Goal: Information Seeking & Learning: Find specific page/section

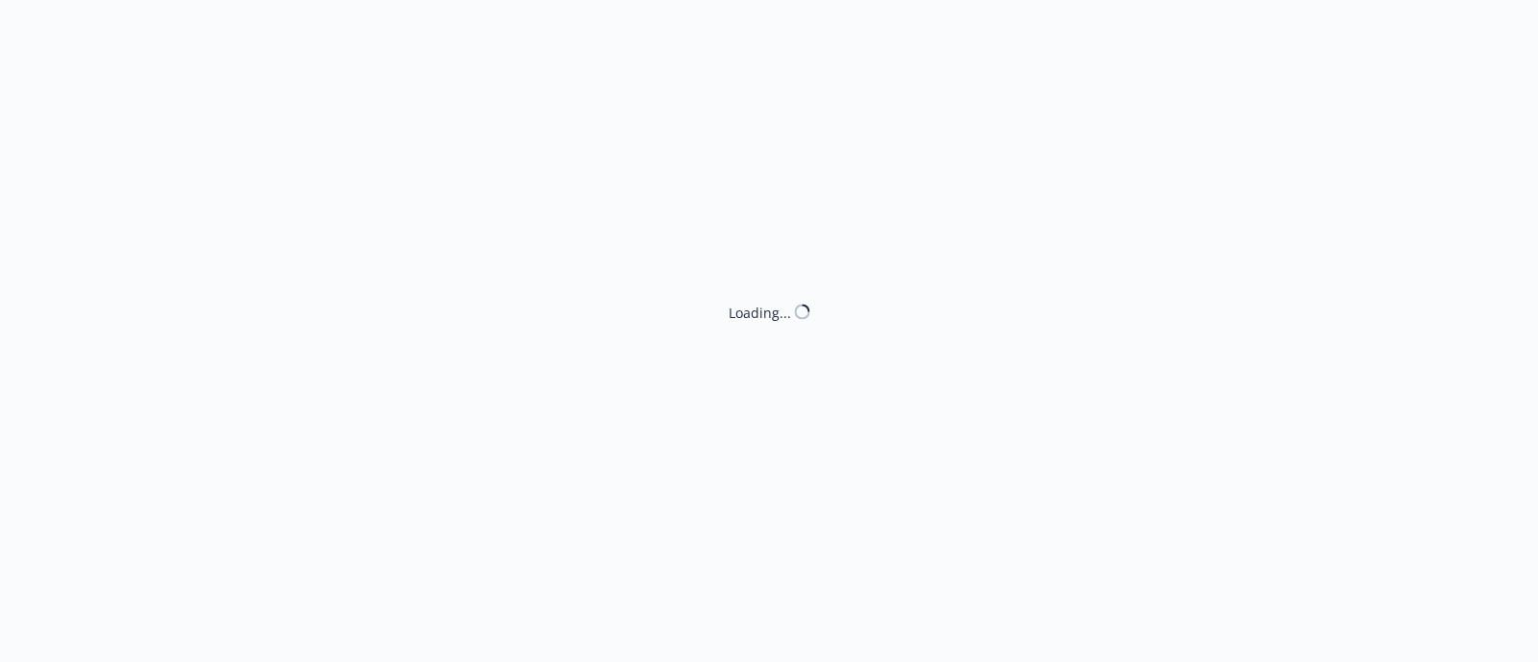
select select "ACCEPTED"
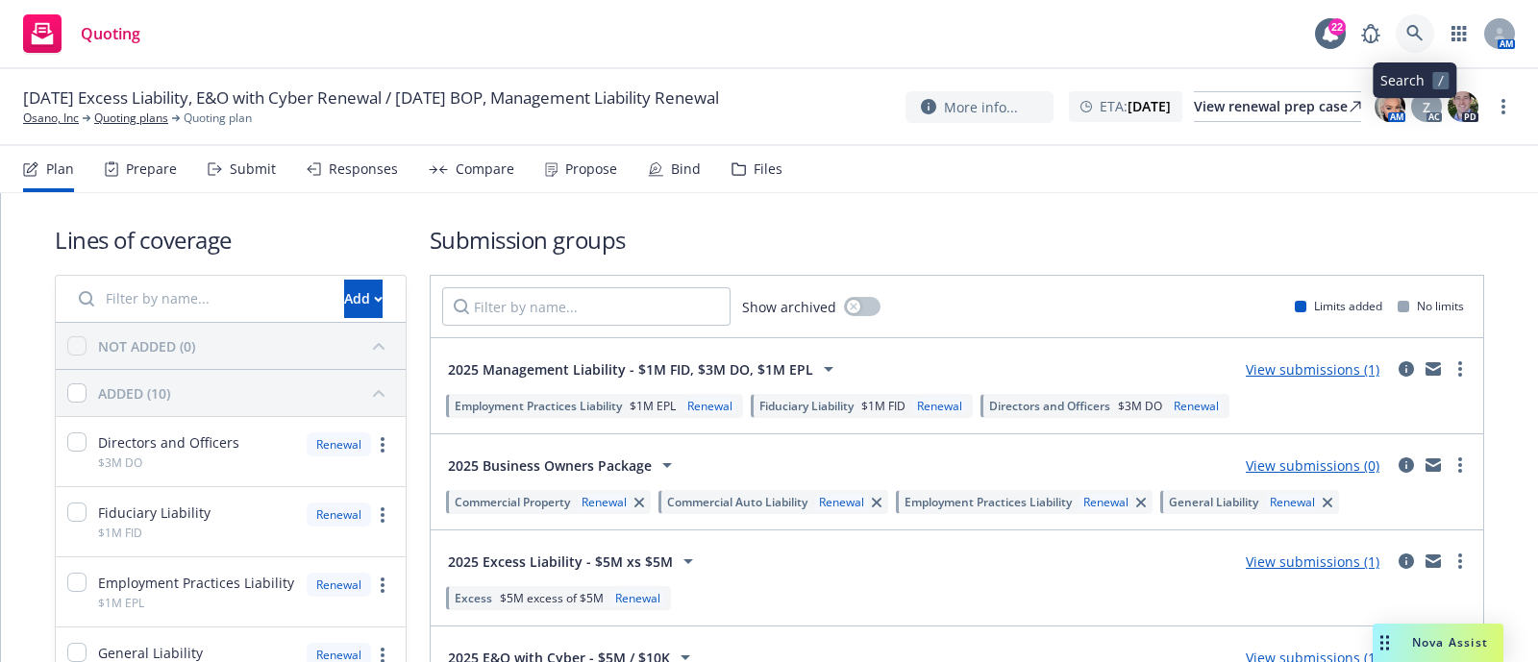
click at [1418, 25] on icon at bounding box center [1414, 33] width 17 height 17
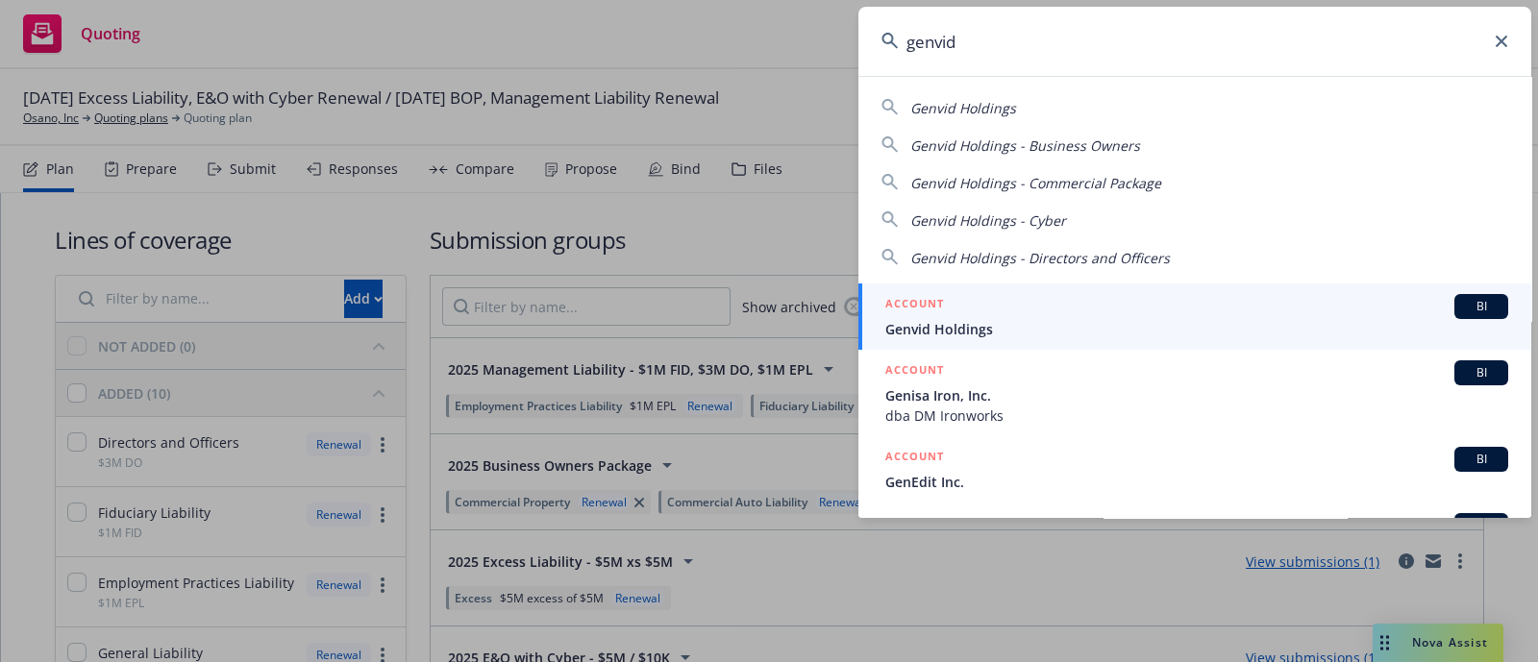
type input "genvid"
click at [957, 312] on div "ACCOUNT BI" at bounding box center [1196, 306] width 623 height 25
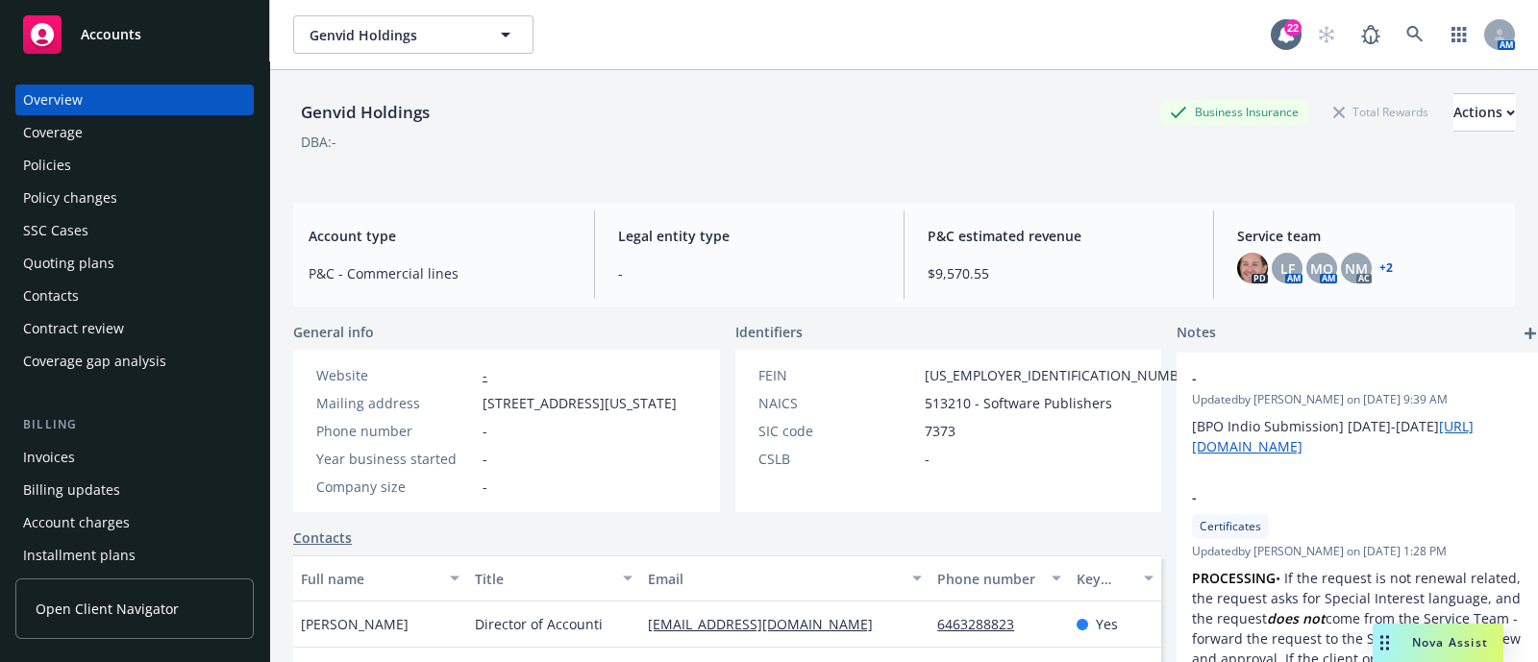
click at [72, 164] on div "Policies" at bounding box center [134, 165] width 223 height 31
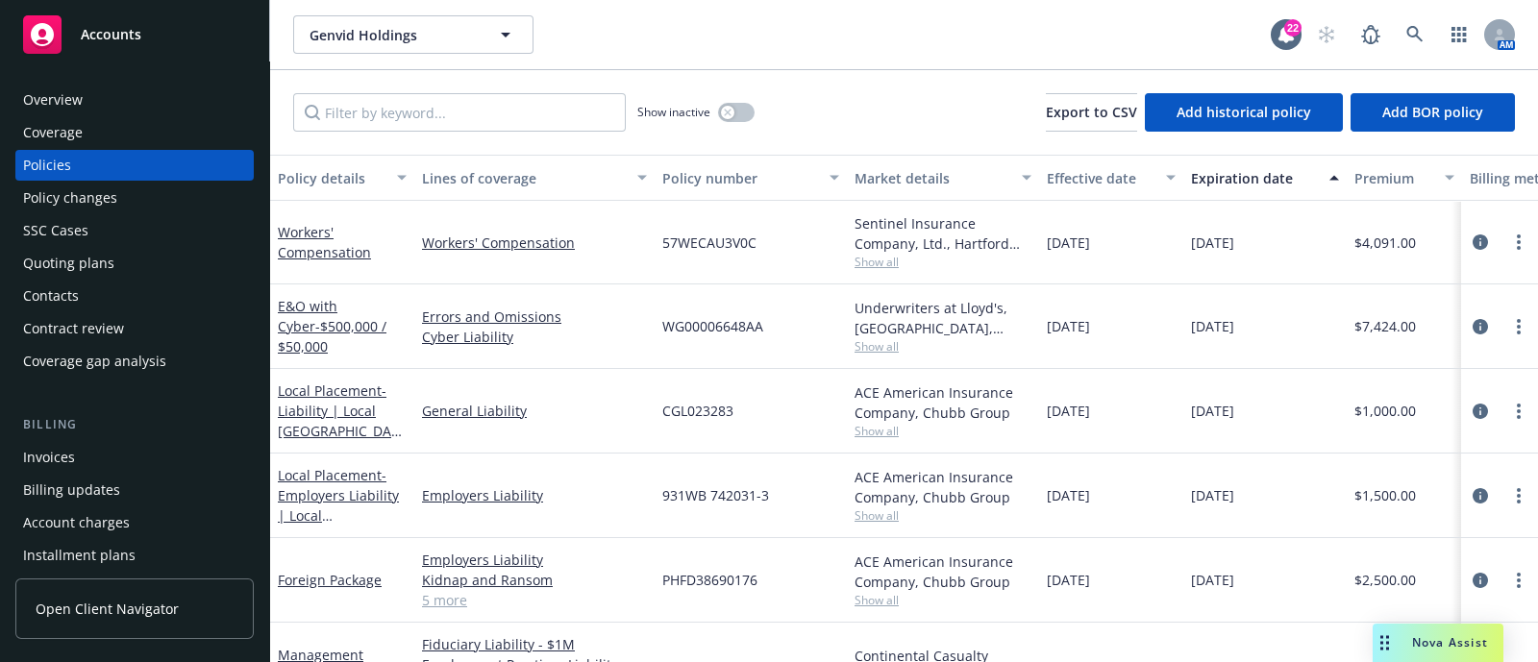
click at [85, 108] on div "Overview" at bounding box center [134, 100] width 223 height 31
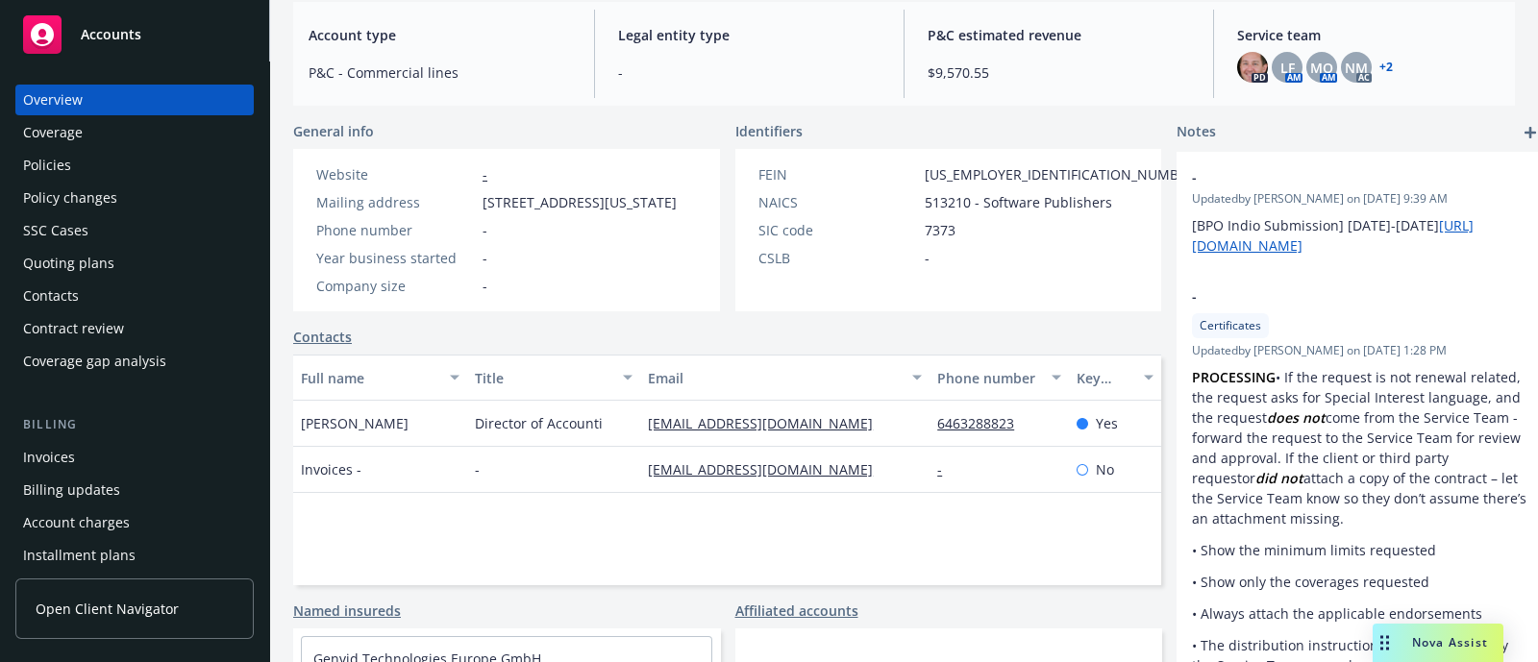
scroll to position [201, 0]
click at [71, 186] on div "Policy changes" at bounding box center [70, 198] width 94 height 31
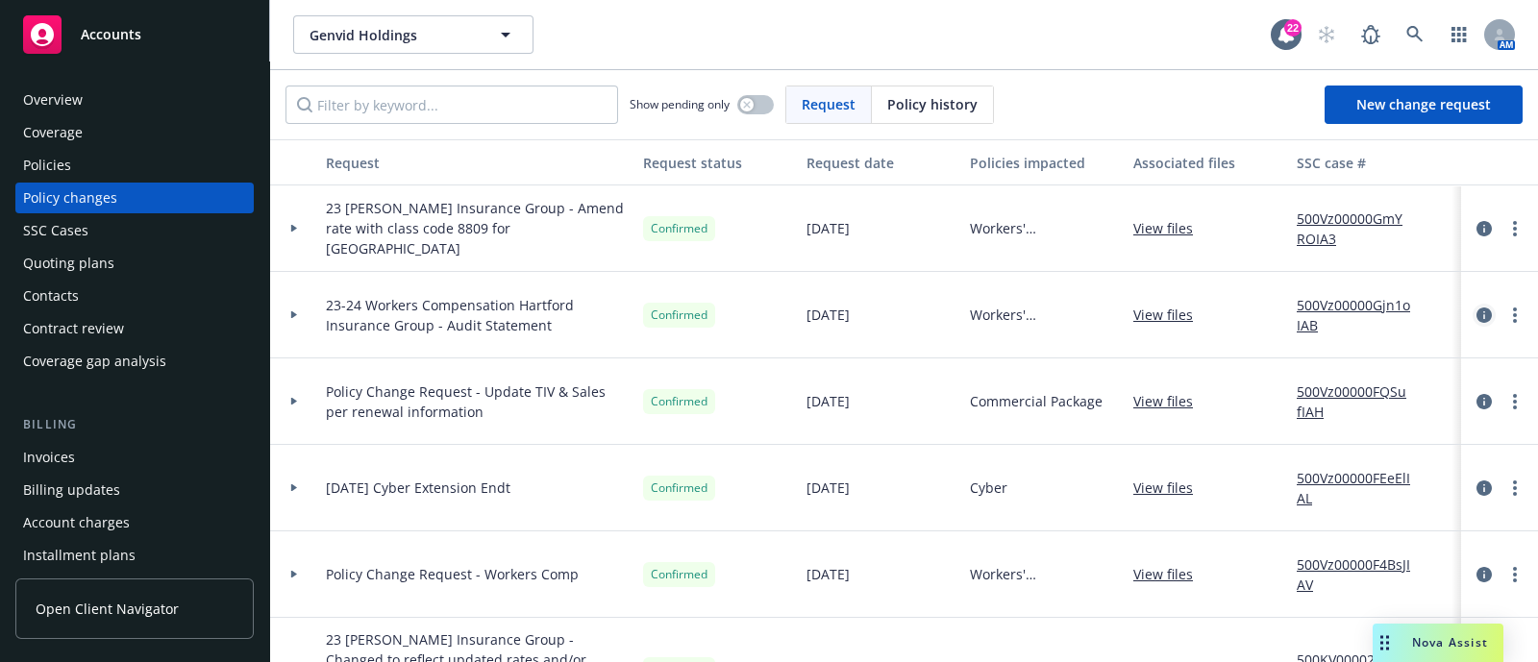
click at [1476, 315] on icon "circleInformation" at bounding box center [1483, 315] width 15 height 15
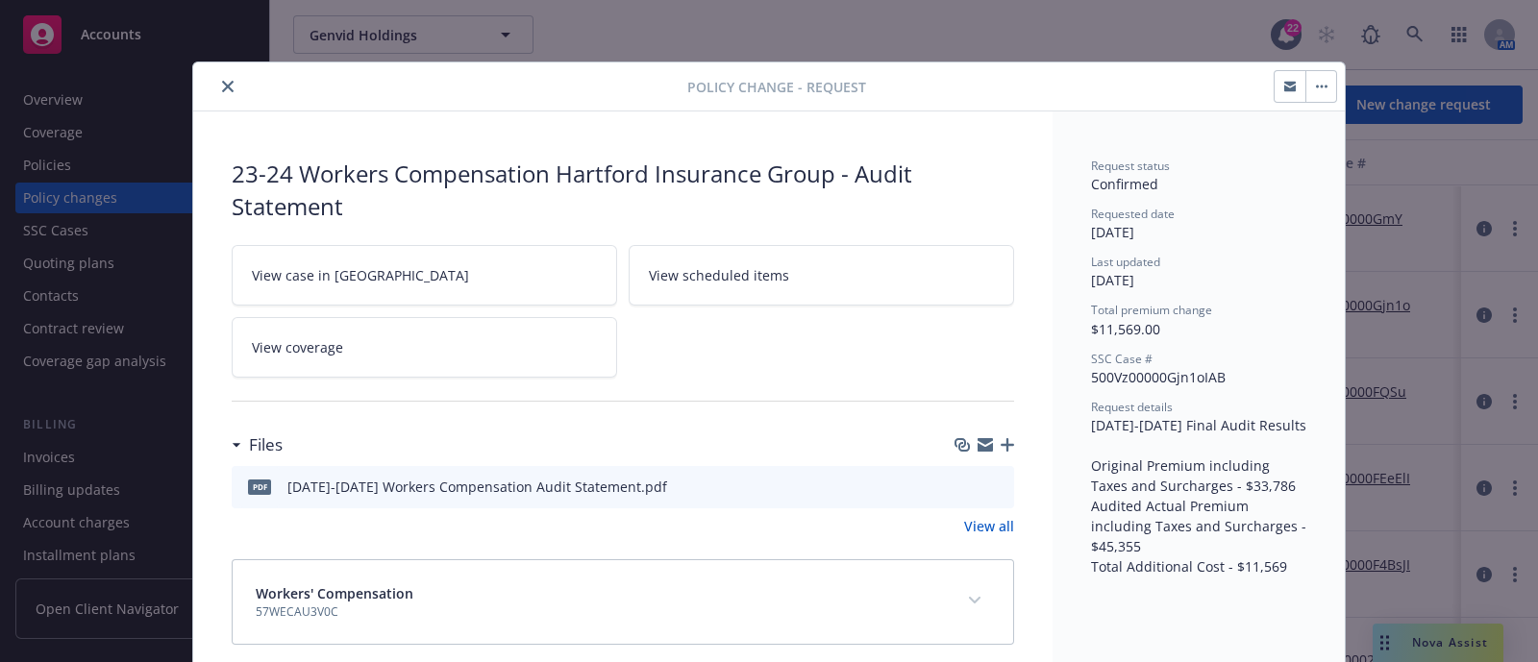
scroll to position [21, 0]
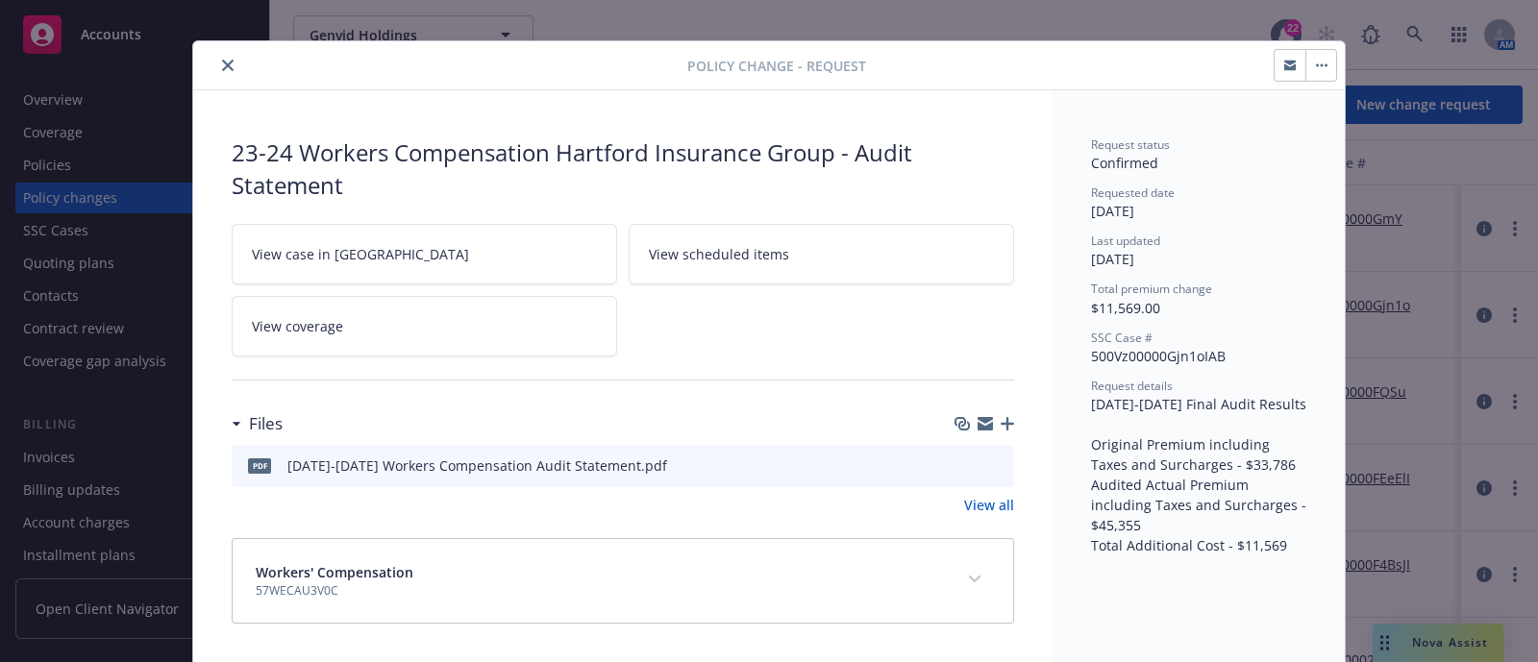
click at [229, 64] on button "close" at bounding box center [227, 65] width 23 height 23
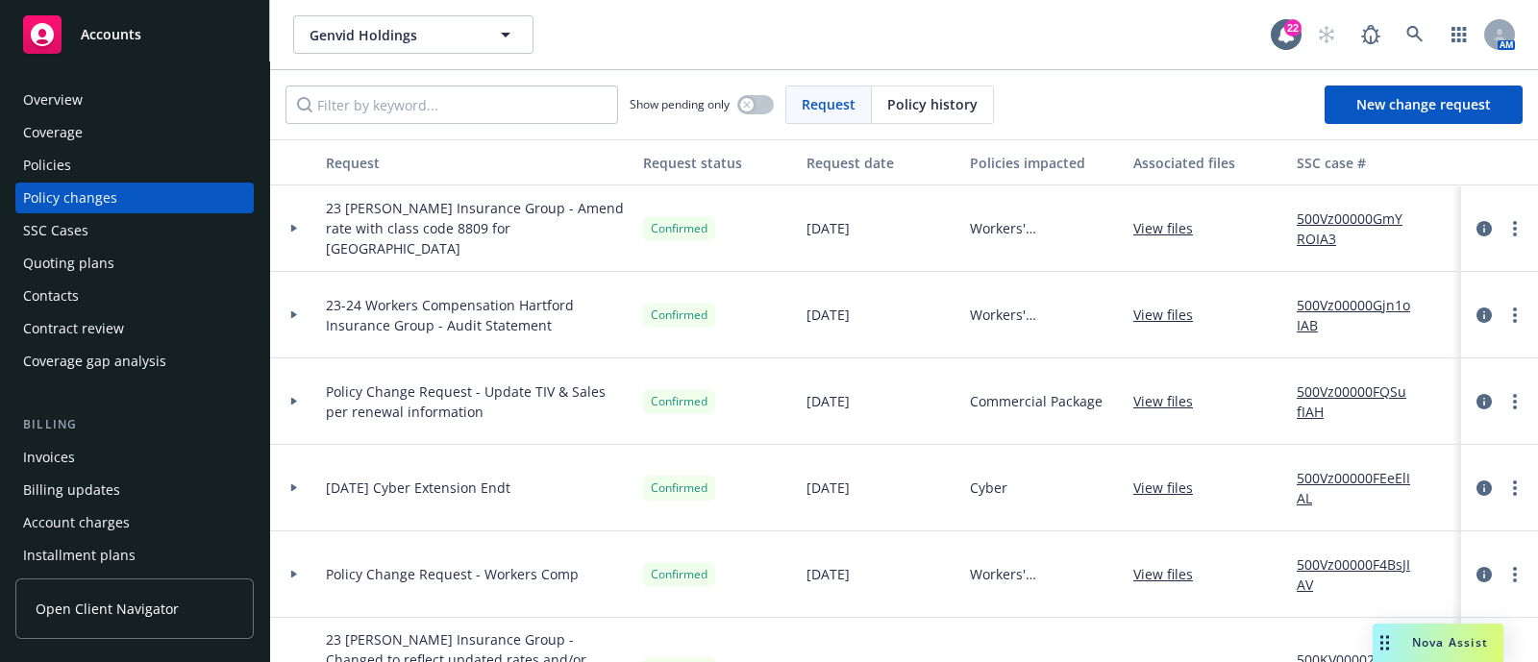
click at [111, 98] on div "Overview" at bounding box center [134, 100] width 223 height 31
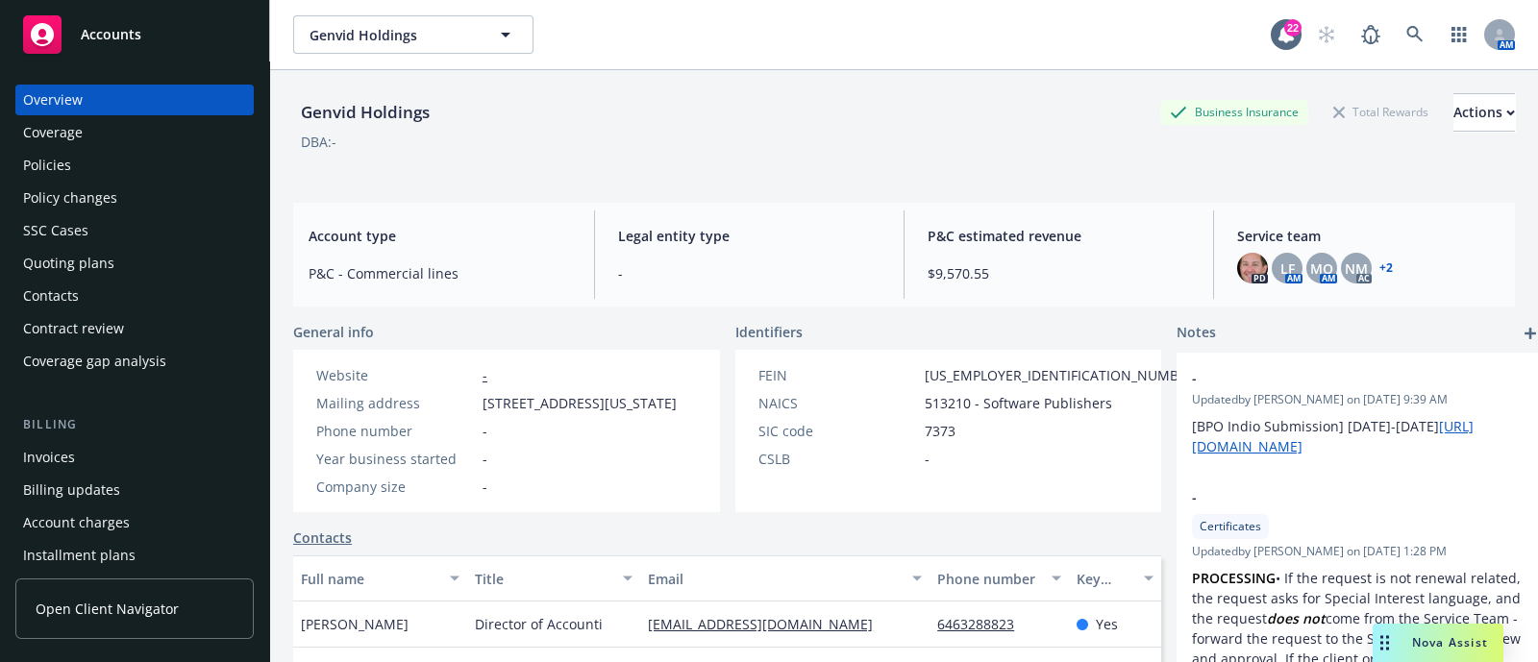
scroll to position [244, 0]
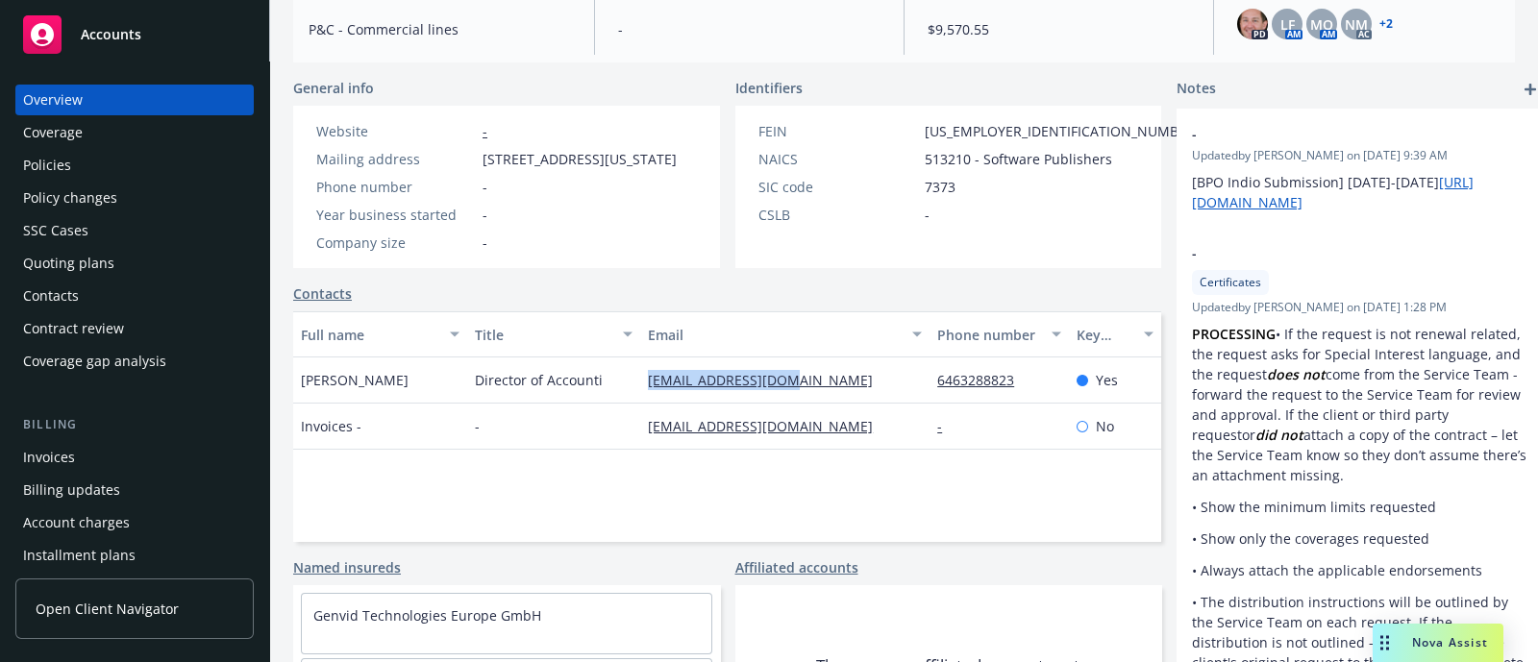
drag, startPoint x: 841, startPoint y: 389, endPoint x: 601, endPoint y: 405, distance: 240.8
click at [601, 404] on div "Jessica Paz Director of Accounti jpaz@genvidtech.com 6463288823 Yes" at bounding box center [727, 381] width 868 height 46
copy div "jpaz@genvidtech.com"
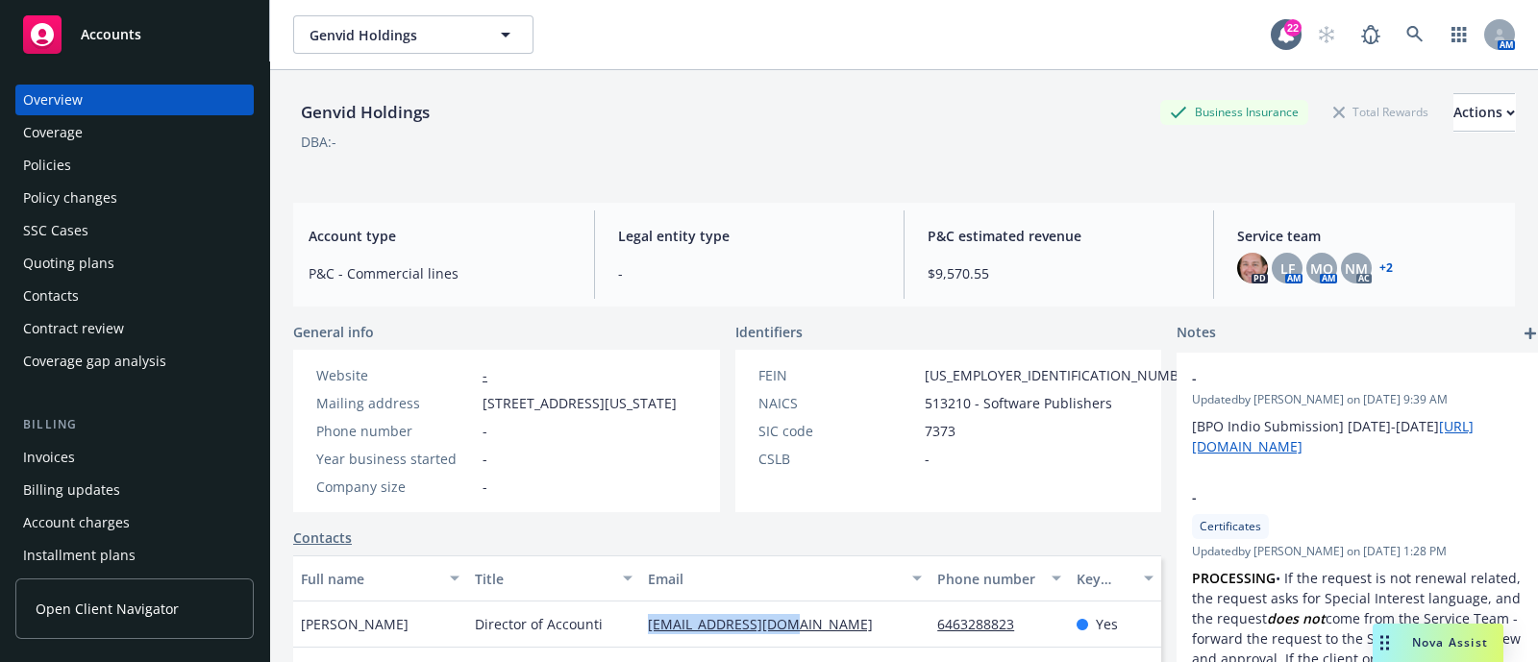
click at [90, 195] on div "Policy changes" at bounding box center [70, 198] width 94 height 31
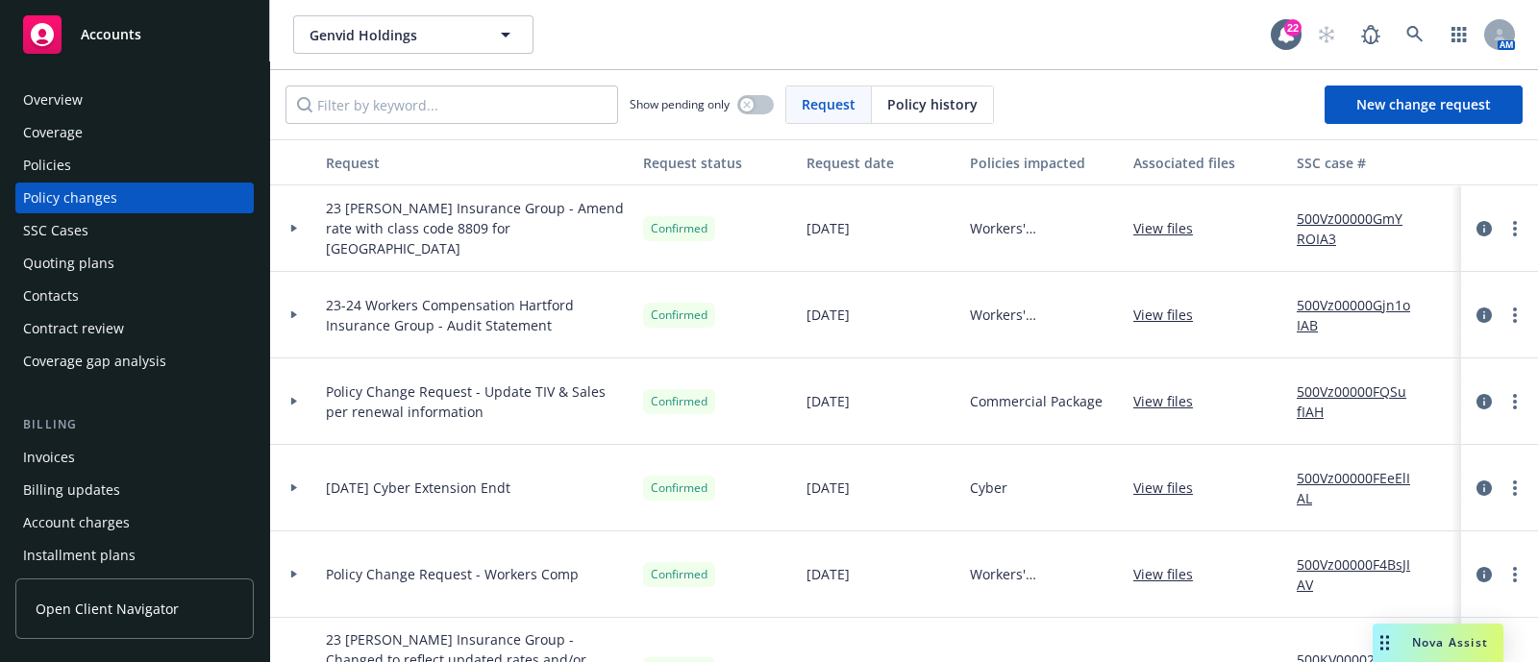
click at [299, 305] on div at bounding box center [294, 315] width 48 height 87
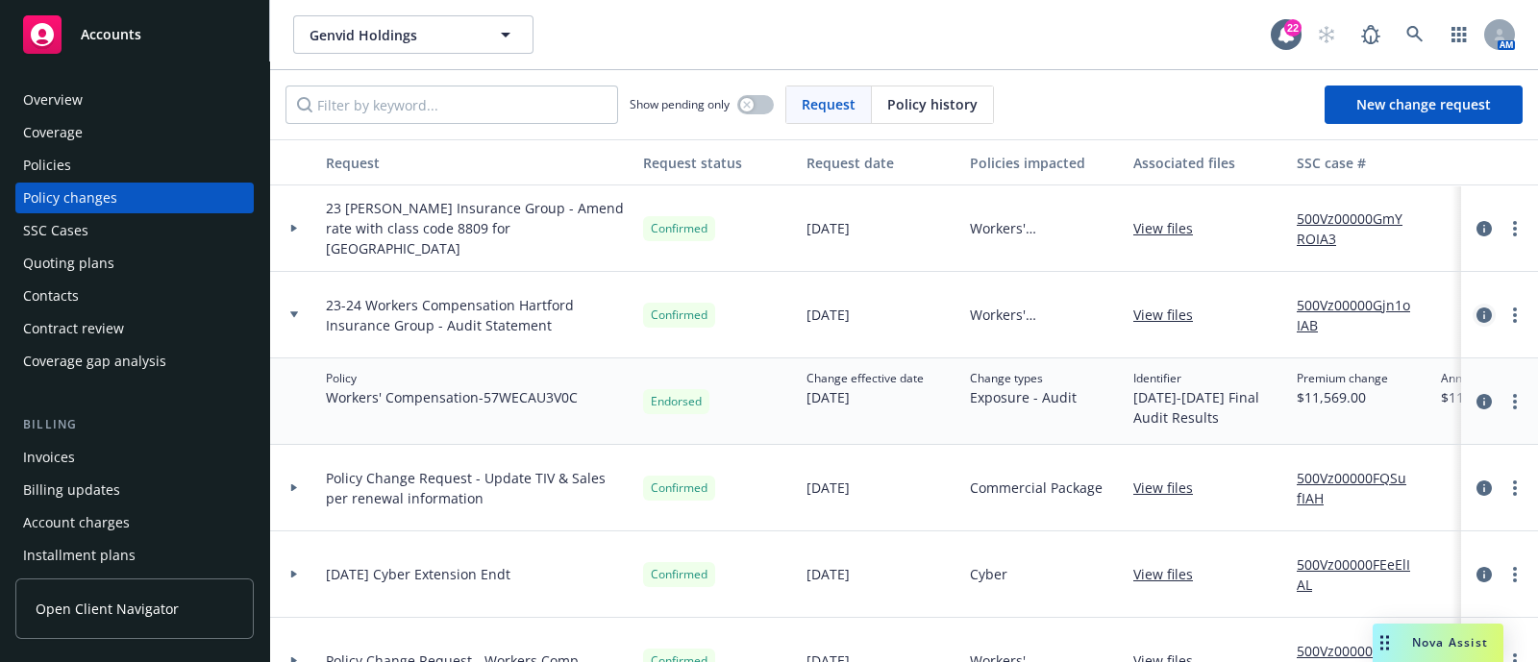
click at [1476, 310] on icon "circleInformation" at bounding box center [1483, 315] width 15 height 15
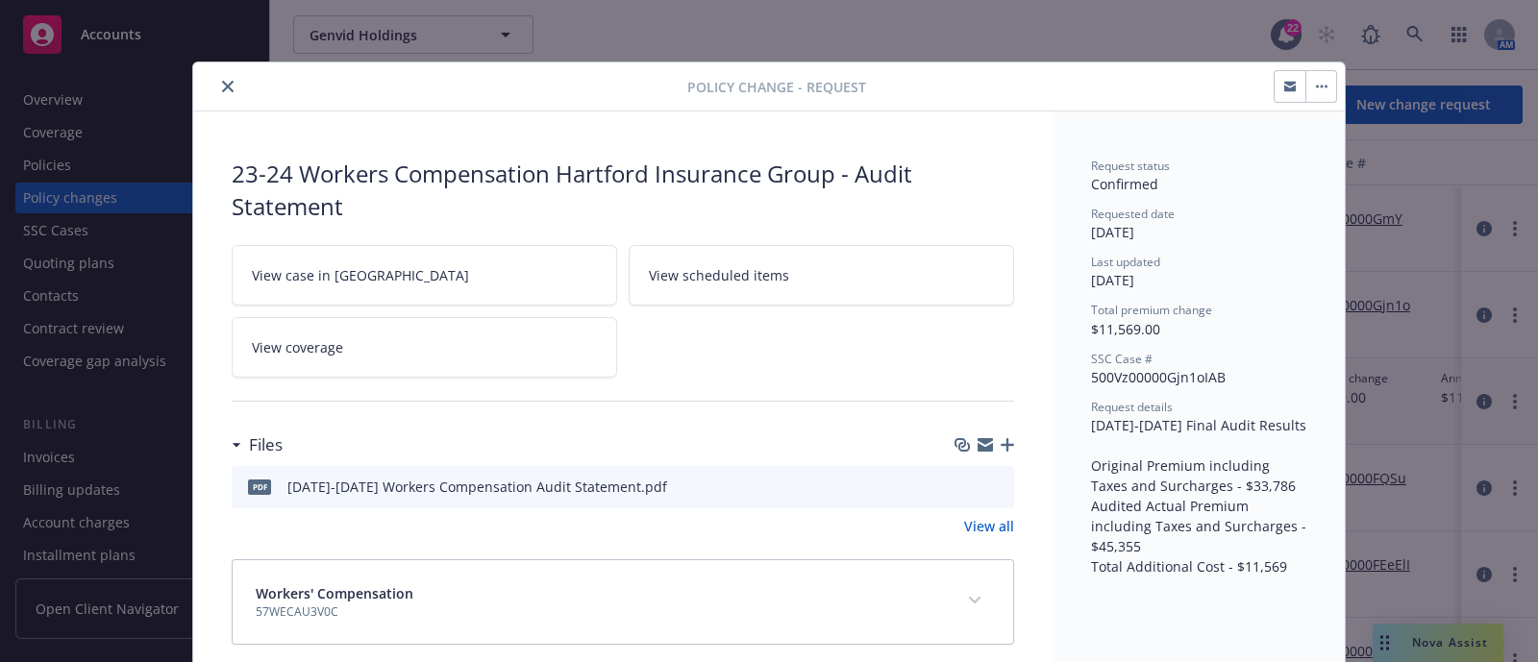
scroll to position [21, 0]
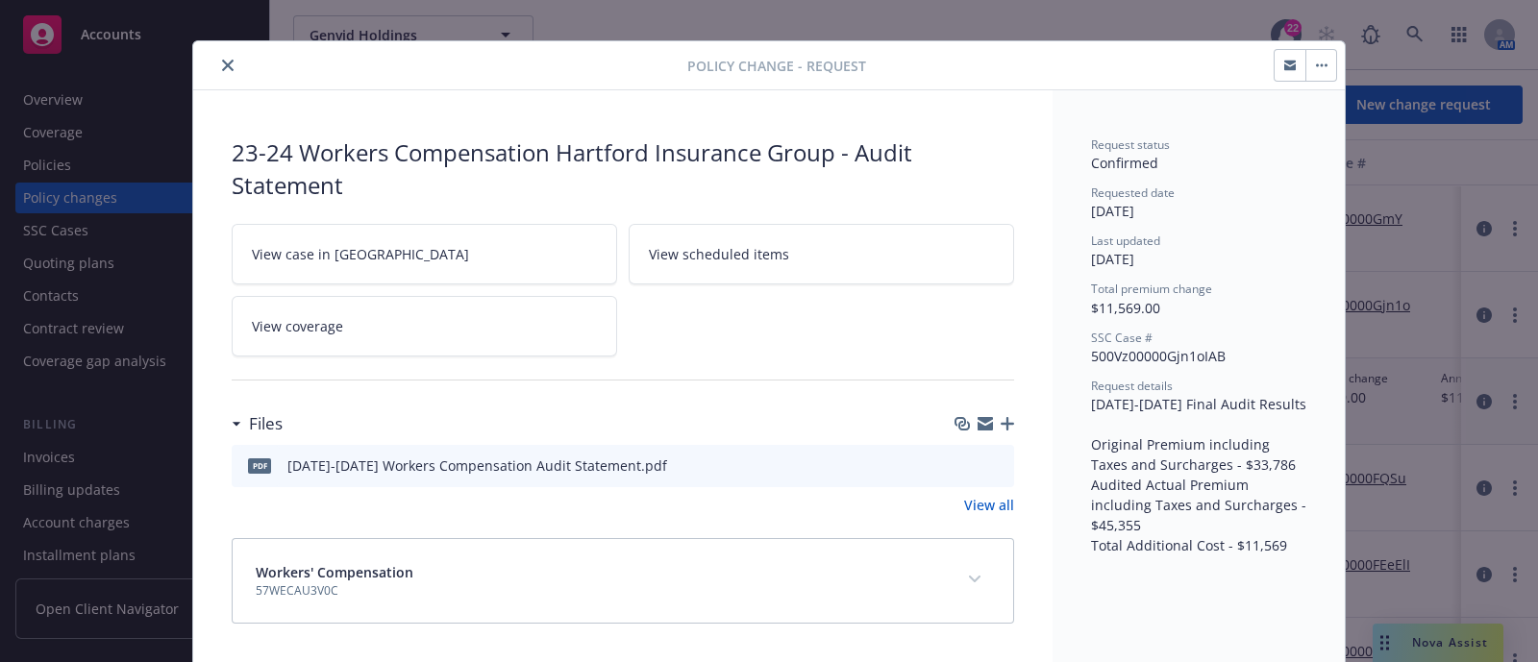
click at [956, 463] on icon "download file" at bounding box center [963, 464] width 15 height 15
click at [231, 54] on div at bounding box center [444, 65] width 486 height 23
click at [216, 55] on button "close" at bounding box center [227, 65] width 23 height 23
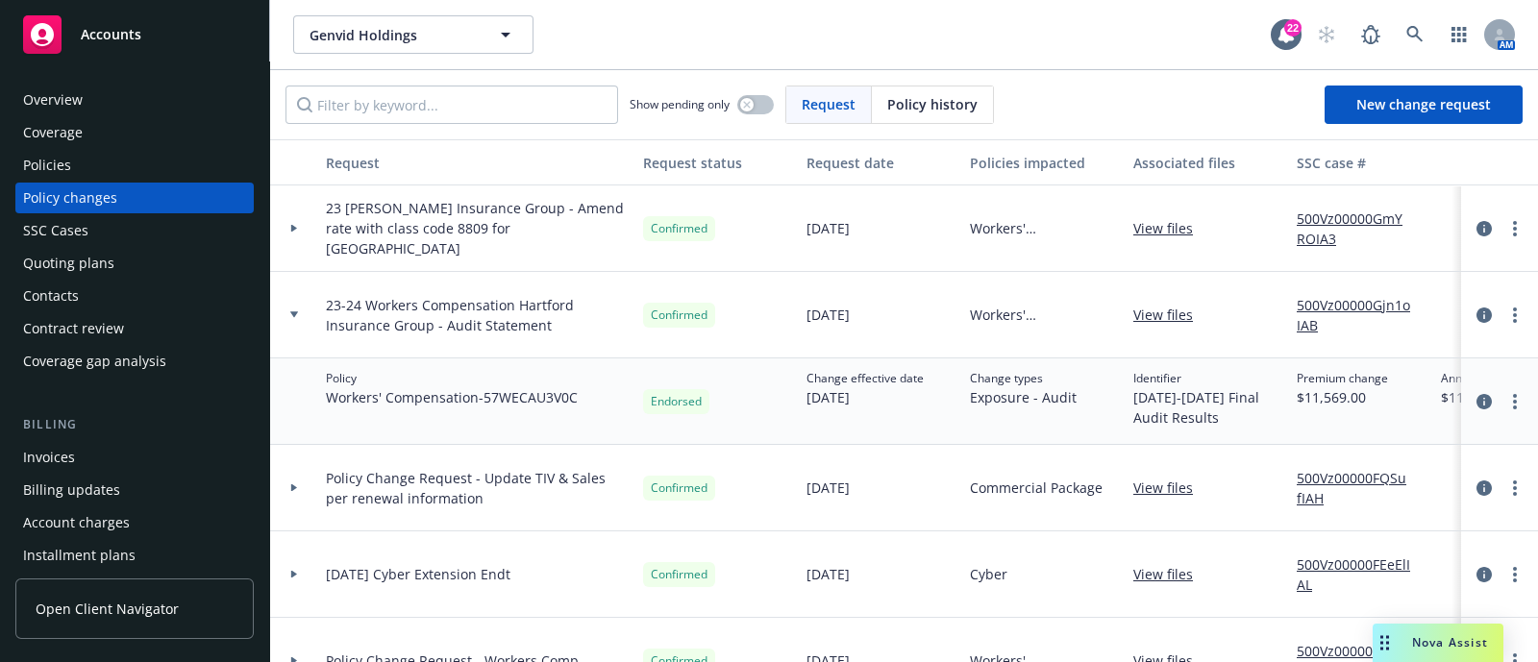
click at [146, 88] on div "Overview" at bounding box center [134, 100] width 223 height 31
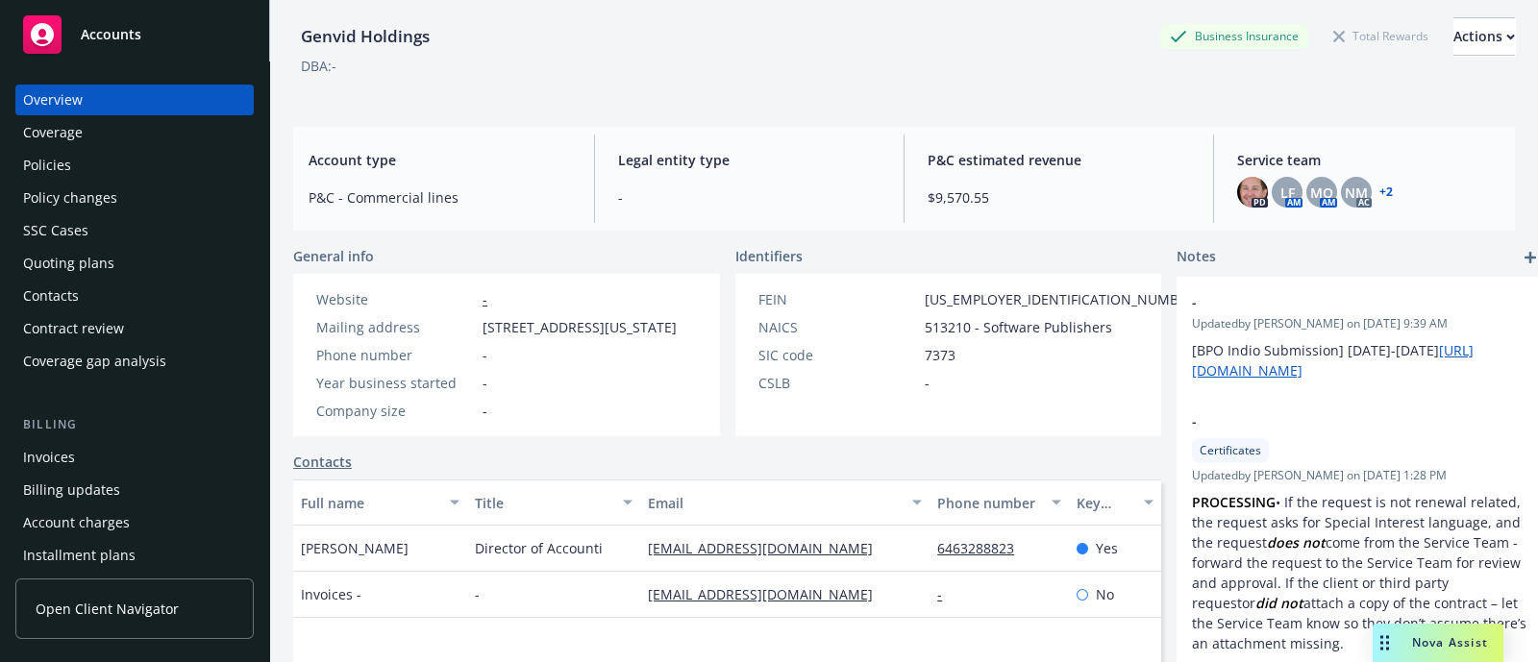
scroll to position [77, 0]
click at [172, 199] on div "Policy changes" at bounding box center [134, 198] width 223 height 31
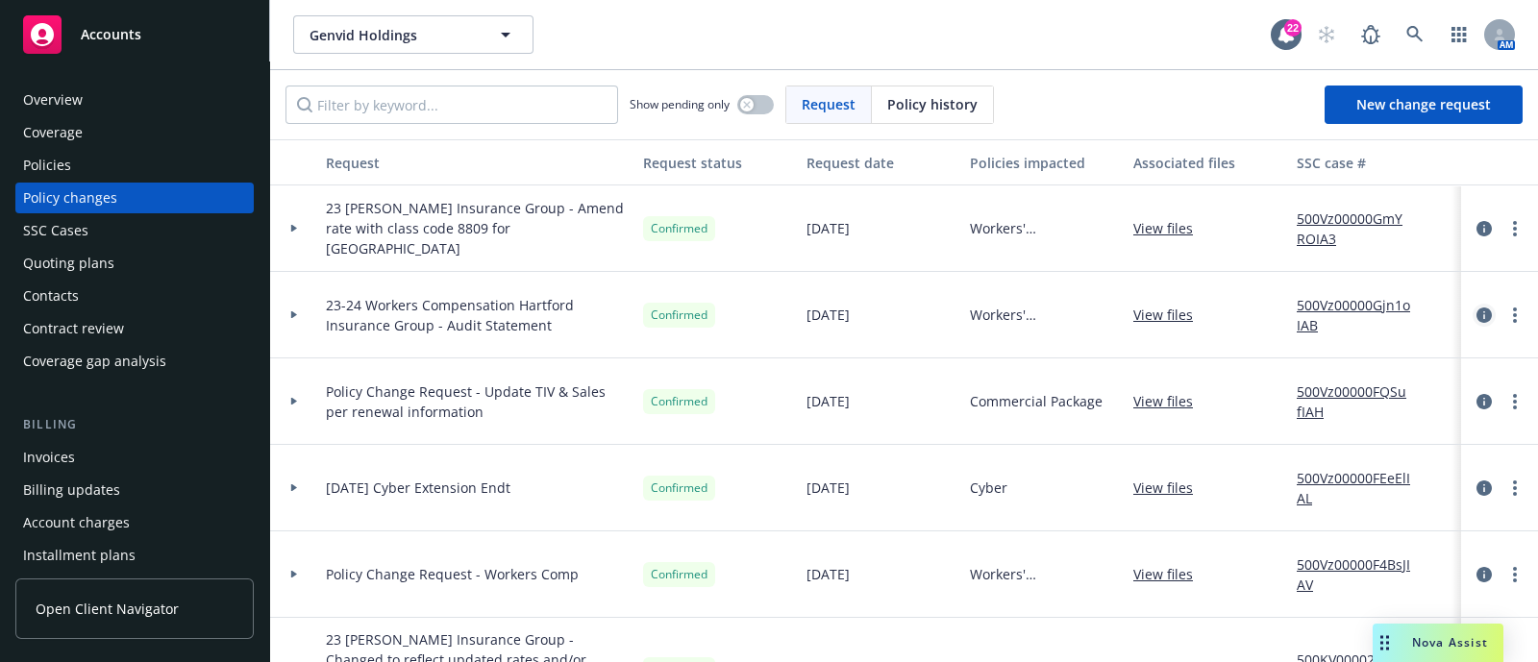
click at [1473, 309] on link "circleInformation" at bounding box center [1484, 315] width 23 height 23
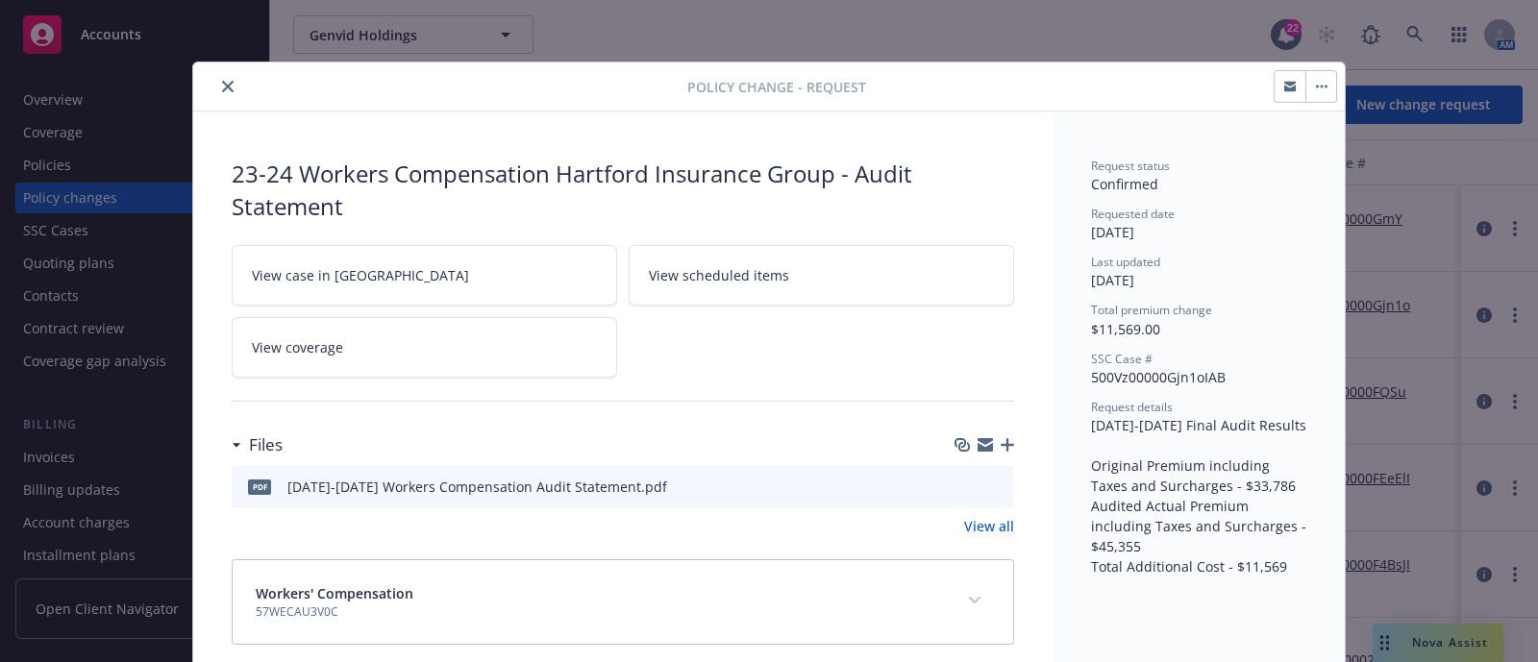
click at [222, 89] on icon "close" at bounding box center [228, 87] width 12 height 12
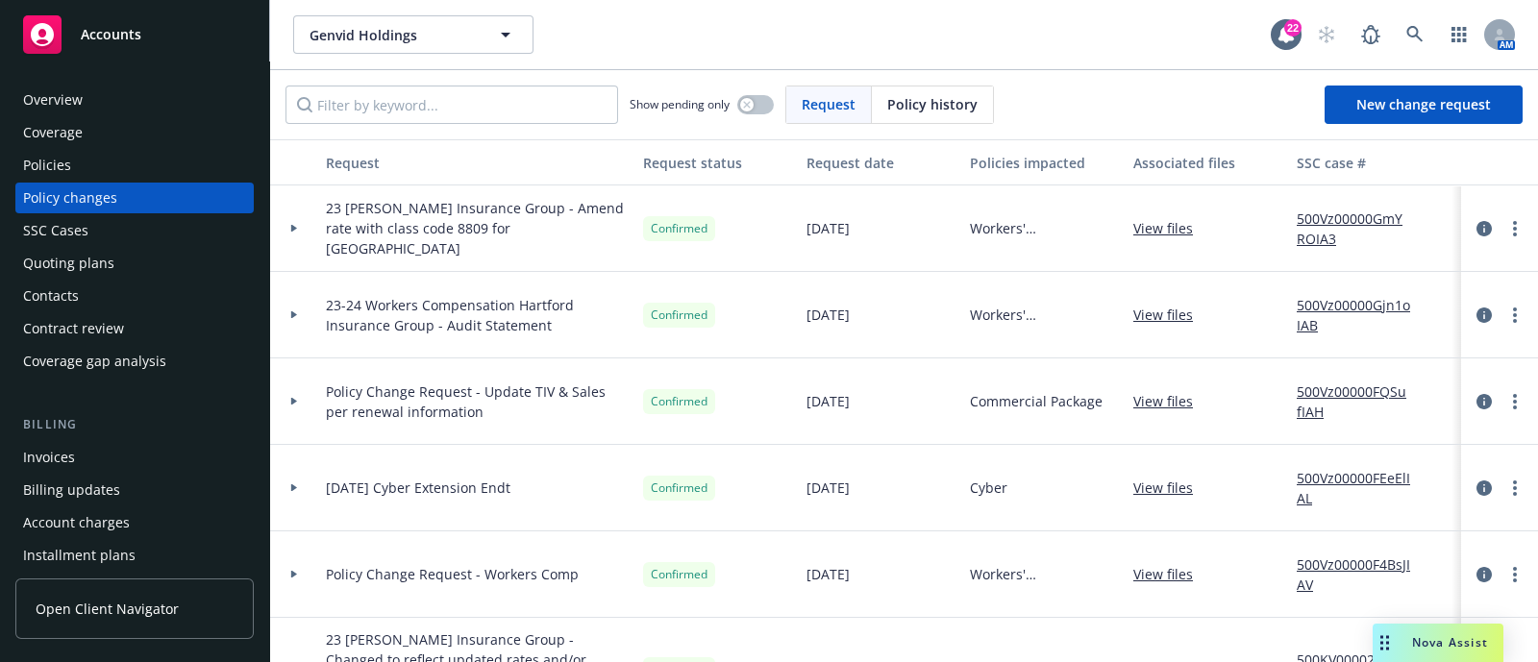
click at [1413, 12] on div "Genvid Holdings Genvid Holdings 22 AM" at bounding box center [904, 34] width 1268 height 69
click at [1413, 15] on link at bounding box center [1415, 34] width 38 height 38
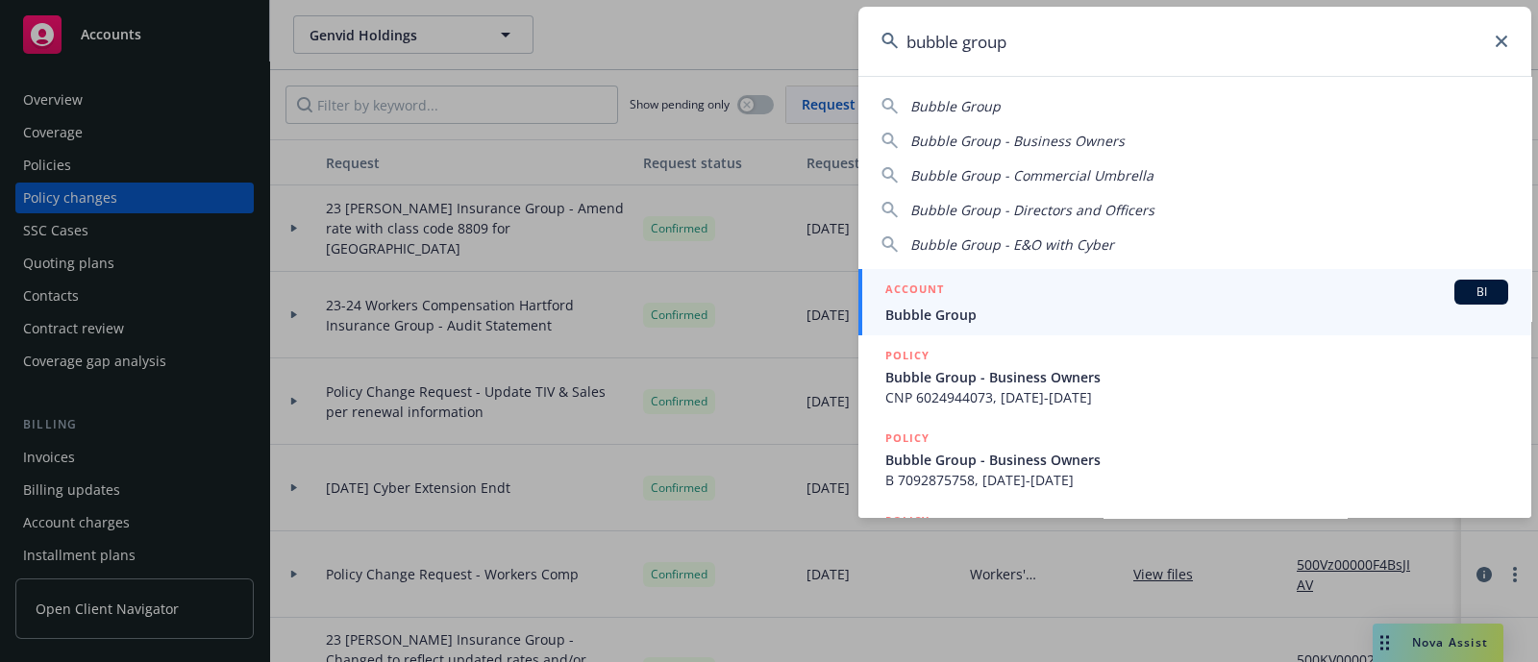
type input "bubble group"
click at [1065, 273] on link "ACCOUNT BI Bubble Group" at bounding box center [1194, 302] width 673 height 66
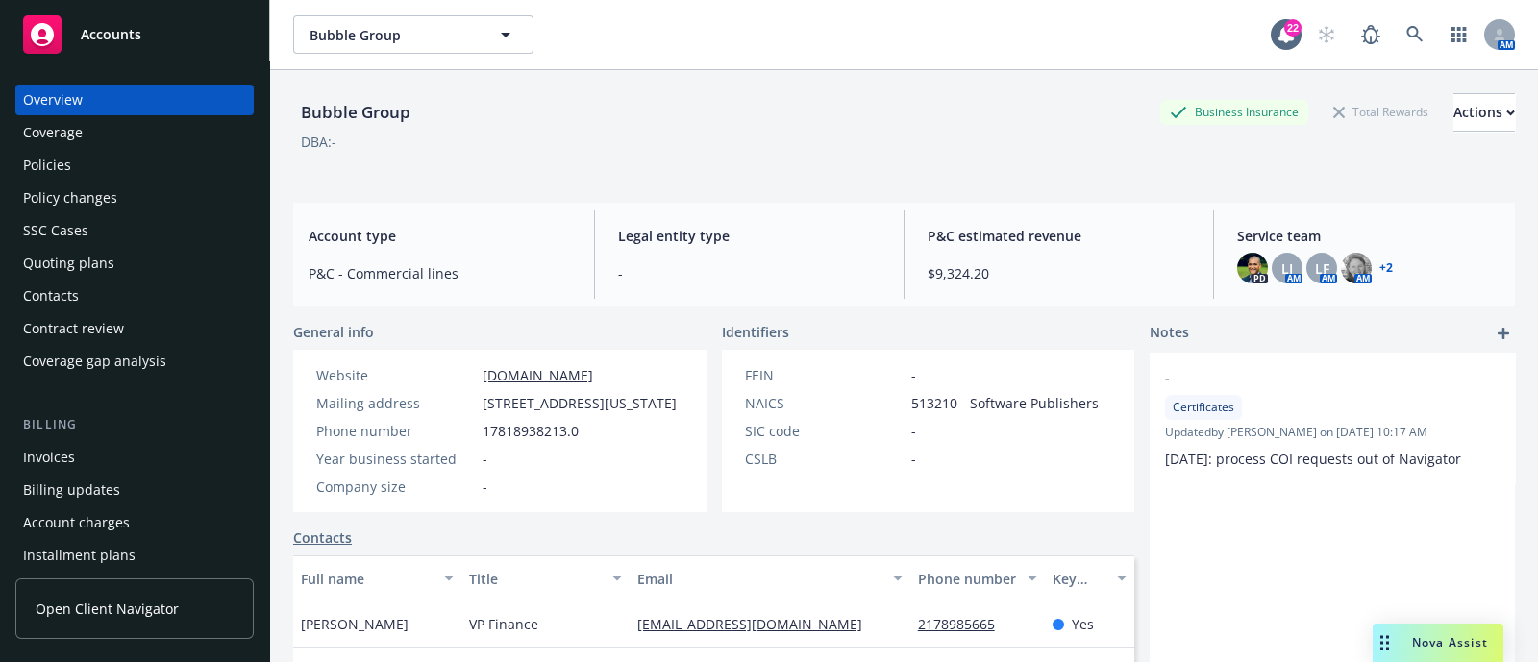
click at [139, 151] on div "Policies" at bounding box center [134, 165] width 223 height 31
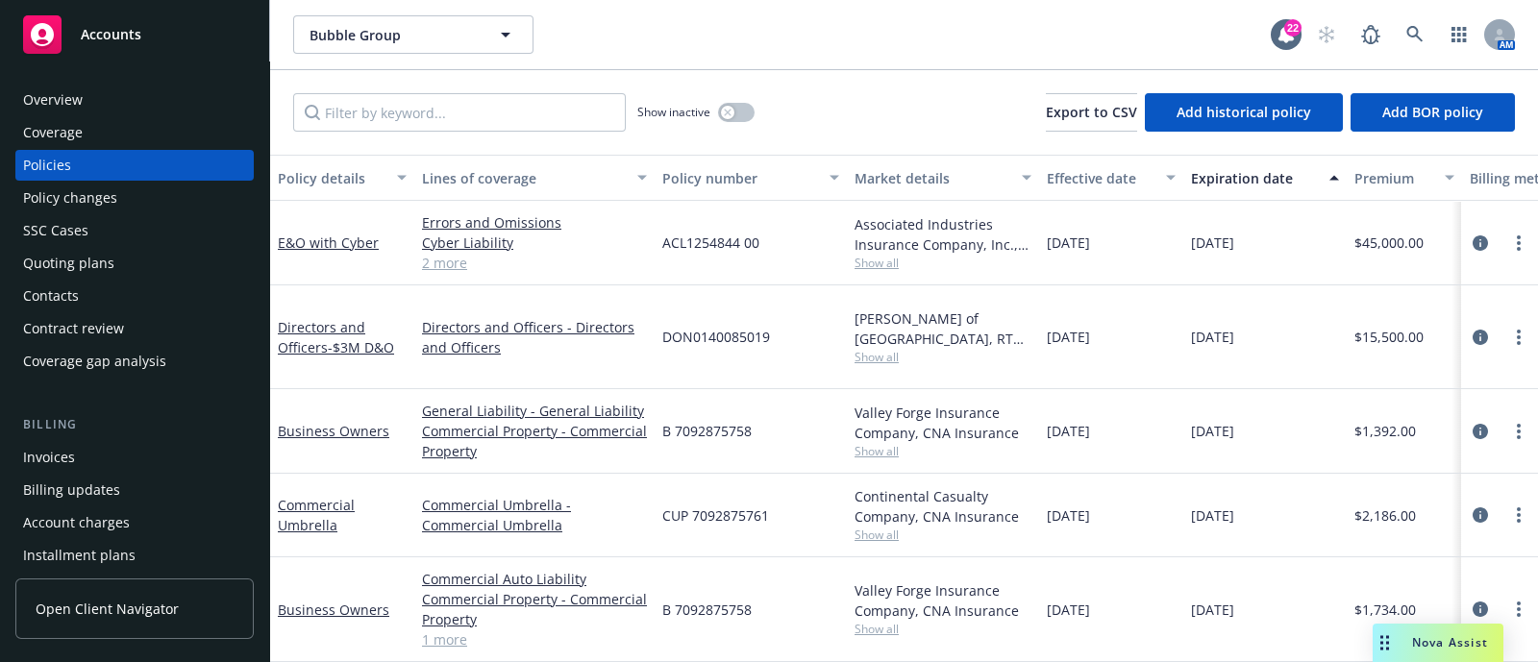
scroll to position [81, 0]
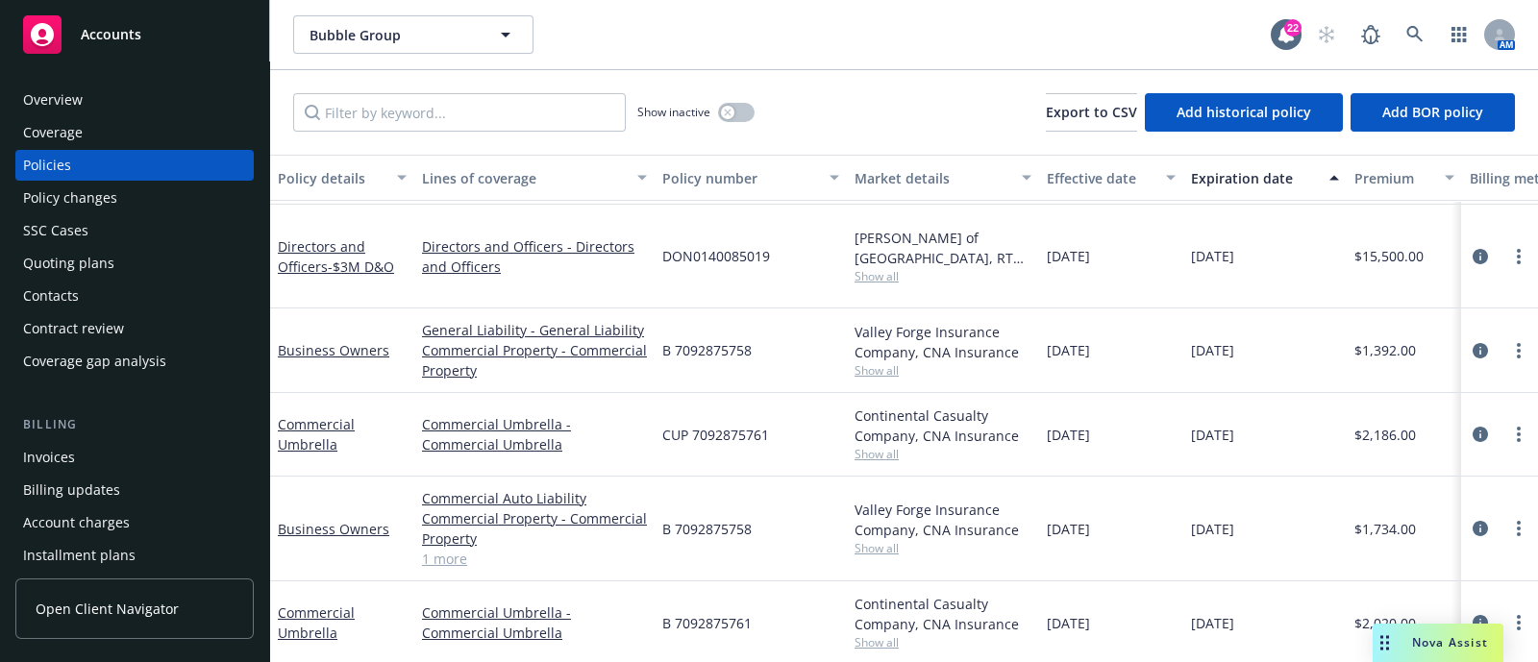
click at [154, 95] on div "Overview" at bounding box center [134, 100] width 223 height 31
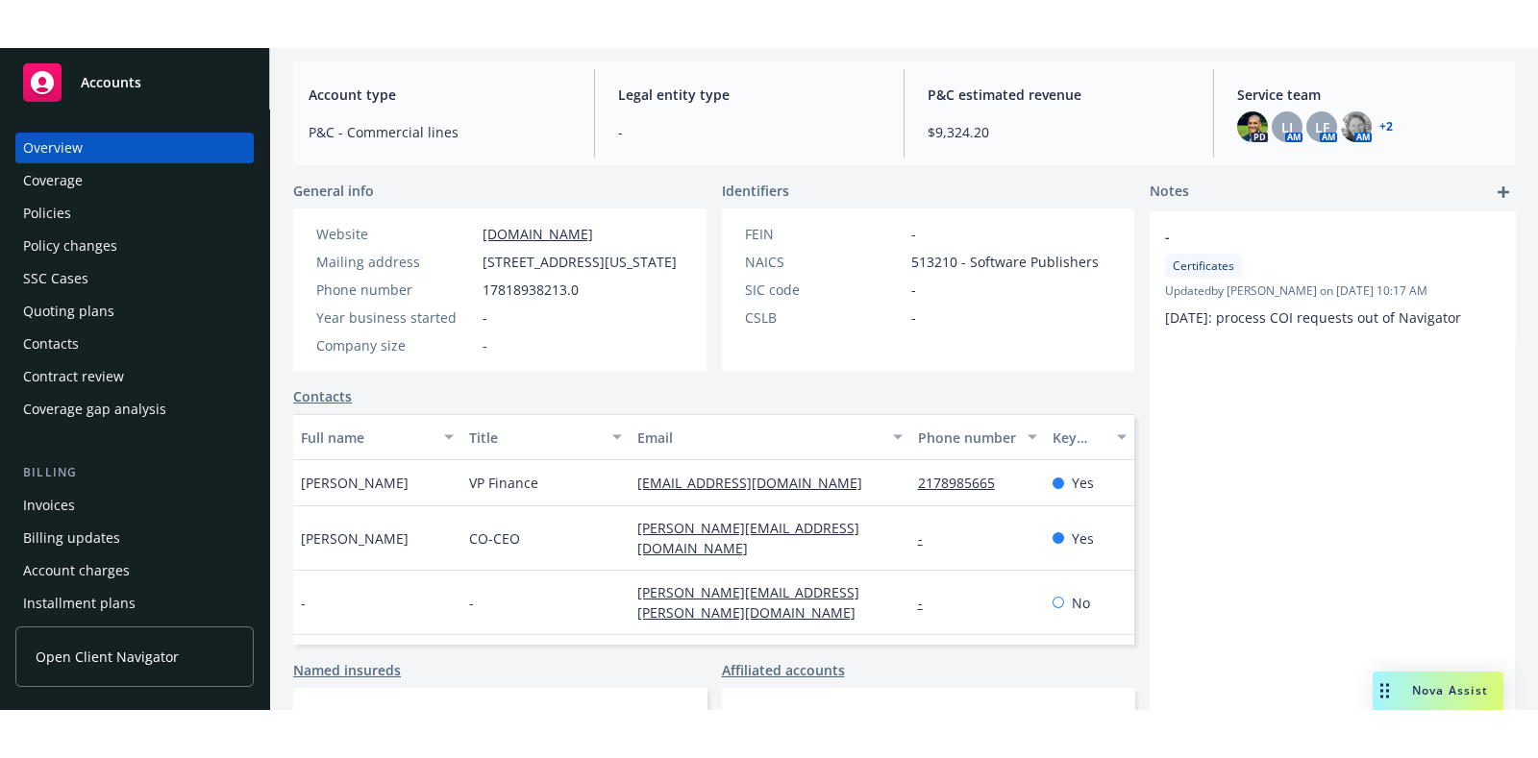
scroll to position [191, 0]
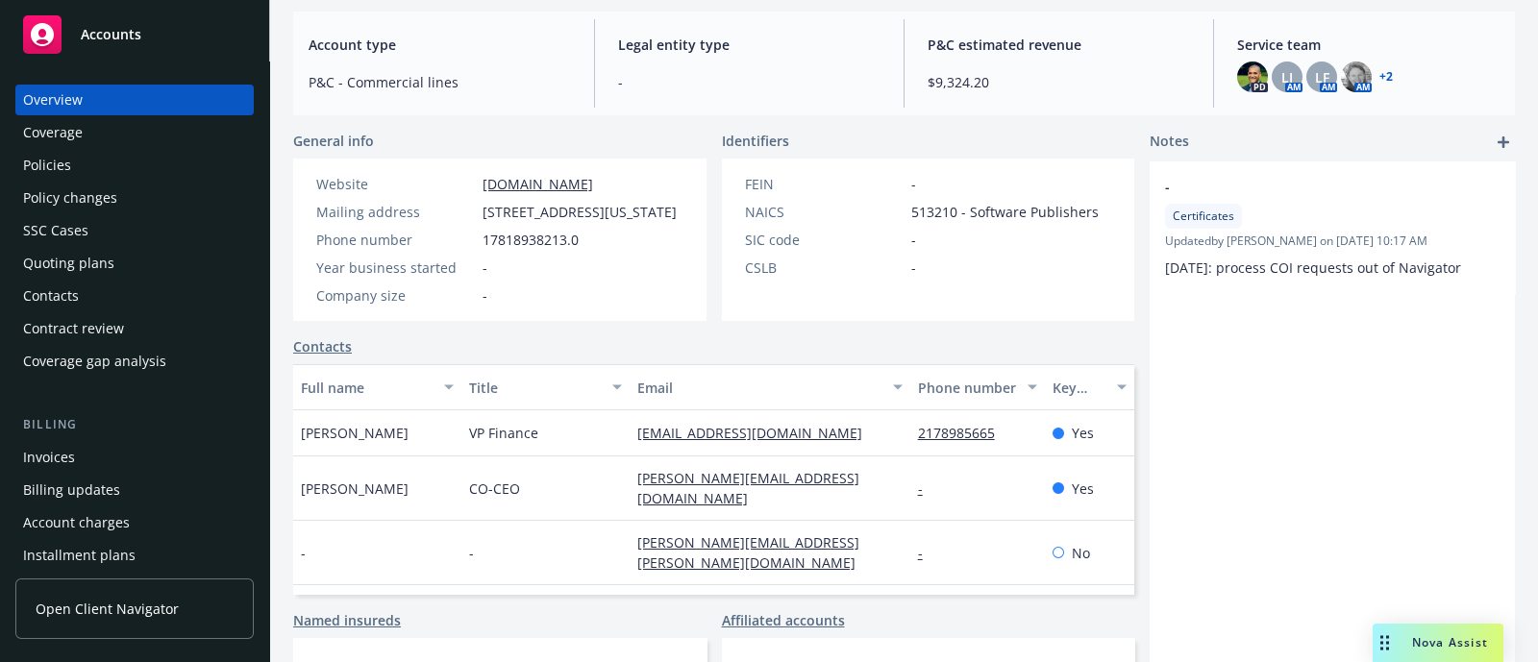
click at [143, 161] on div "Policies" at bounding box center [134, 165] width 223 height 31
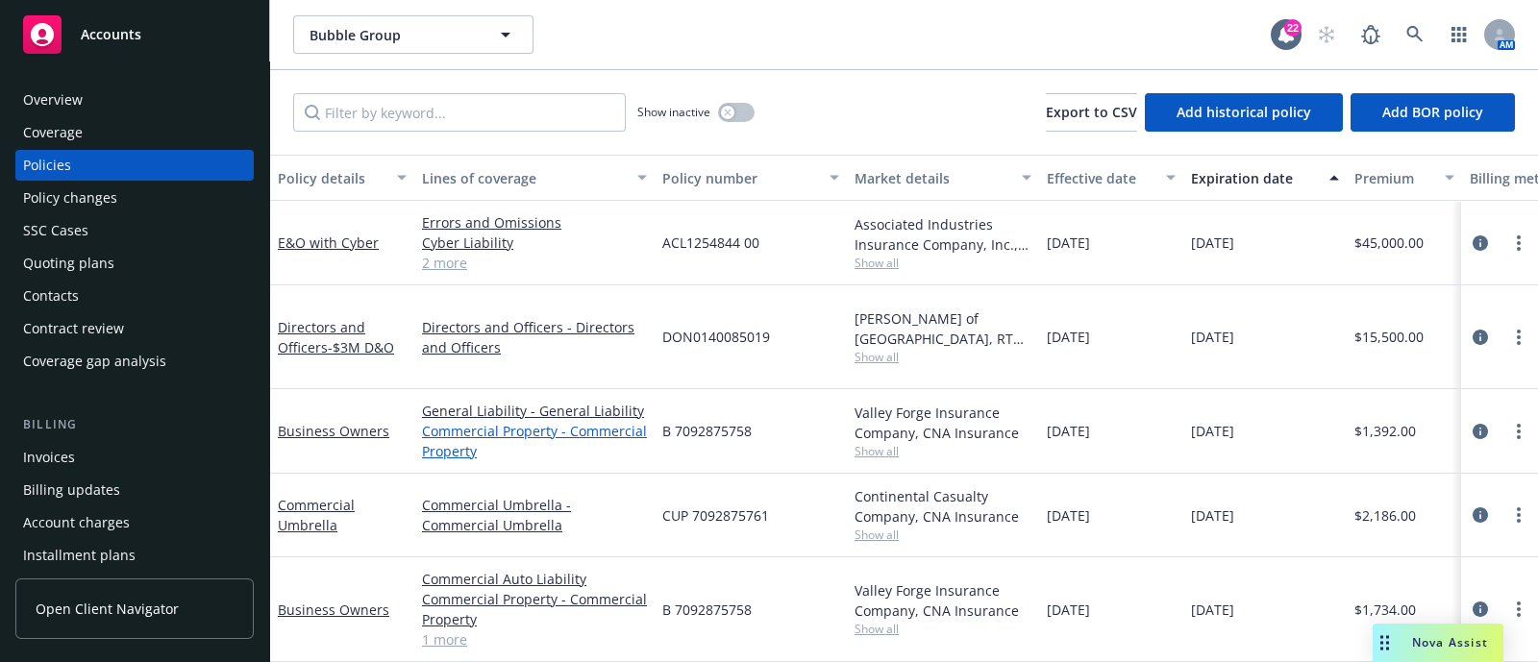
click at [461, 431] on link "Commercial Property - Commercial Property" at bounding box center [534, 441] width 225 height 40
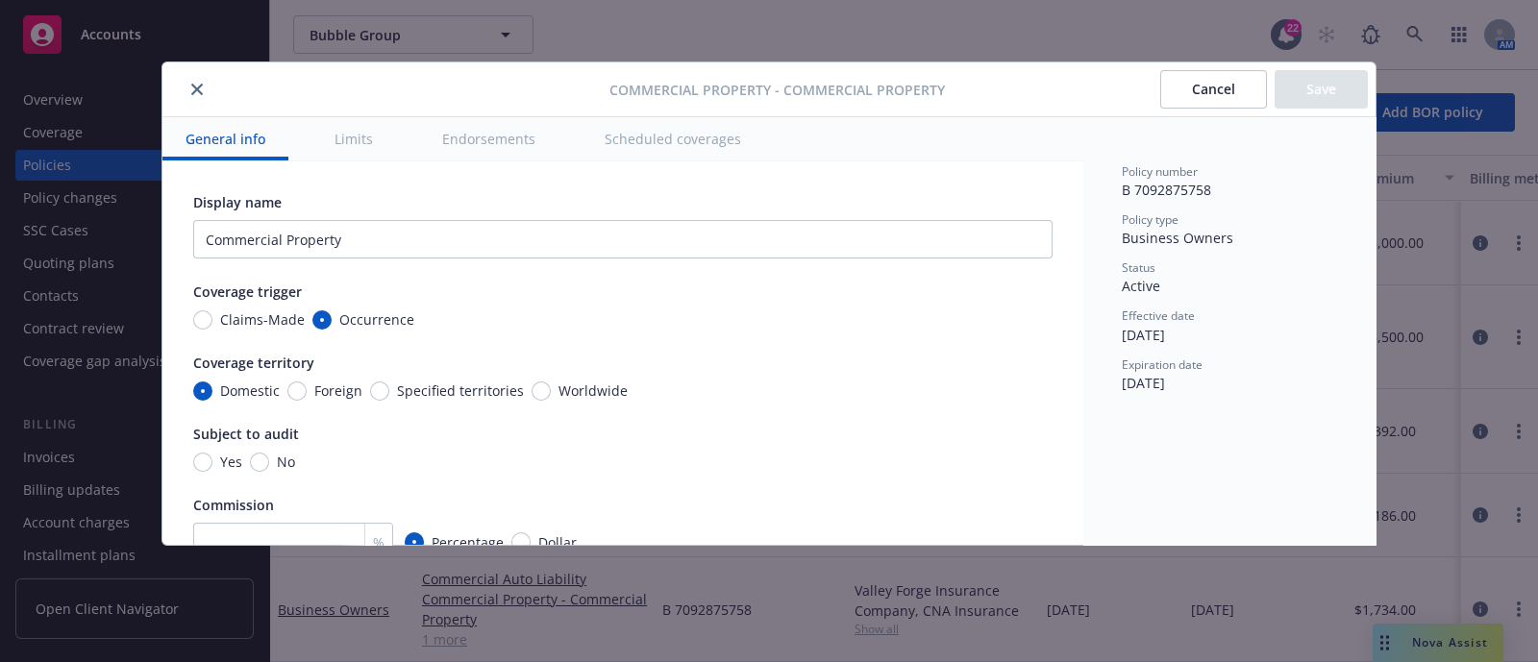
click at [201, 79] on button "close" at bounding box center [197, 89] width 23 height 23
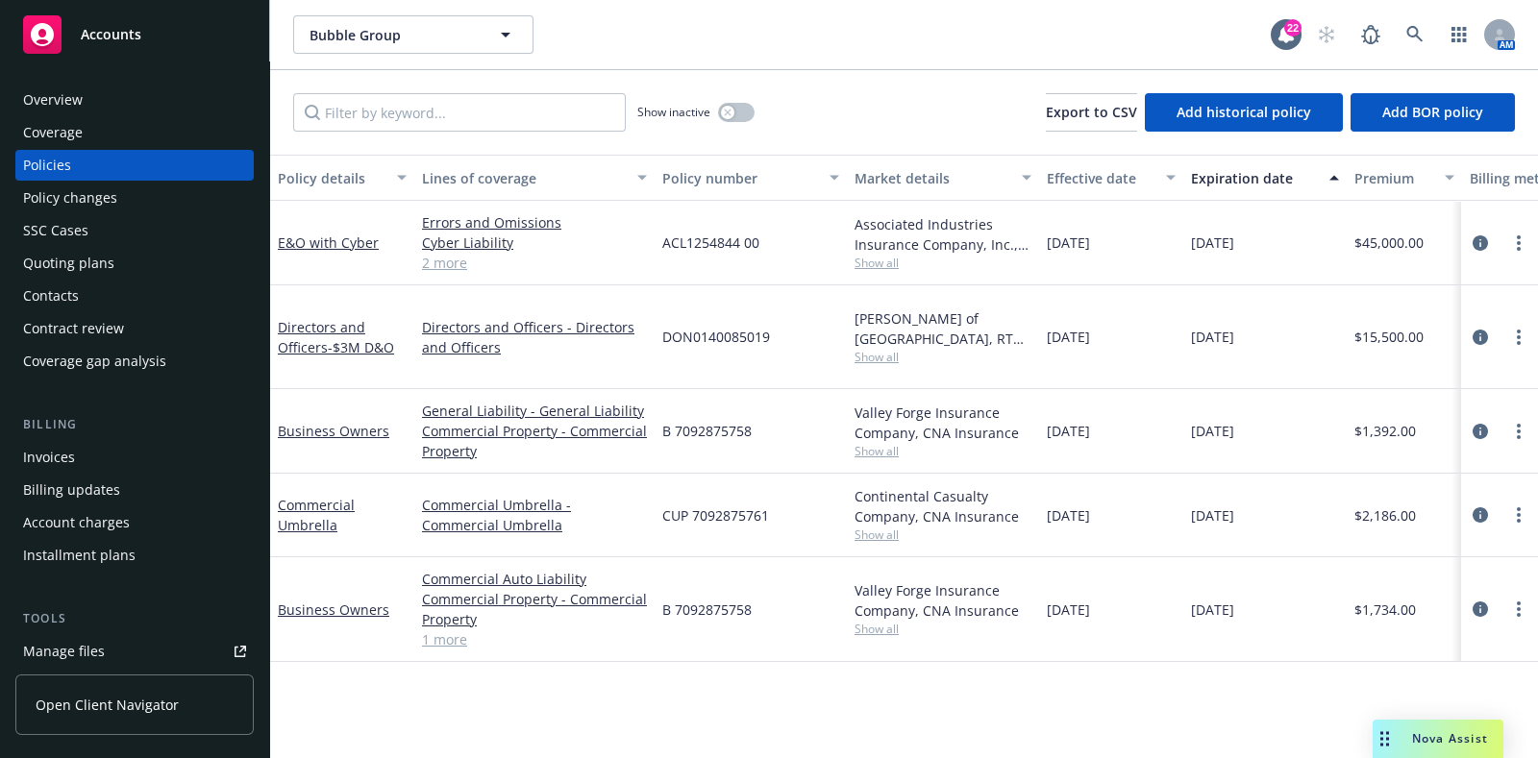
click at [884, 251] on div "Associated Industries Insurance Company, Inc., AmTrust Financial Services, Amwi…" at bounding box center [943, 234] width 177 height 40
click at [883, 253] on div "Associated Industries Insurance Company, Inc., AmTrust Financial Services, Amwi…" at bounding box center [943, 234] width 177 height 40
click at [883, 254] on div "Associated Industries Insurance Company, Inc., AmTrust Financial Services, Amwi…" at bounding box center [943, 242] width 177 height 57
click at [883, 255] on span "Show all" at bounding box center [943, 263] width 177 height 16
click at [1058, 310] on div "09/27/2024" at bounding box center [1111, 337] width 144 height 104
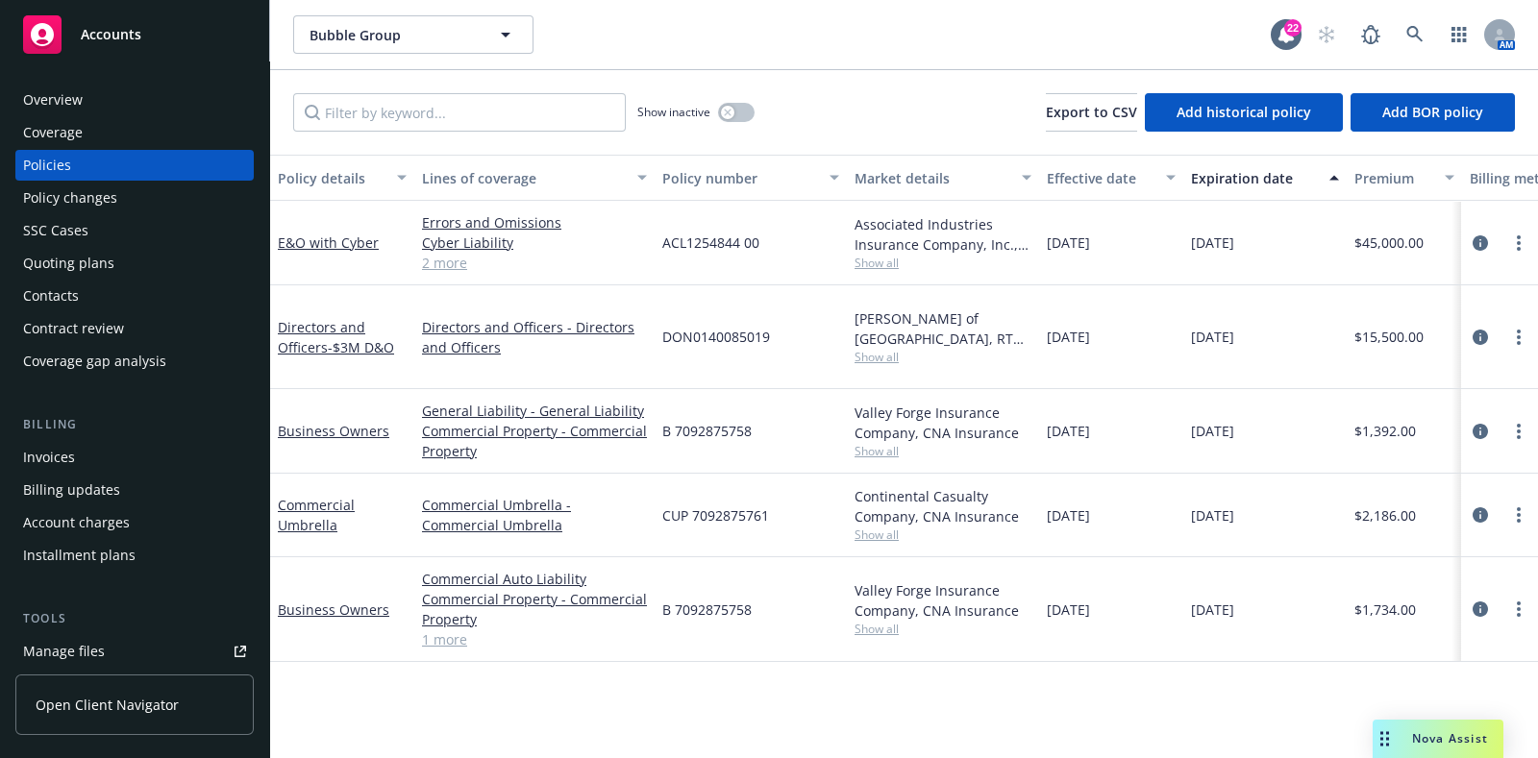
click at [899, 349] on span "Show all" at bounding box center [943, 357] width 177 height 16
click at [906, 661] on div "Policy details Lines of coverage Policy number Market details Effective date Ex…" at bounding box center [904, 457] width 1268 height 604
click at [1469, 420] on link "circleInformation" at bounding box center [1480, 431] width 23 height 23
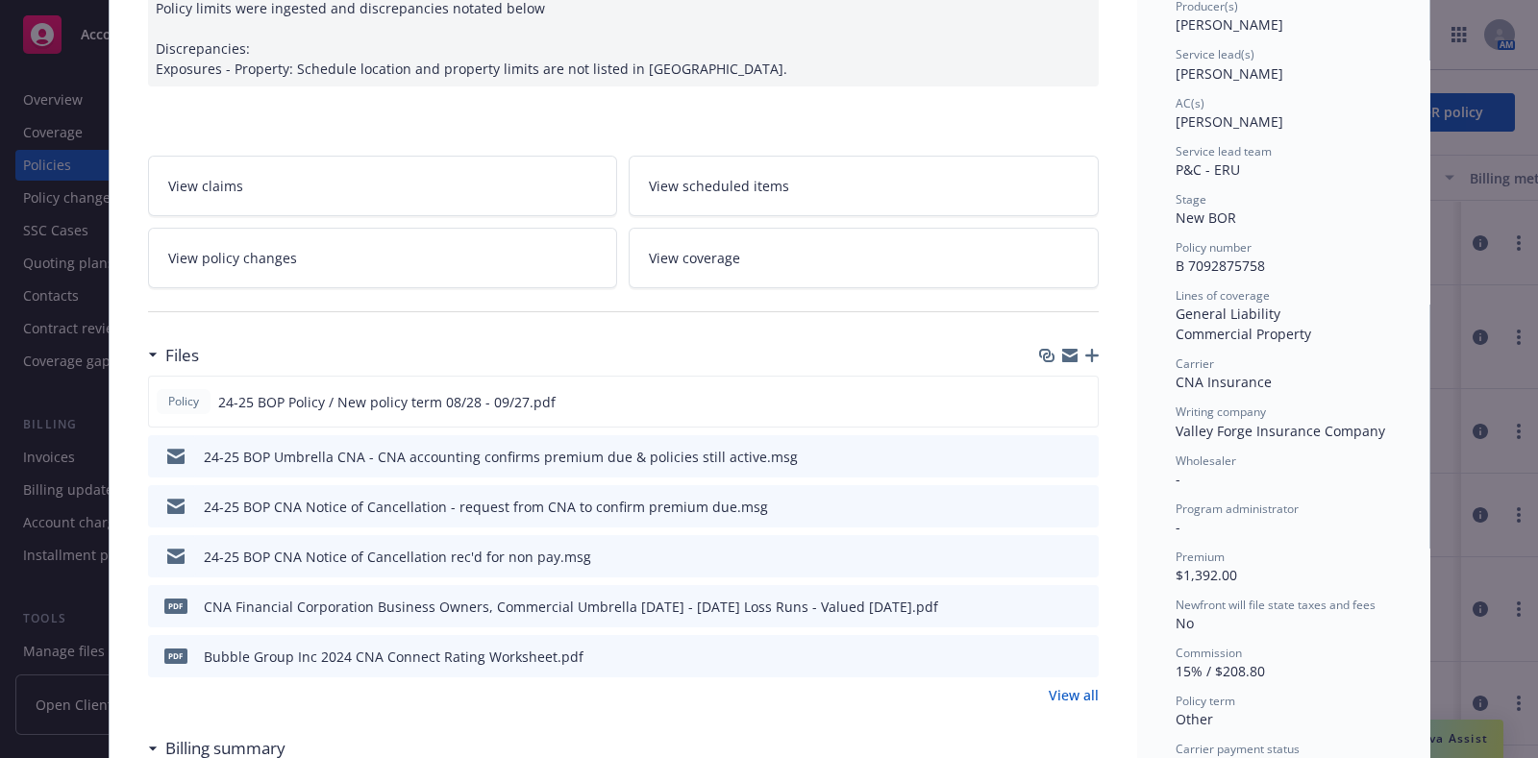
scroll to position [257, 0]
click at [1077, 398] on icon "preview file" at bounding box center [1079, 399] width 17 height 13
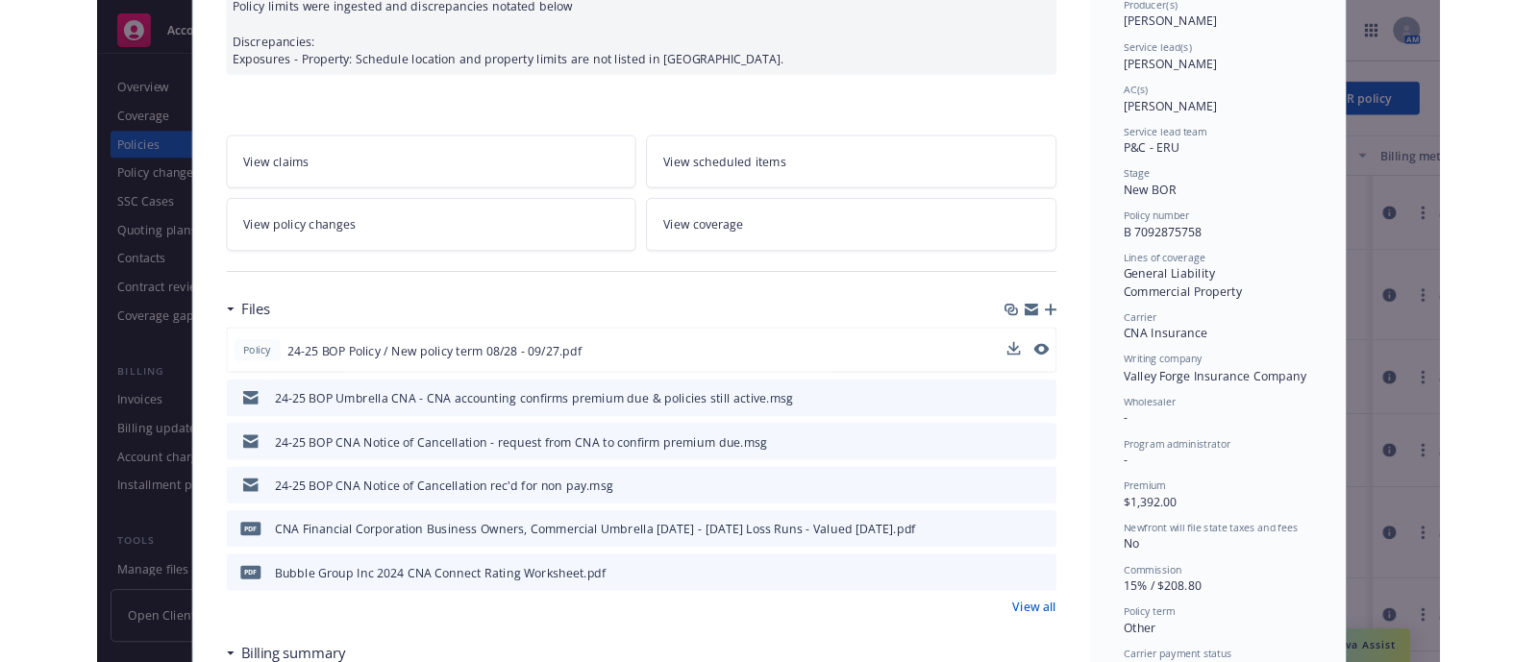
scroll to position [0, 0]
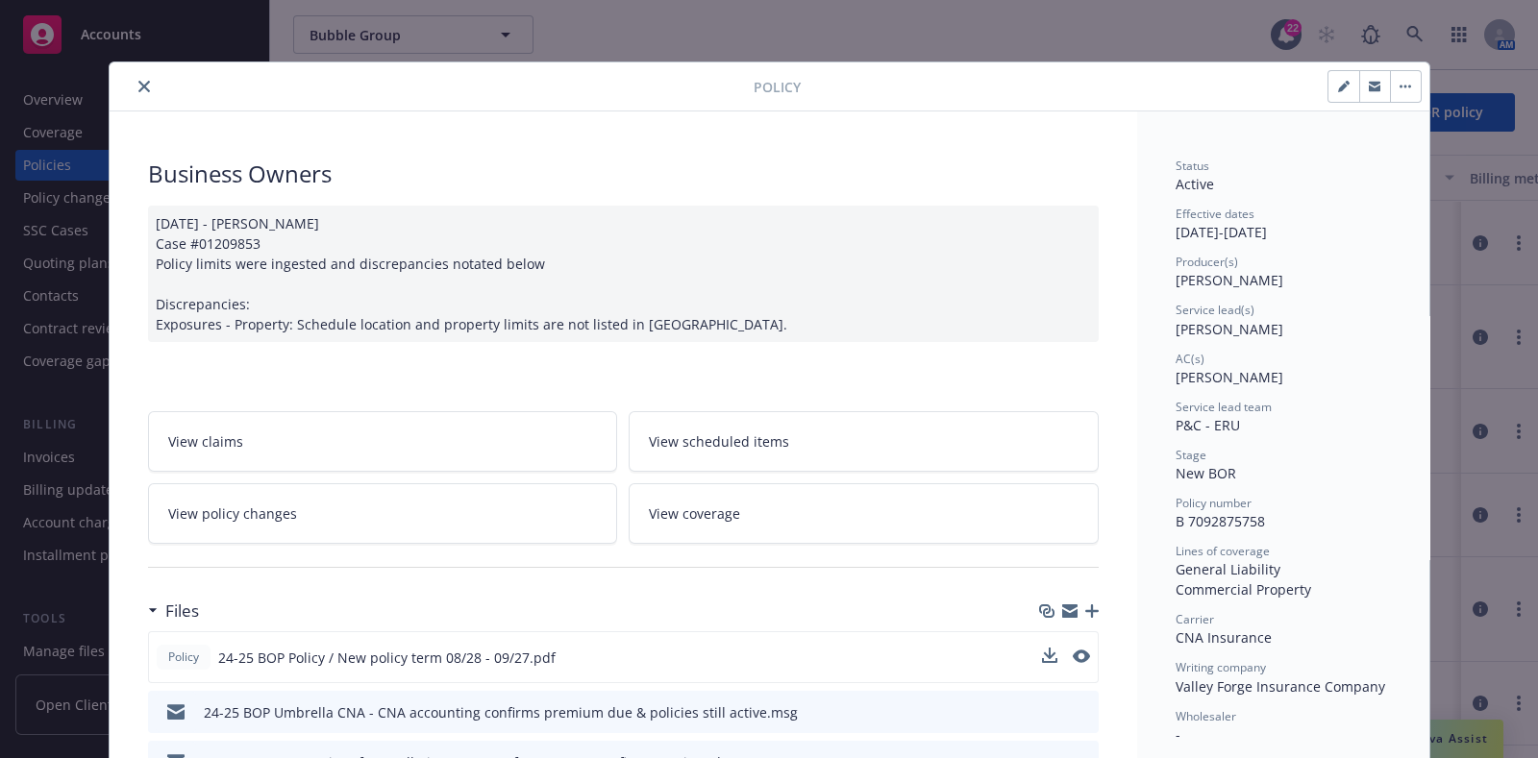
click at [138, 81] on icon "close" at bounding box center [144, 87] width 12 height 12
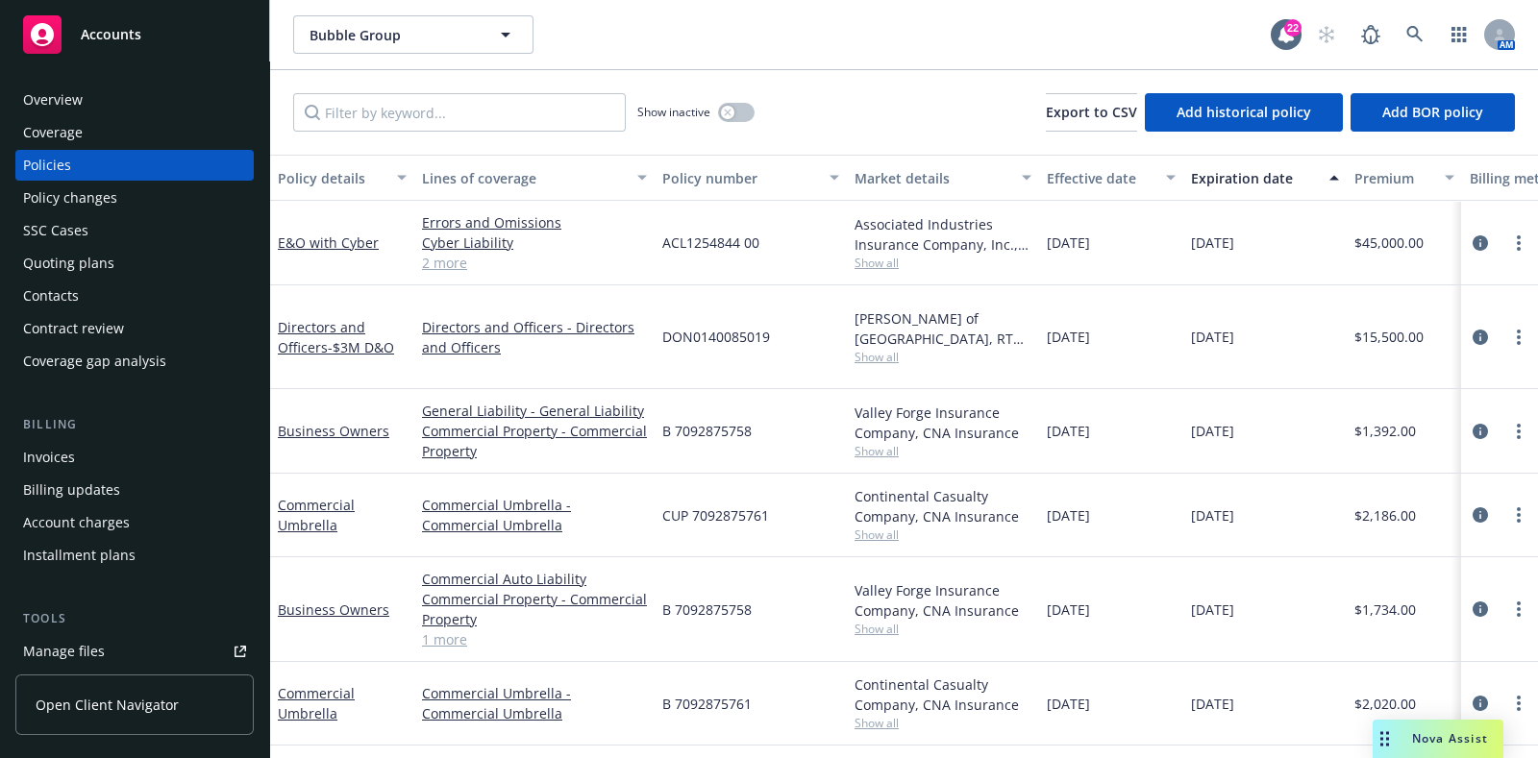
click at [96, 96] on div "Overview" at bounding box center [134, 100] width 223 height 31
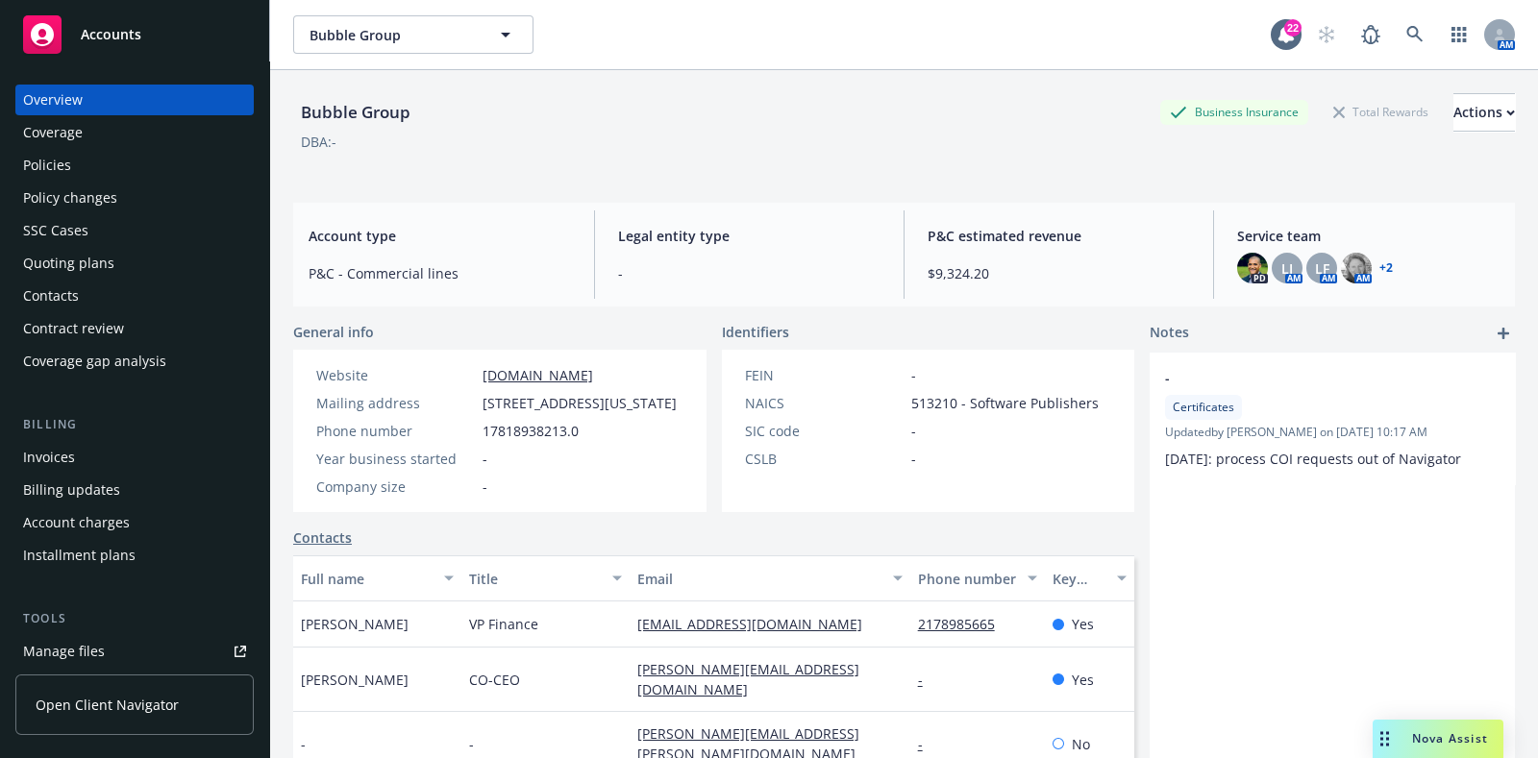
drag, startPoint x: 592, startPoint y: 427, endPoint x: 468, endPoint y: 411, distance: 124.9
click at [468, 411] on div "Mailing address 900 Broadway Suite 504, New York, NY, 10003" at bounding box center [497, 403] width 376 height 20
copy div "900 Broadway Suite 504, New York, NY, 10003"
click at [187, 195] on div "Policy changes" at bounding box center [134, 198] width 223 height 31
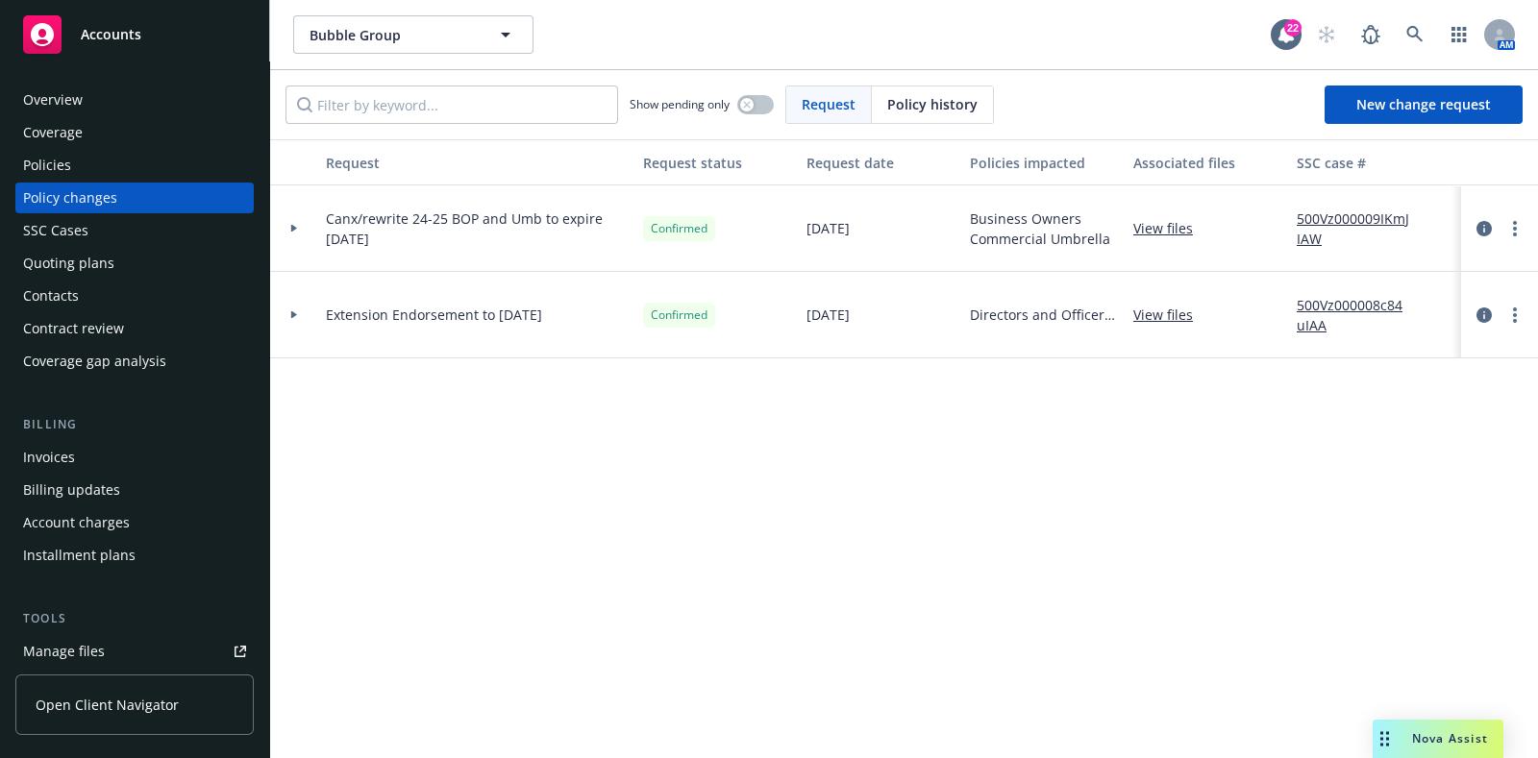
click at [294, 225] on icon at bounding box center [294, 228] width 8 height 7
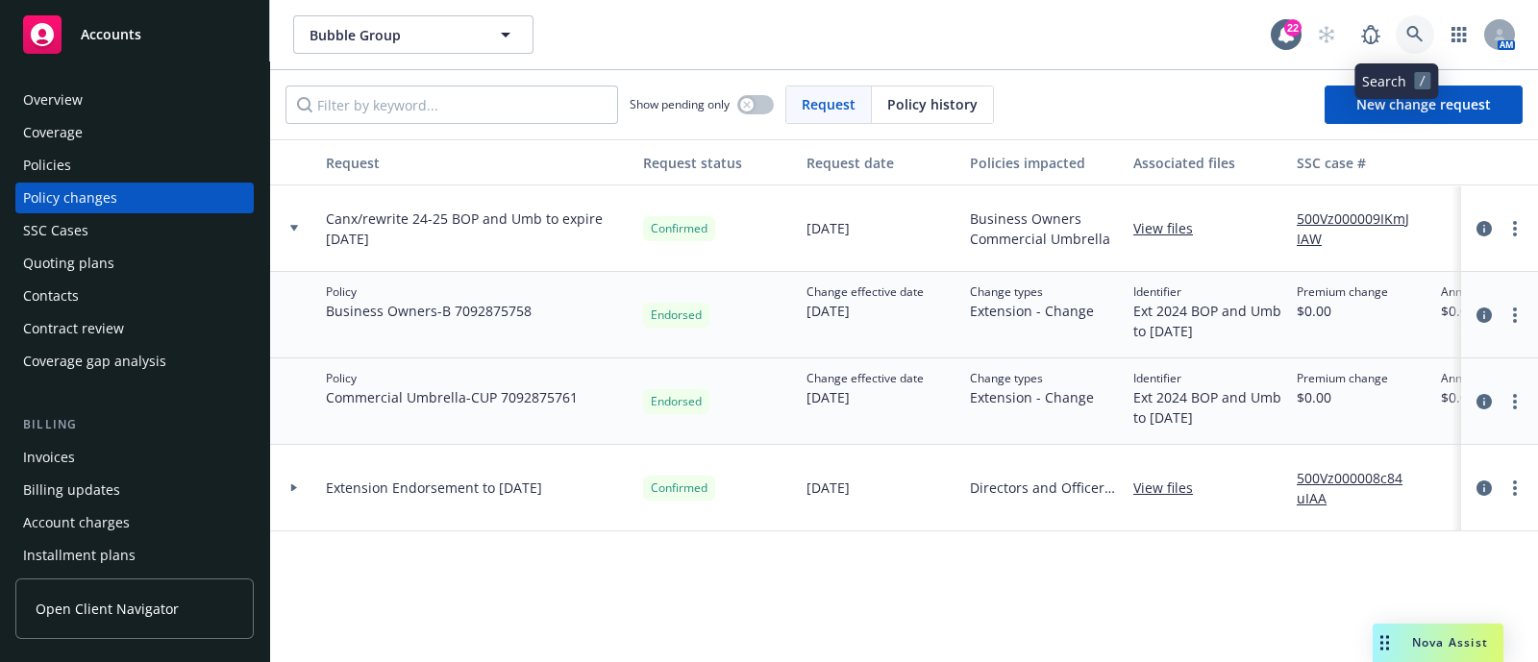
click at [1400, 48] on link at bounding box center [1415, 34] width 38 height 38
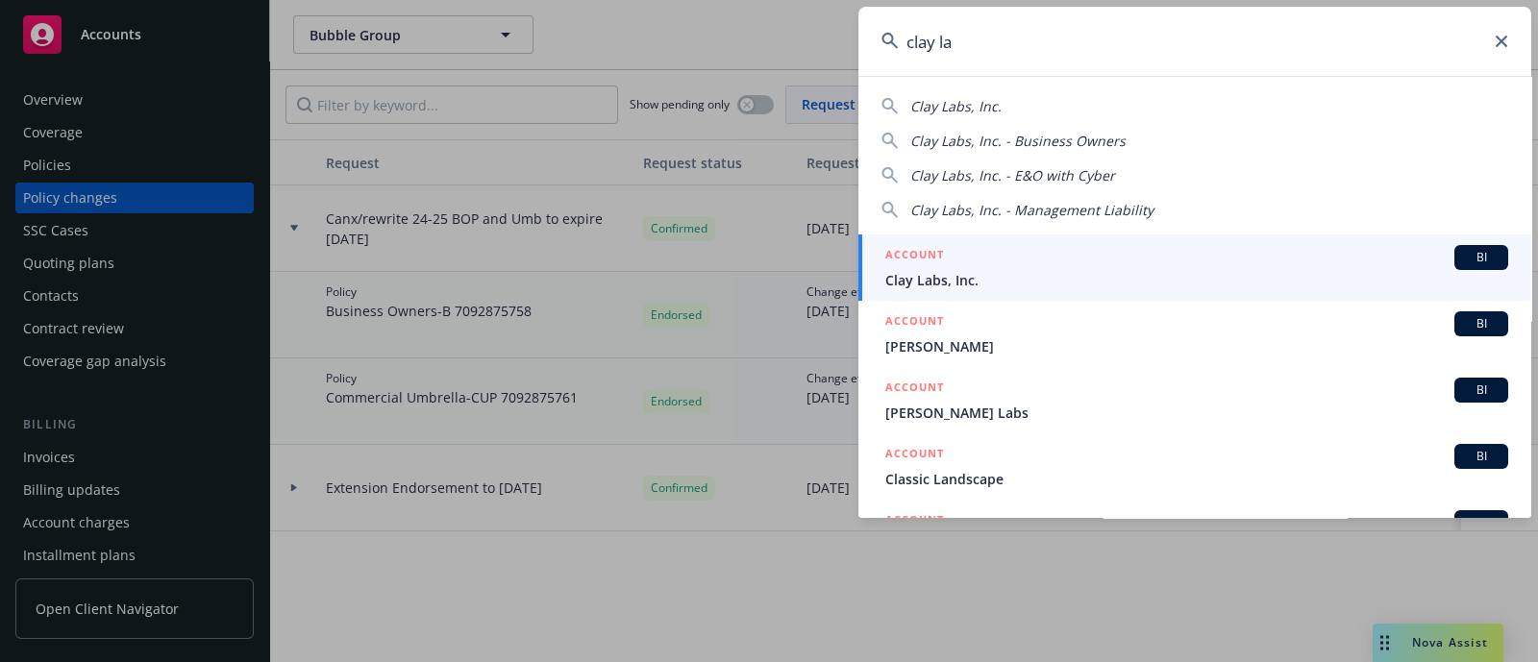
type input "clay la"
click at [920, 281] on span "Clay Labs, Inc." at bounding box center [1196, 280] width 623 height 20
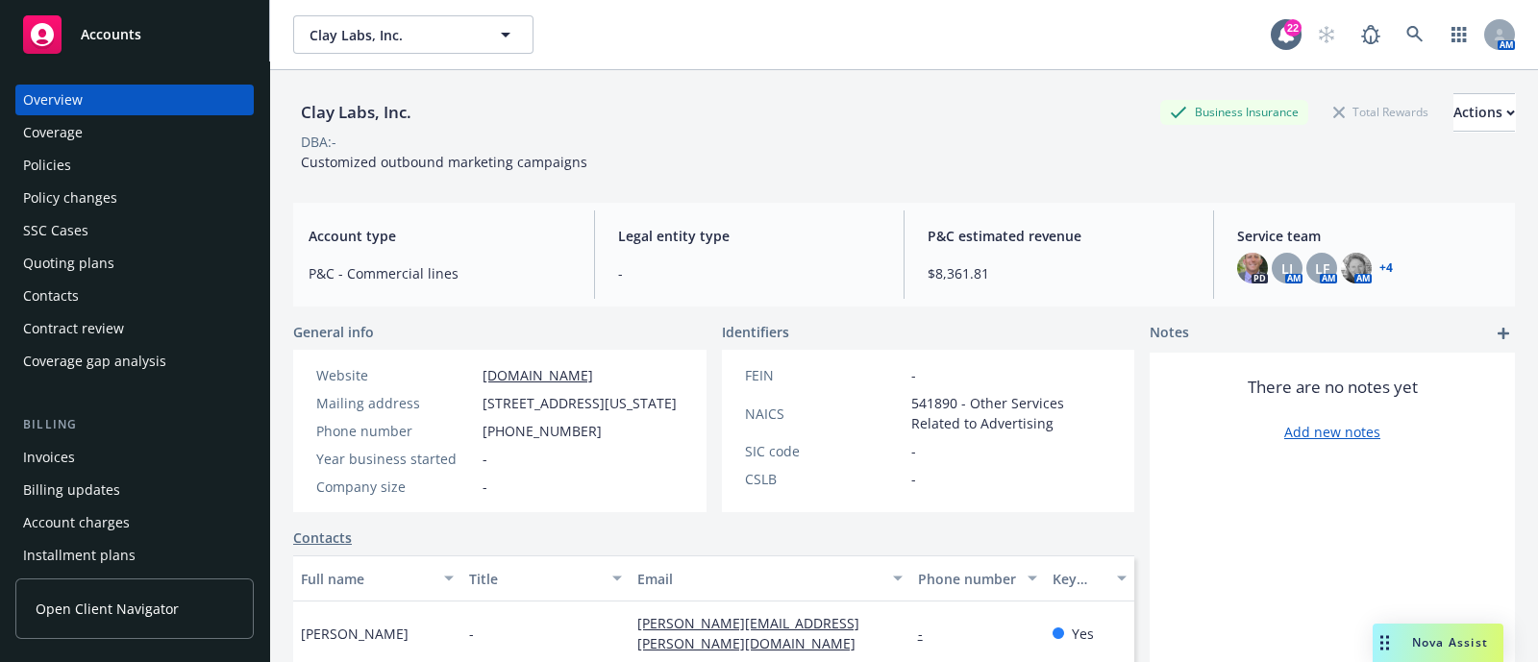
click at [56, 178] on div "Policies" at bounding box center [47, 165] width 48 height 31
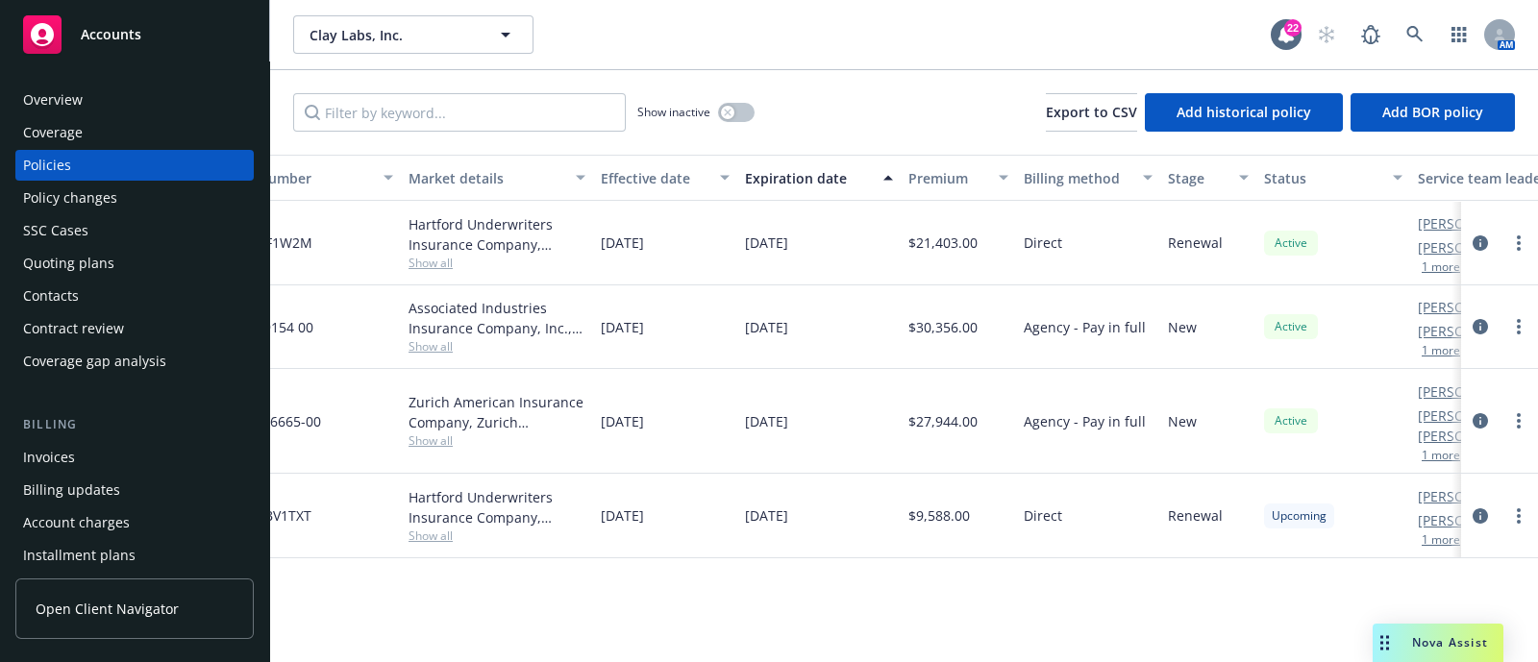
scroll to position [0, 465]
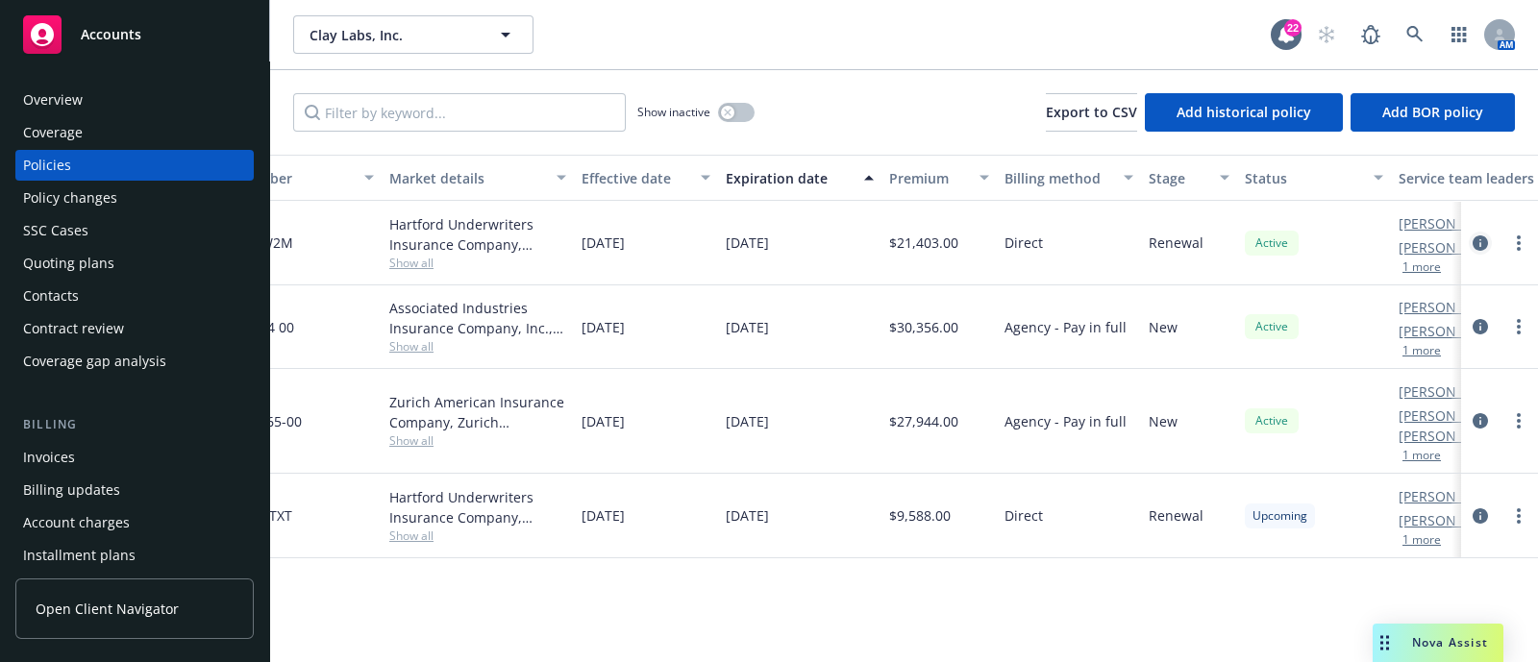
click at [1480, 245] on icon "circleInformation" at bounding box center [1480, 242] width 15 height 15
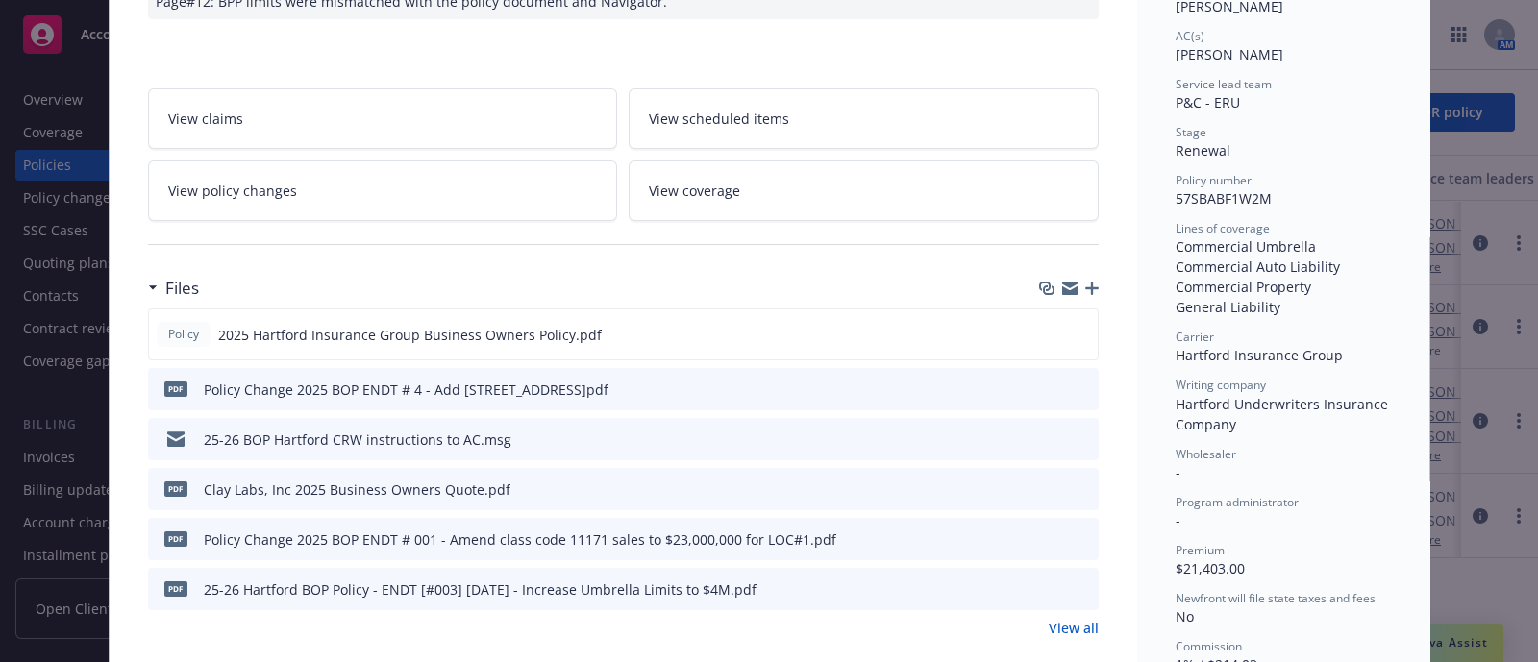
scroll to position [332, 0]
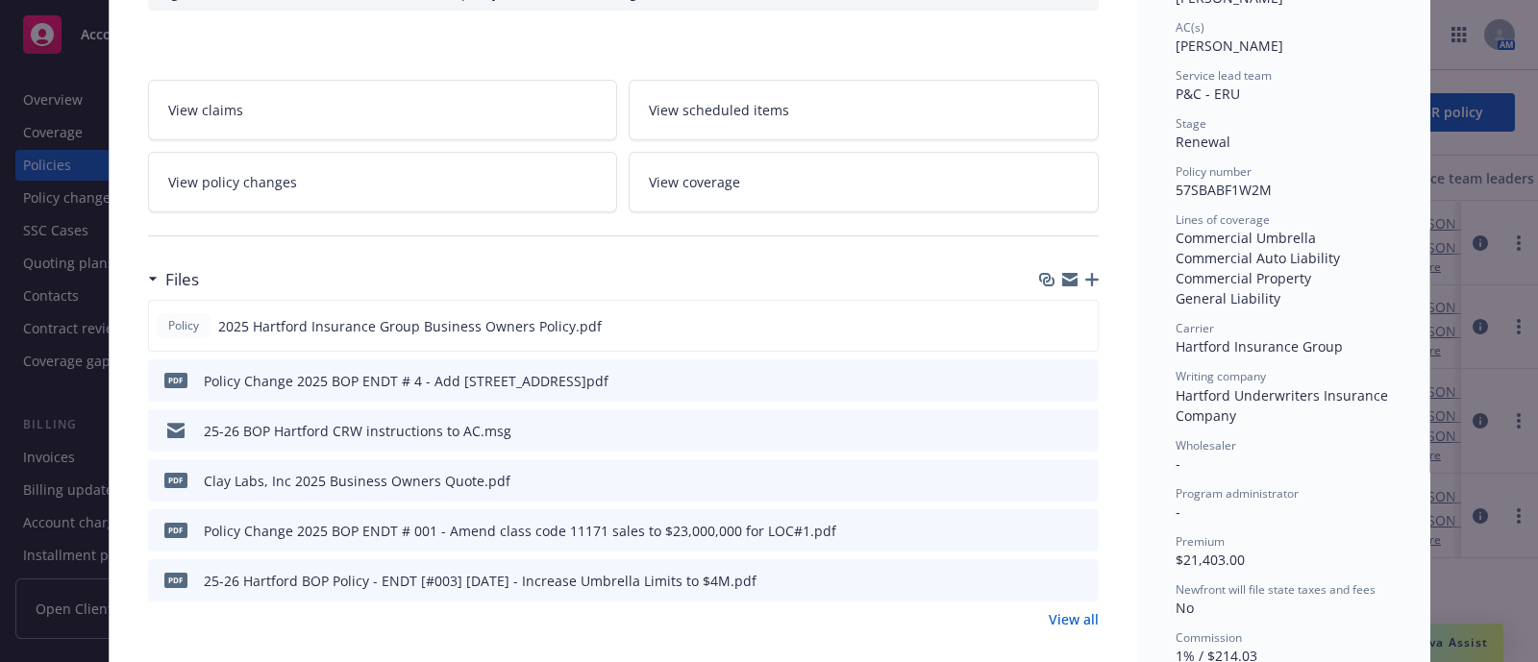
click at [401, 192] on link "View policy changes" at bounding box center [383, 182] width 470 height 61
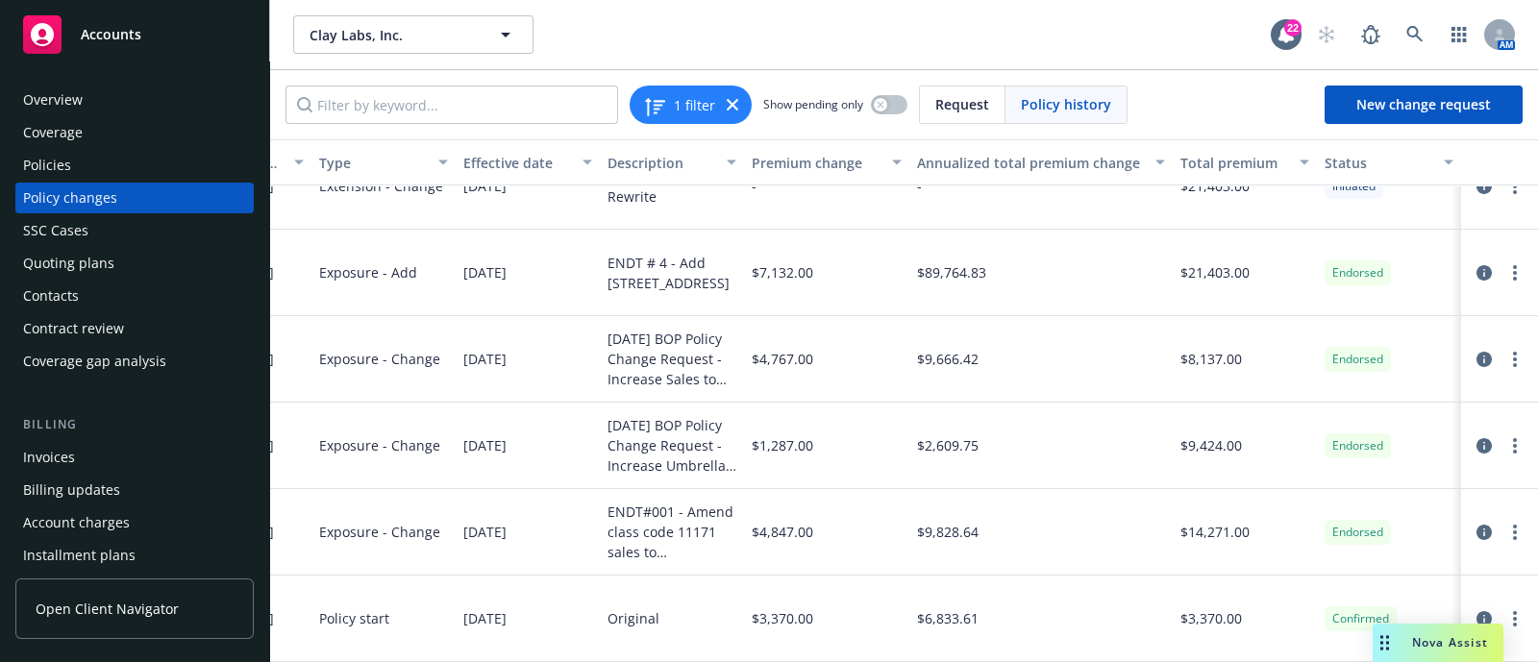
scroll to position [60, 437]
click at [1474, 348] on link "circleInformation" at bounding box center [1484, 359] width 23 height 23
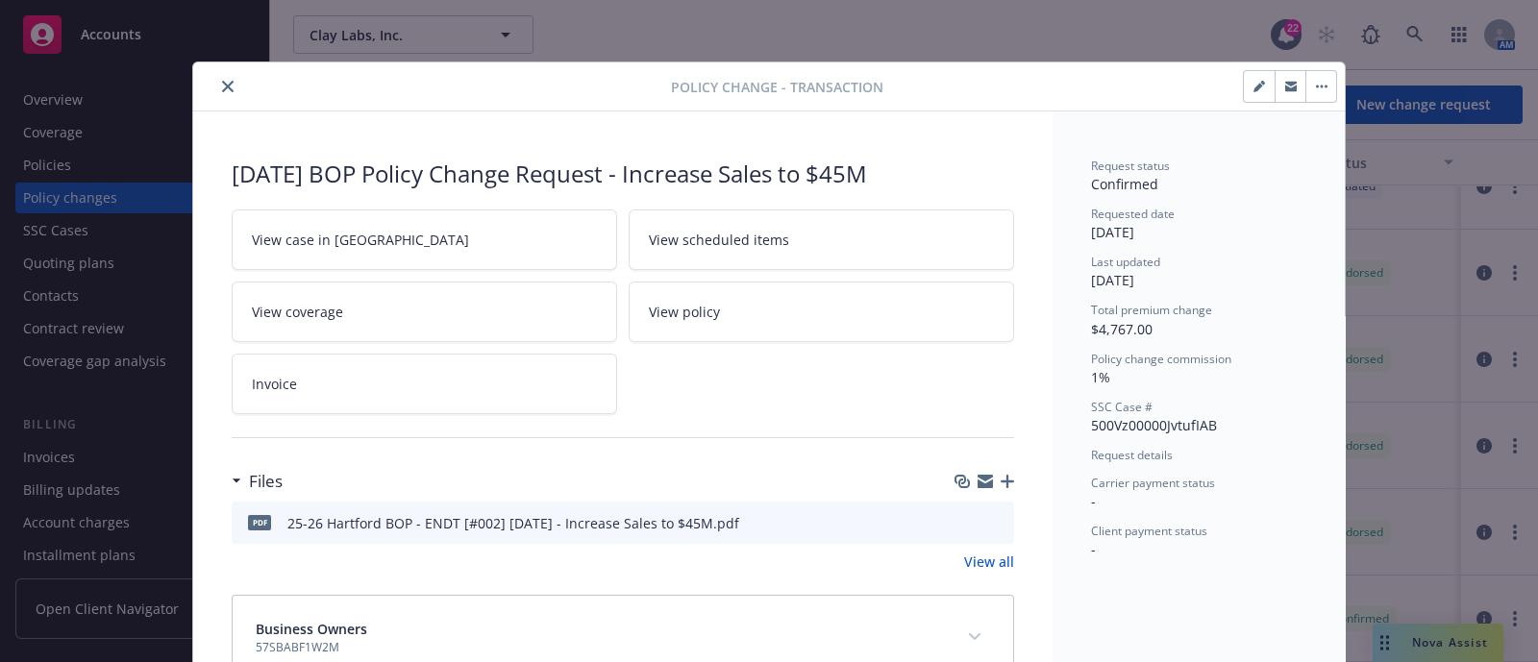
click at [208, 77] on div at bounding box center [436, 86] width 470 height 23
click at [222, 81] on icon "close" at bounding box center [228, 87] width 12 height 12
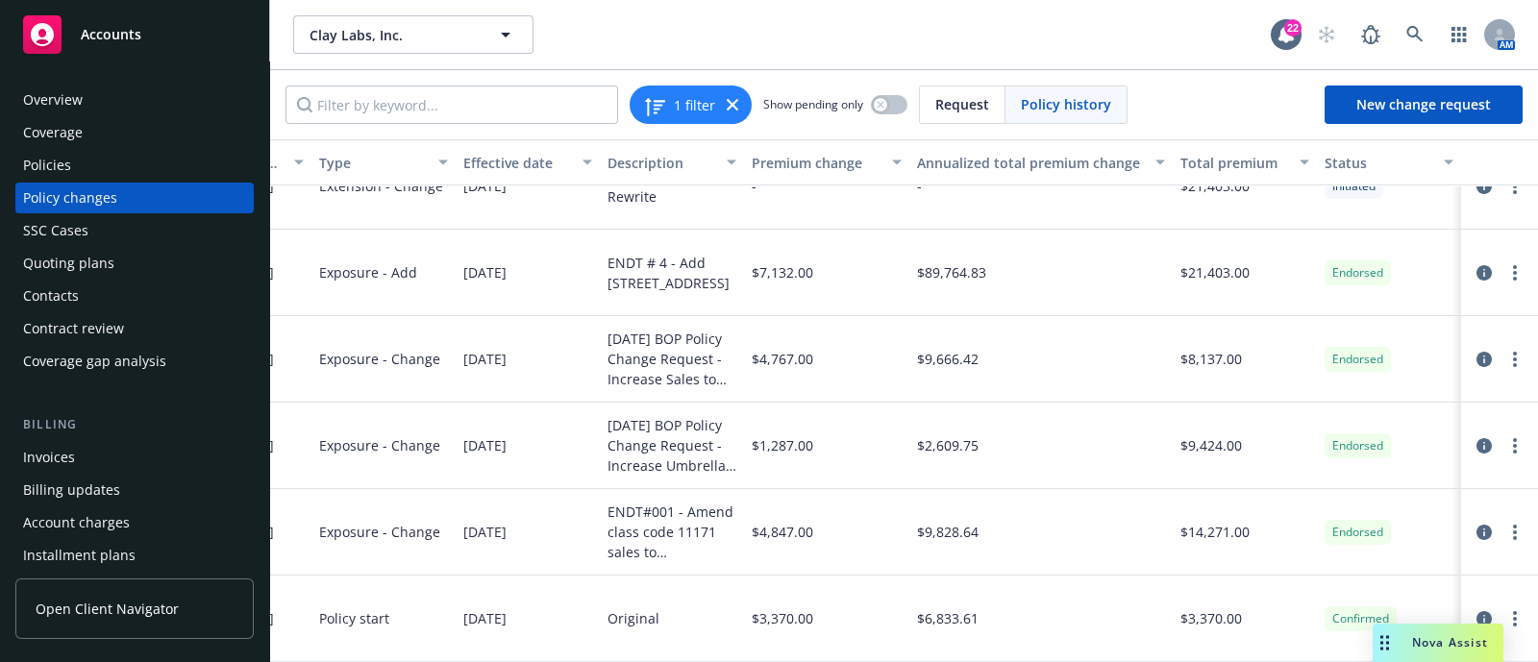
click at [44, 166] on div "Policies" at bounding box center [47, 165] width 48 height 31
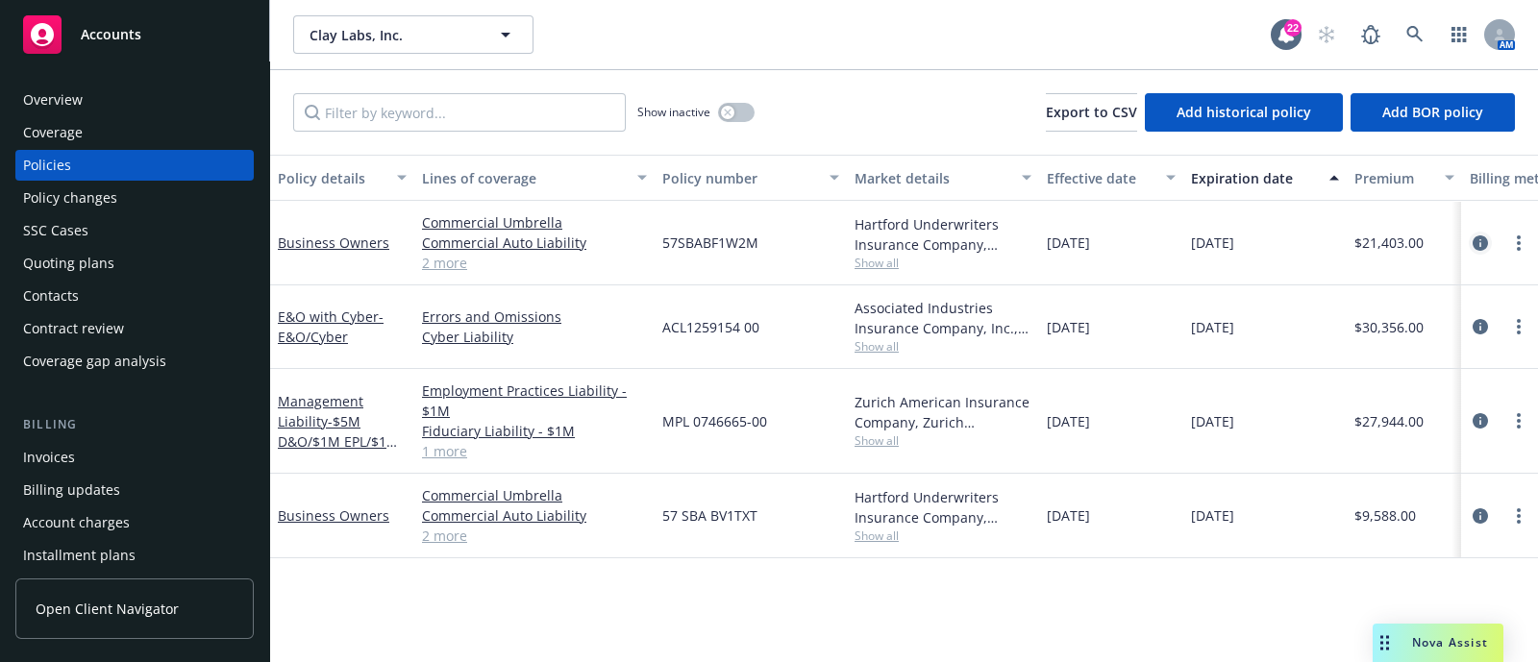
click at [1473, 237] on icon "circleInformation" at bounding box center [1480, 242] width 15 height 15
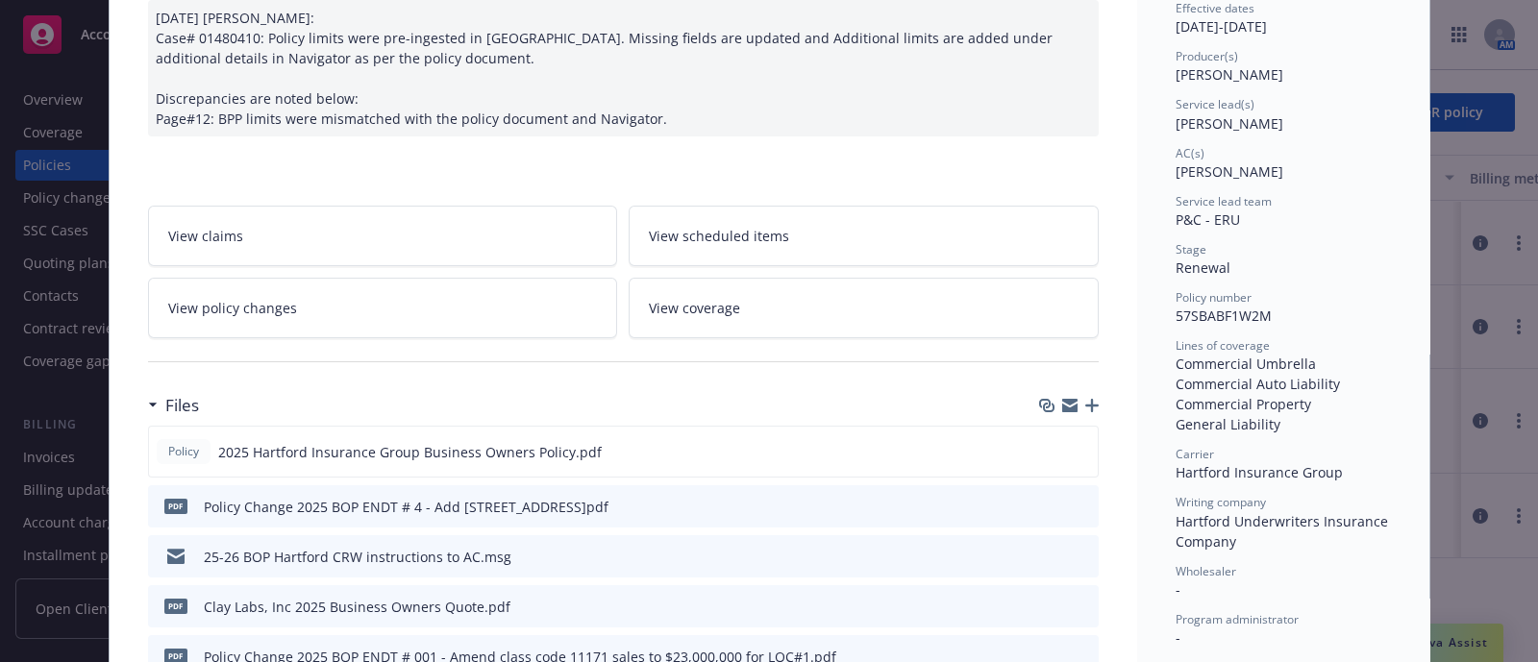
scroll to position [203, 0]
click at [418, 318] on link "View policy changes" at bounding box center [383, 311] width 470 height 61
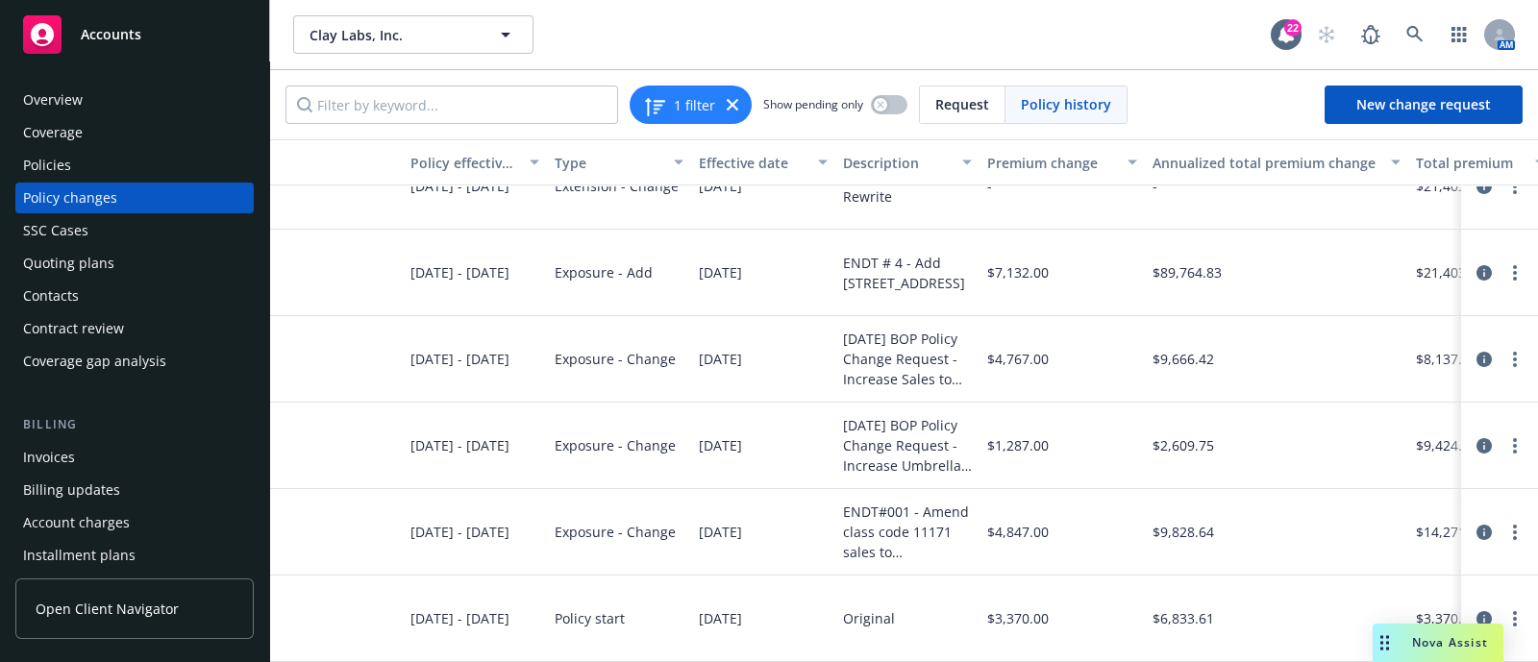
scroll to position [60, 218]
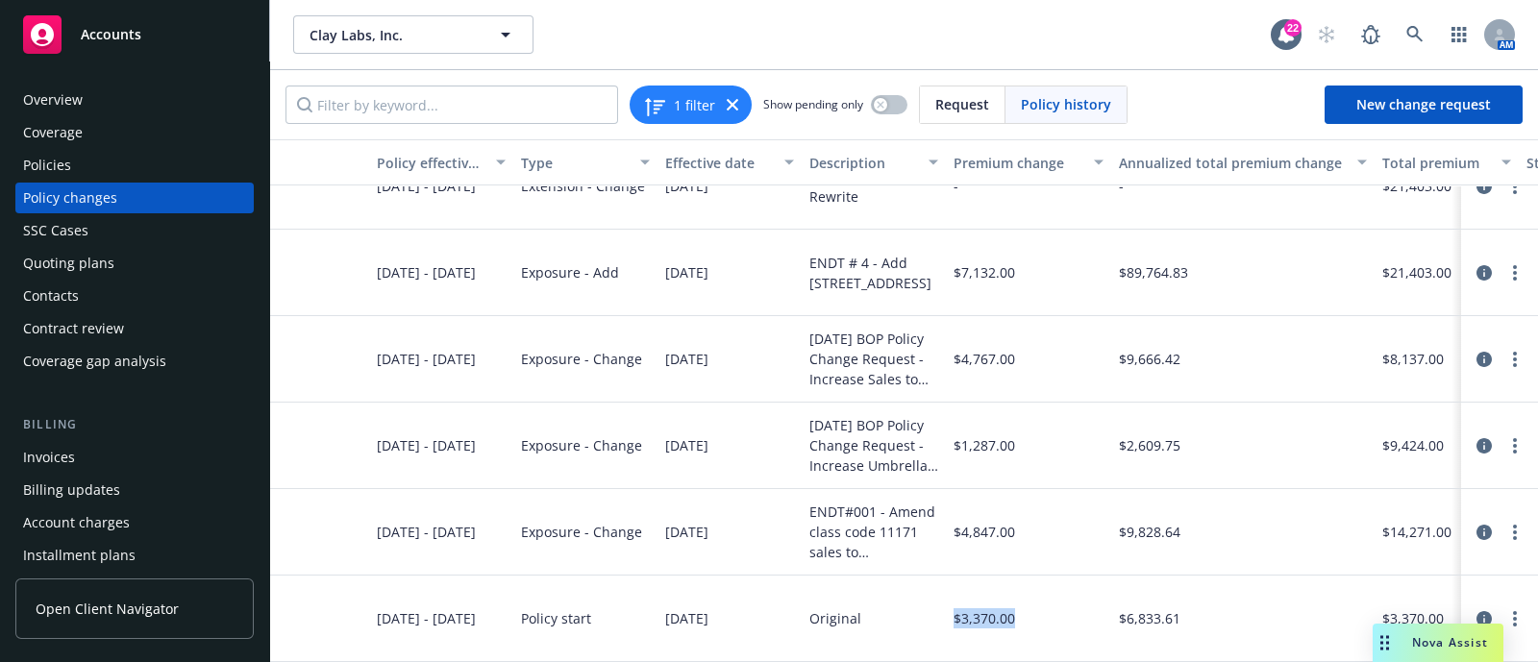
drag, startPoint x: 1028, startPoint y: 612, endPoint x: 952, endPoint y: 618, distance: 77.1
click at [952, 618] on div "$3,370.00" at bounding box center [1028, 619] width 165 height 87
click at [1185, 593] on div "$6,833.61" at bounding box center [1242, 619] width 263 height 87
drag, startPoint x: 1185, startPoint y: 593, endPoint x: 1107, endPoint y: 617, distance: 81.5
click at [1107, 617] on div "Business Owners 57SBABF1W2M 04/03/2025 - 09/30/2025 Policy start 04/03/2025 Ori…" at bounding box center [896, 619] width 1688 height 87
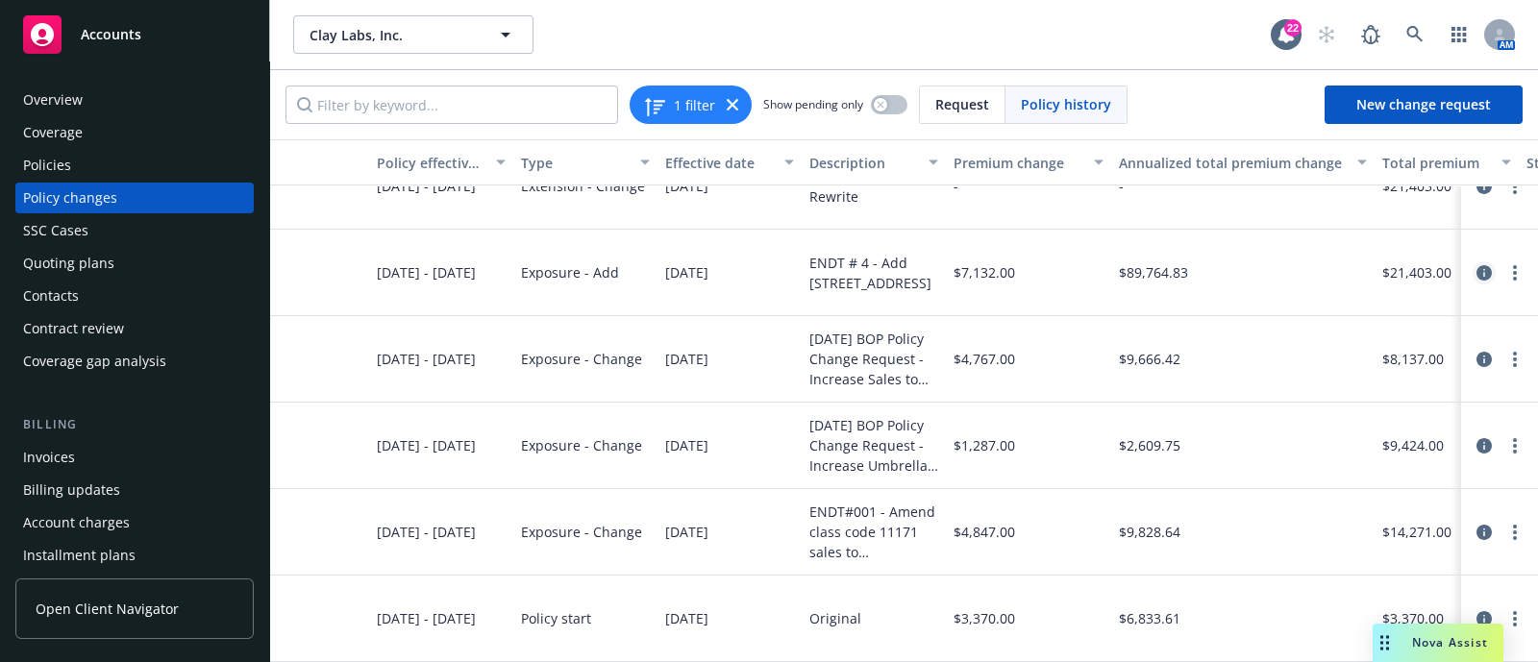
click at [1476, 265] on icon "circleInformation" at bounding box center [1483, 272] width 15 height 15
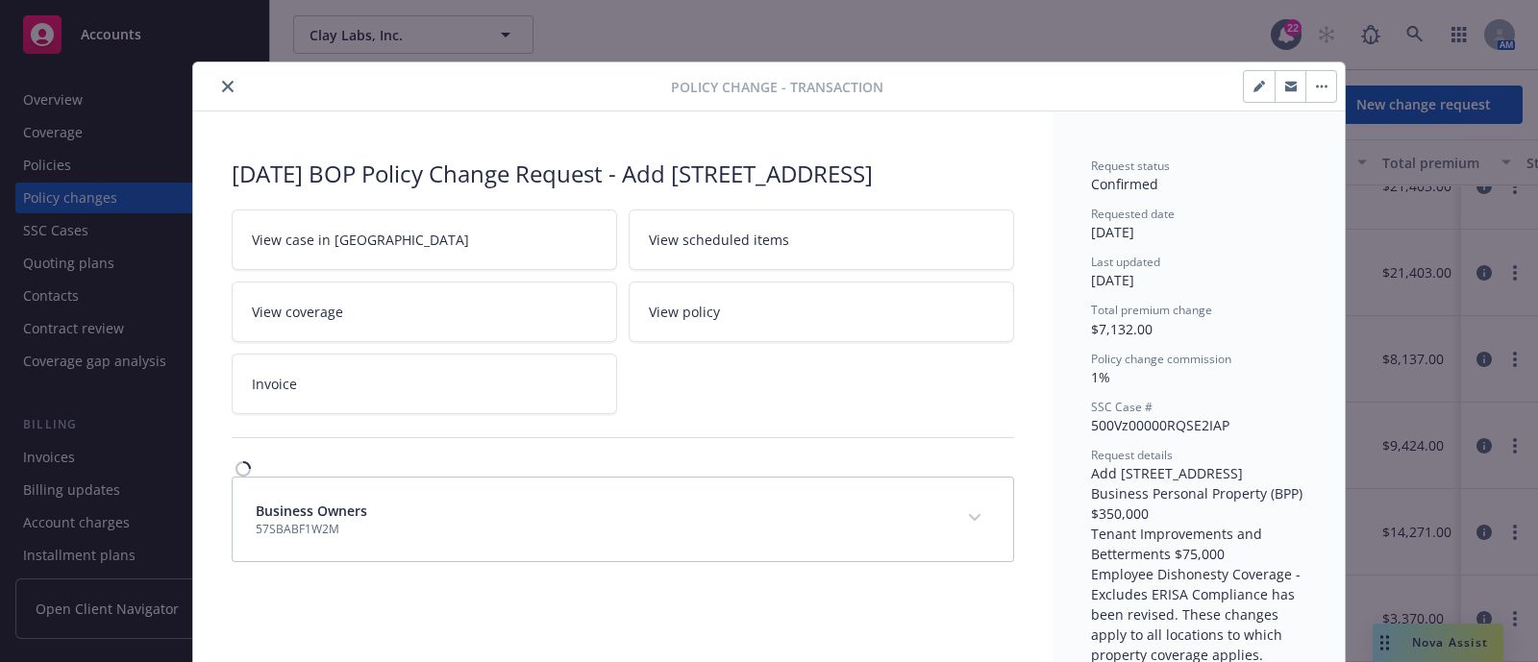
scroll to position [57, 0]
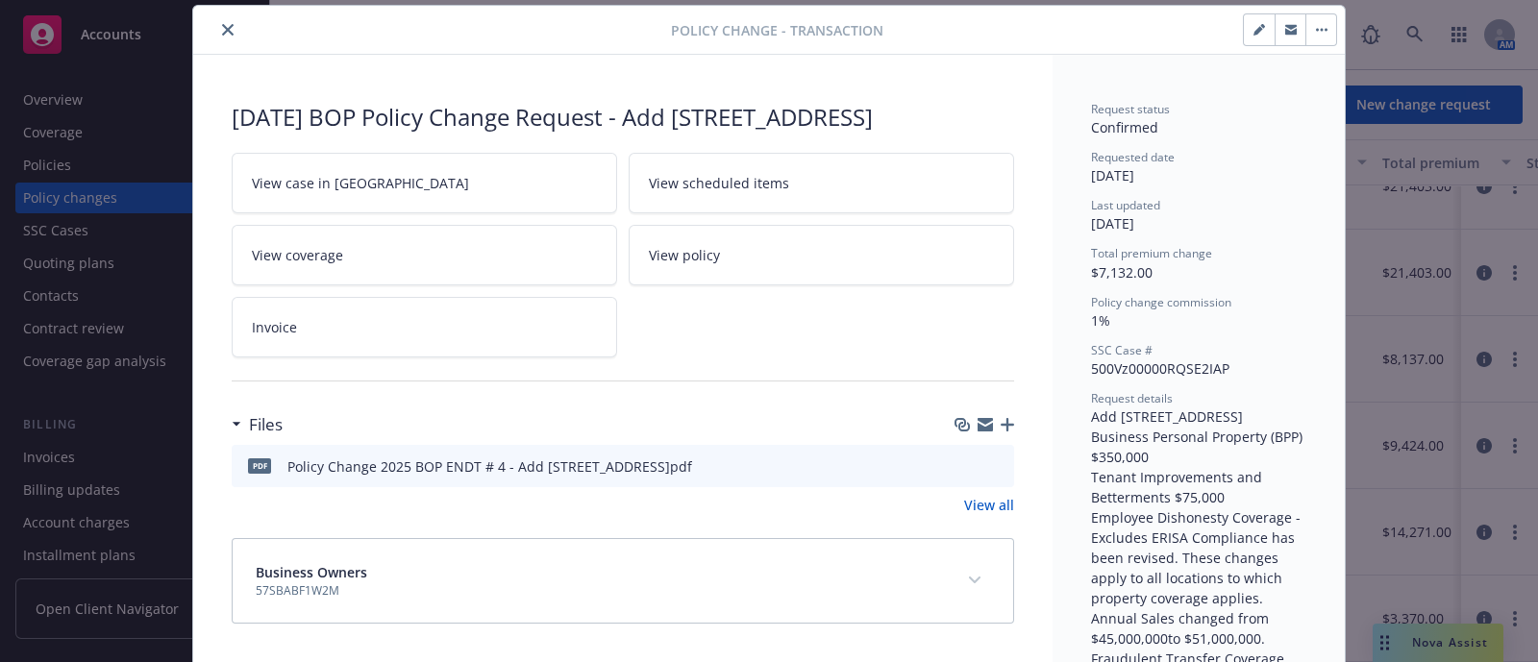
click at [992, 472] on icon "preview file" at bounding box center [995, 464] width 17 height 13
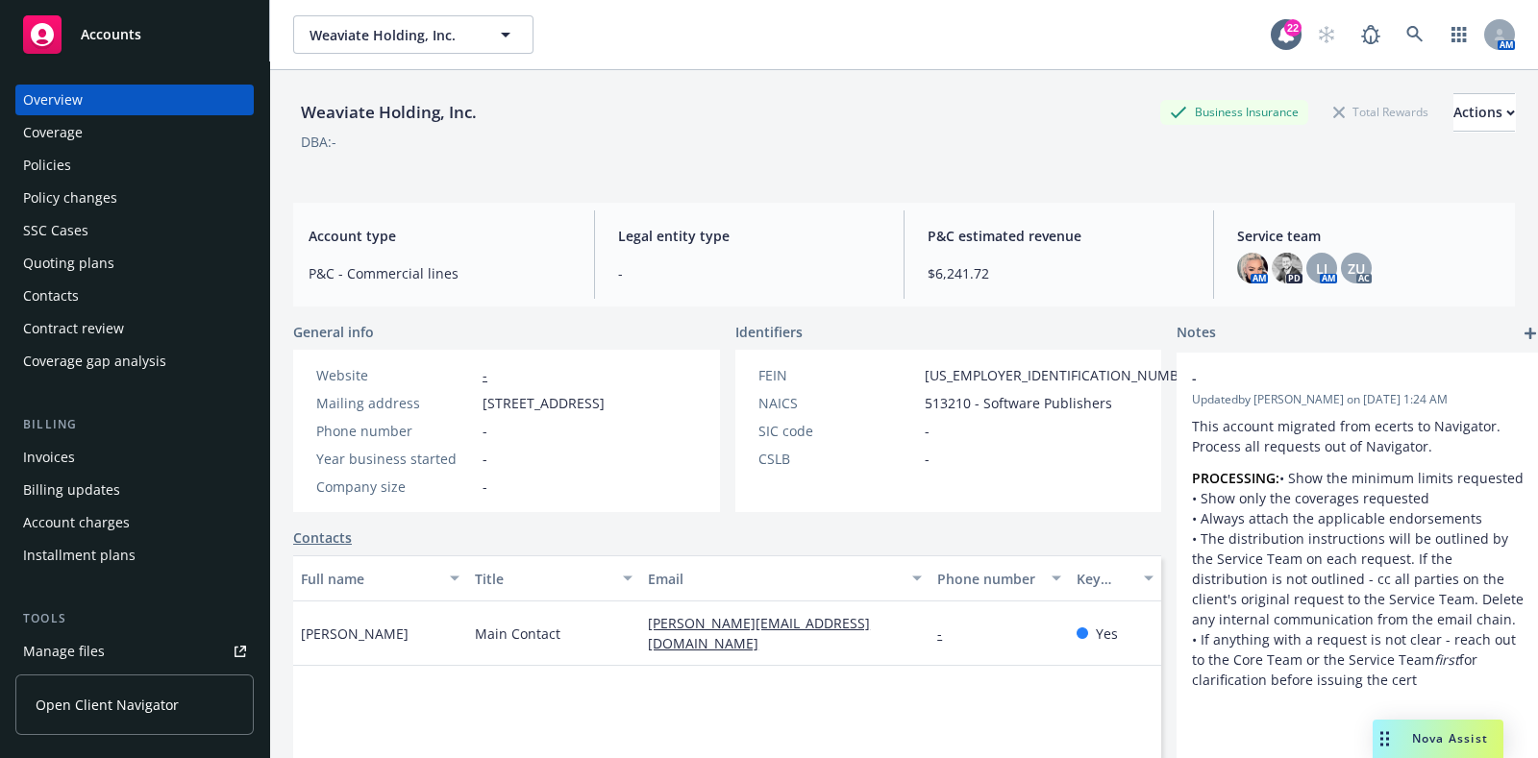
click at [138, 161] on div "Policies" at bounding box center [134, 165] width 223 height 31
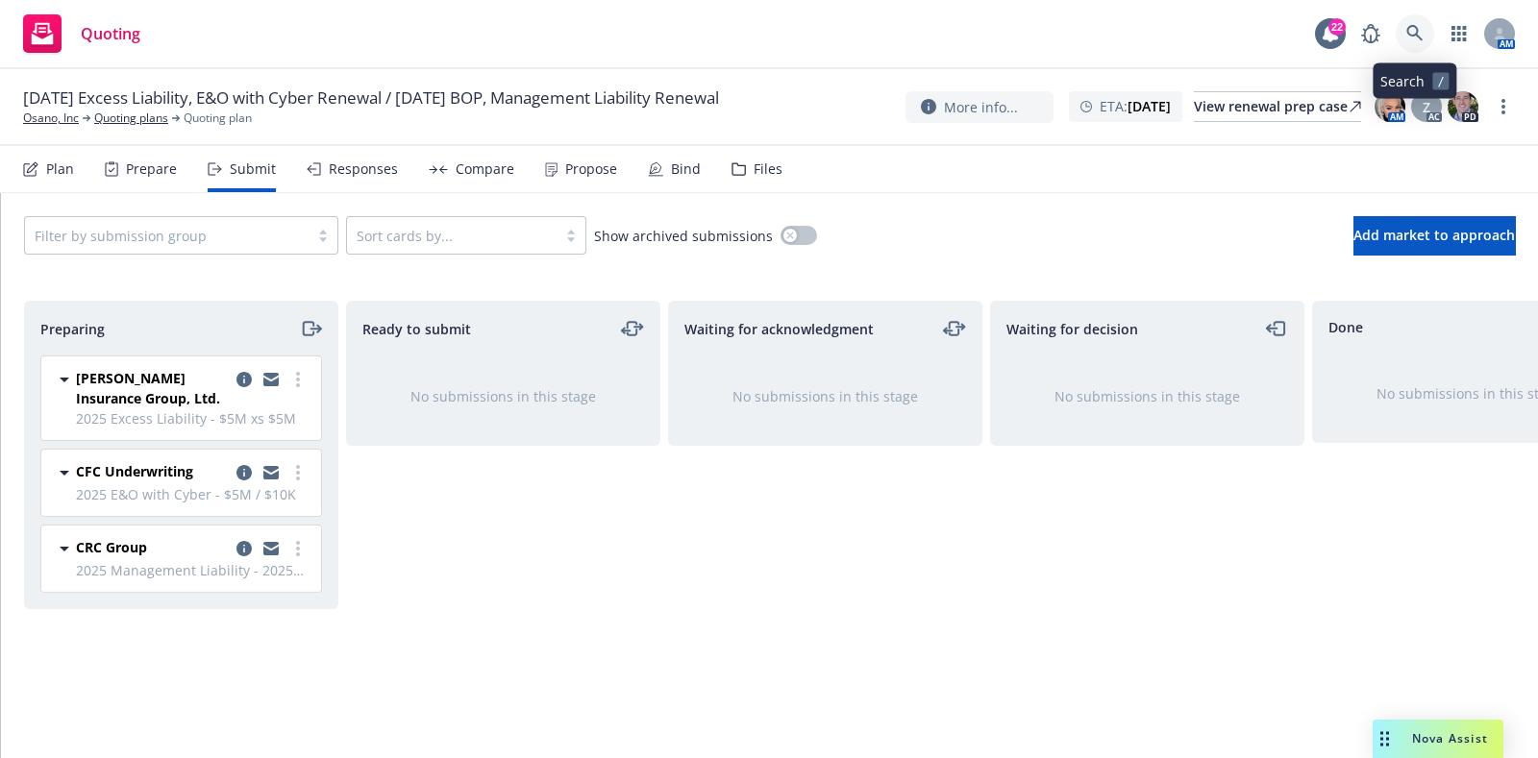
click at [1415, 21] on link at bounding box center [1415, 33] width 38 height 38
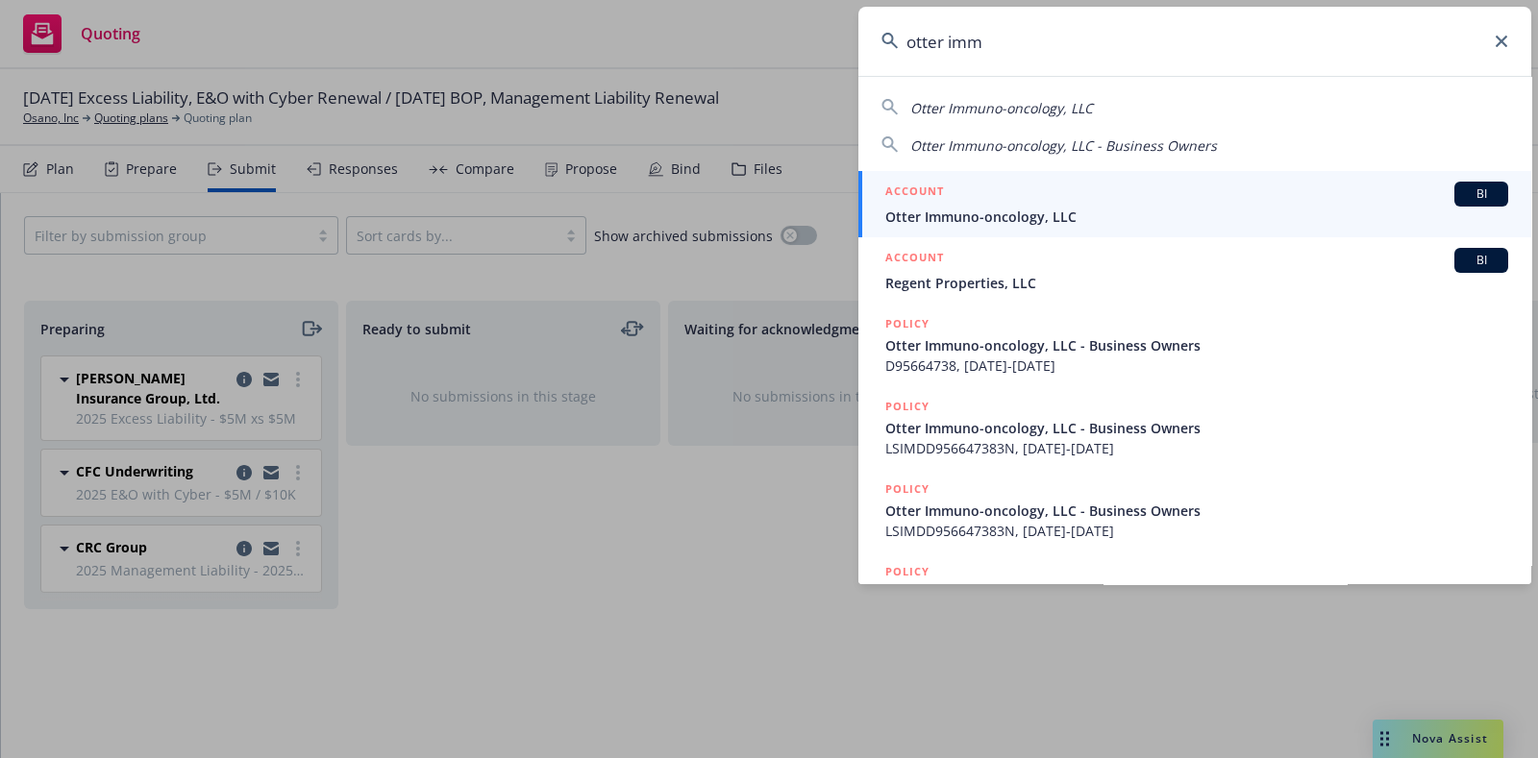
type input "otter imm"
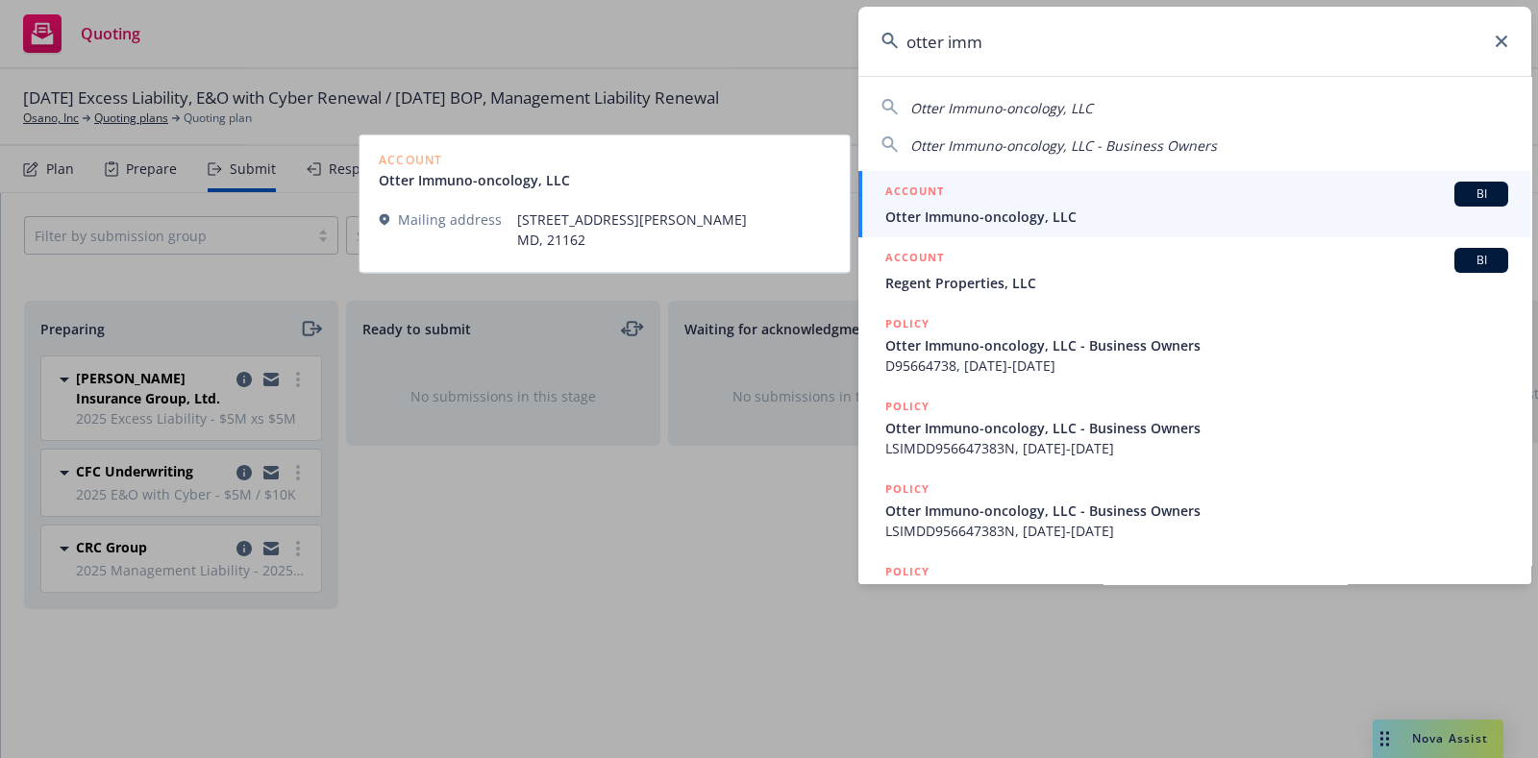
click at [1043, 201] on div "ACCOUNT BI" at bounding box center [1196, 194] width 623 height 25
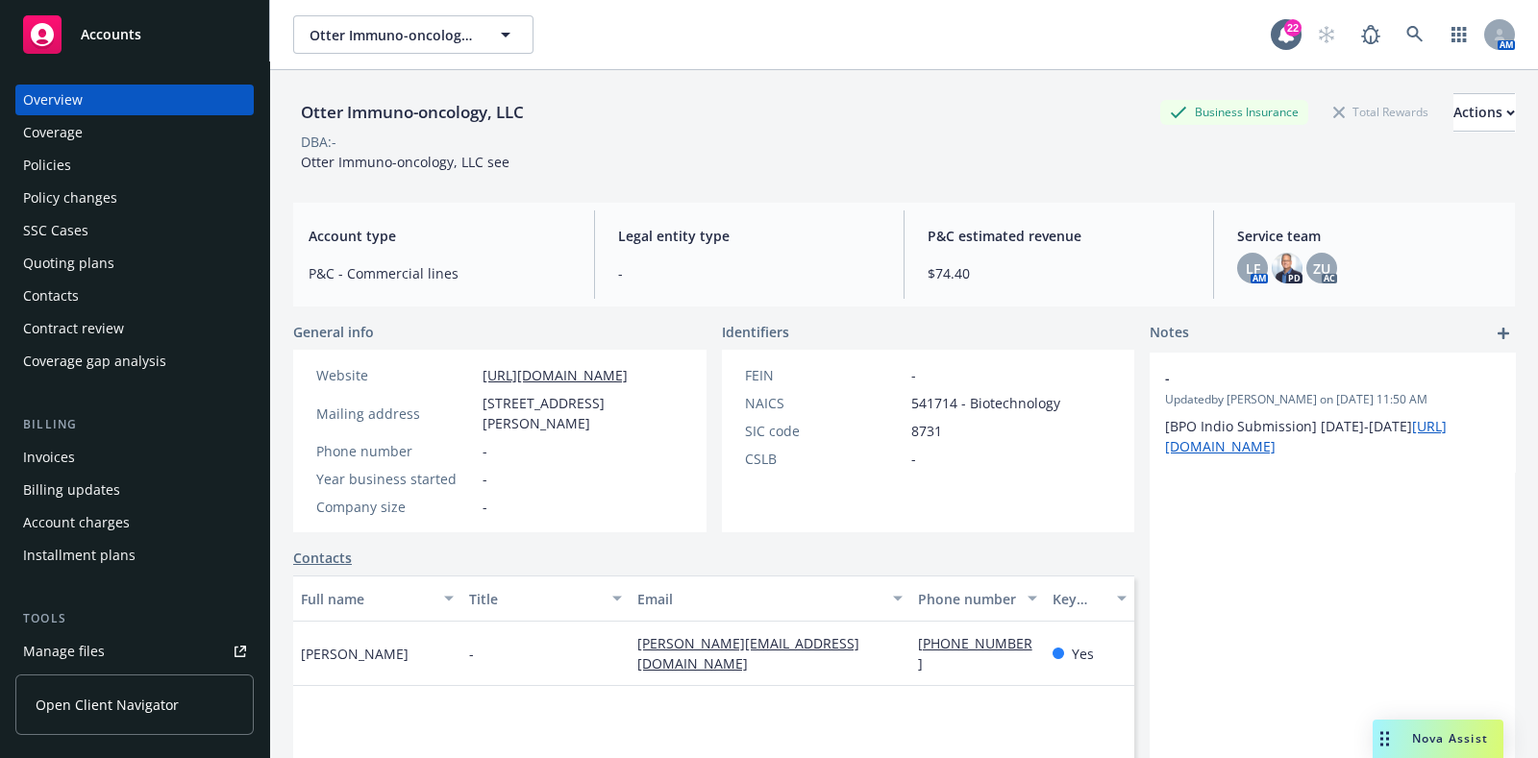
click at [40, 165] on div "Policies" at bounding box center [47, 165] width 48 height 31
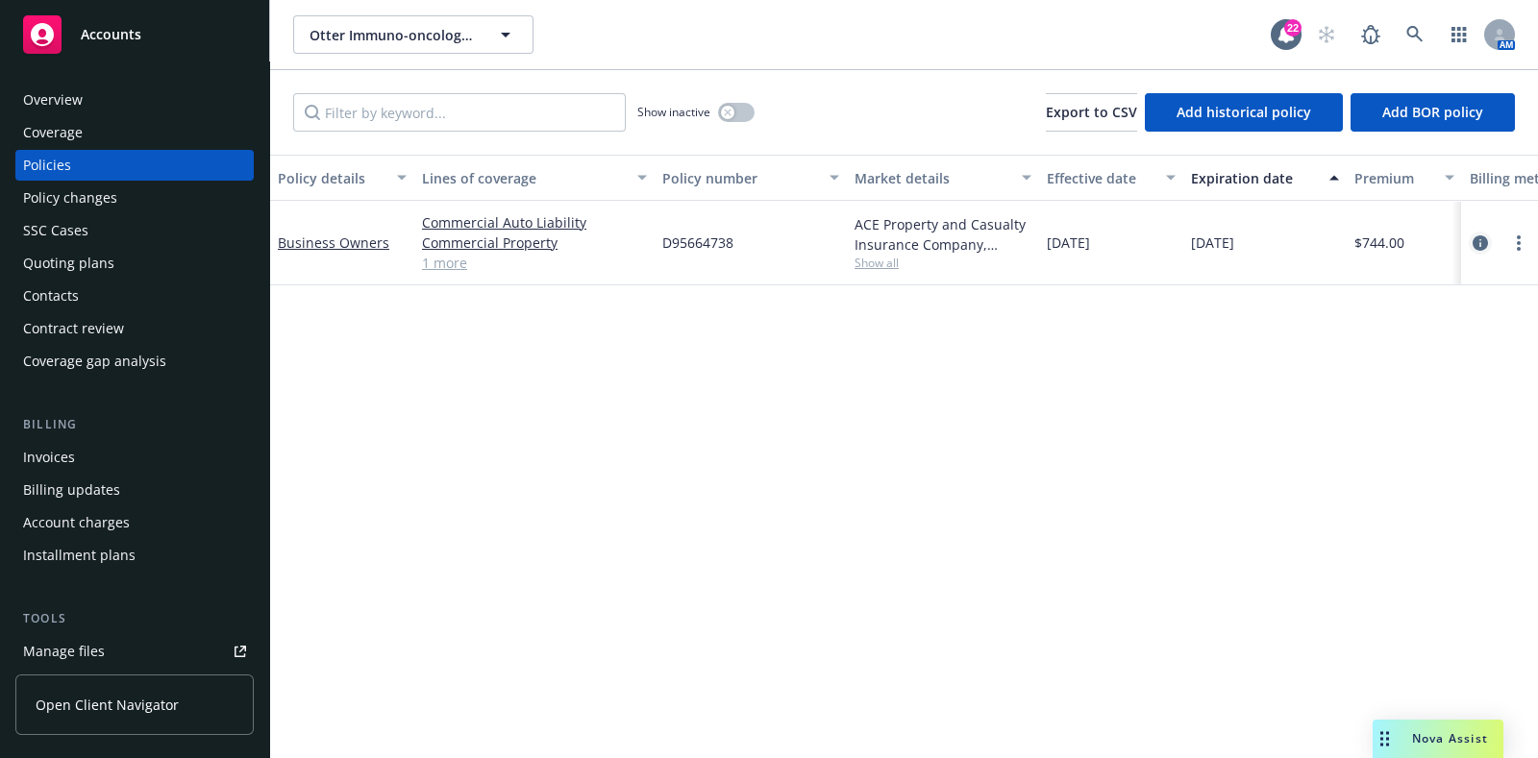
click at [1482, 233] on link "circleInformation" at bounding box center [1480, 243] width 23 height 23
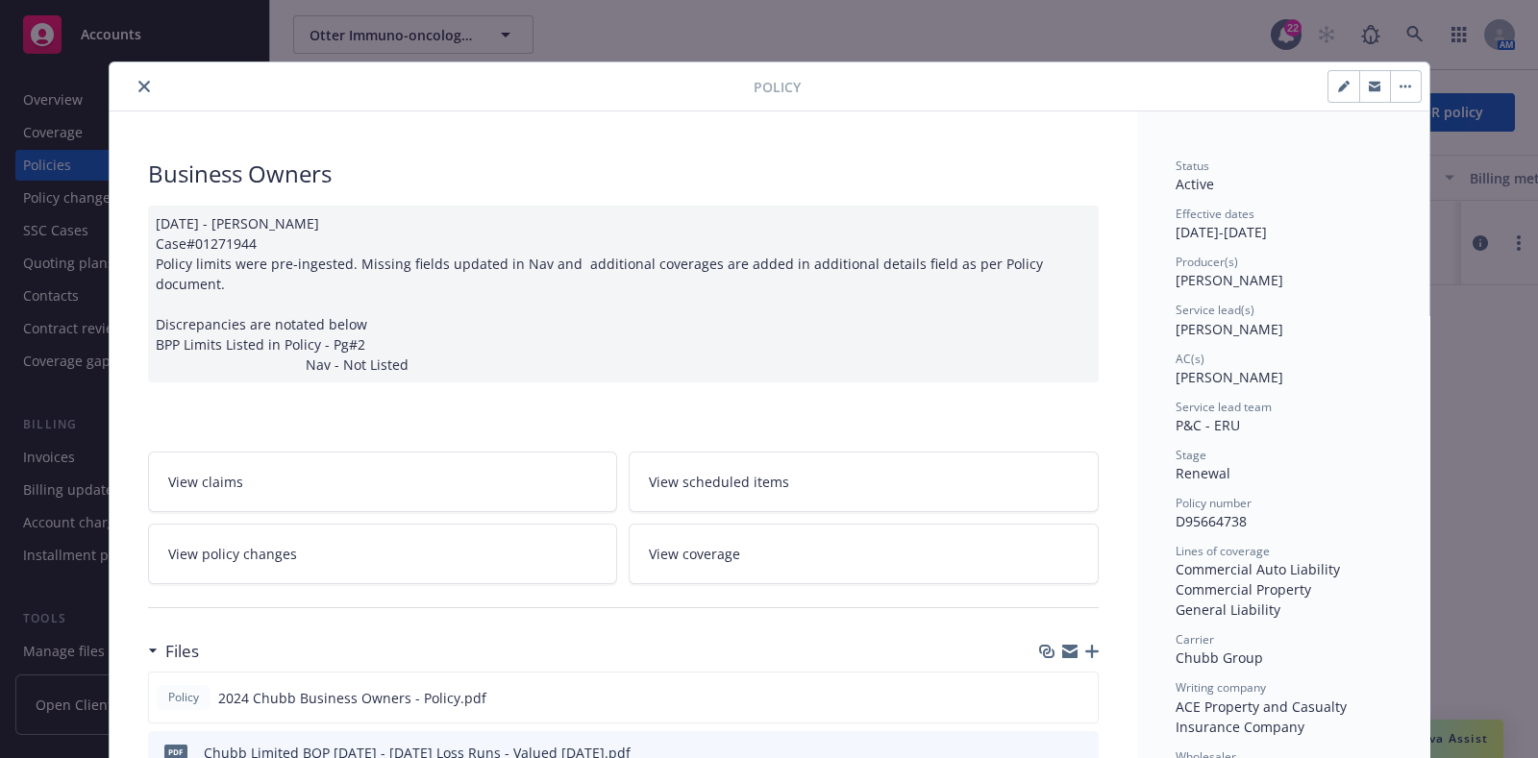
click at [138, 85] on icon "close" at bounding box center [144, 87] width 12 height 12
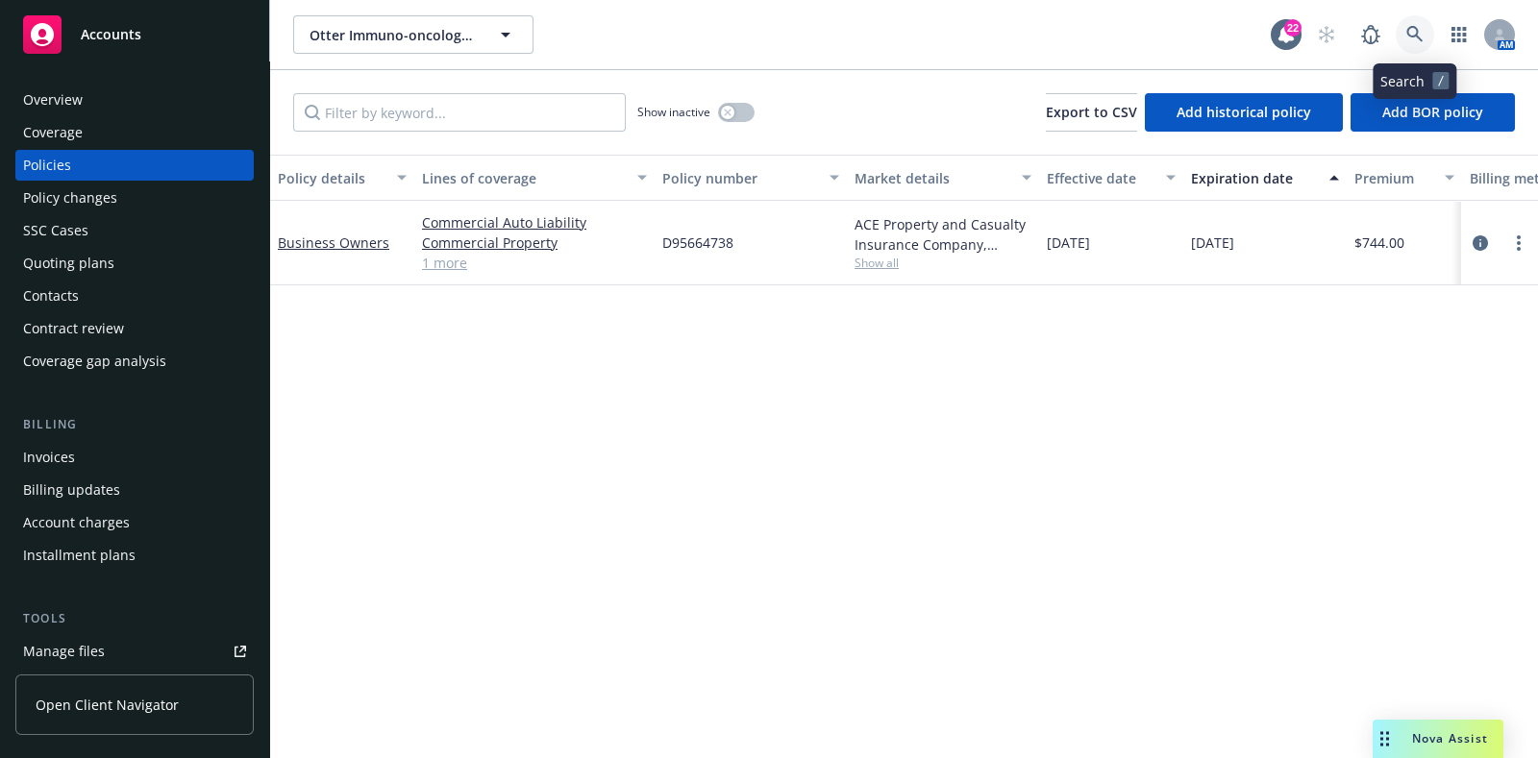
click at [1412, 24] on link at bounding box center [1415, 34] width 38 height 38
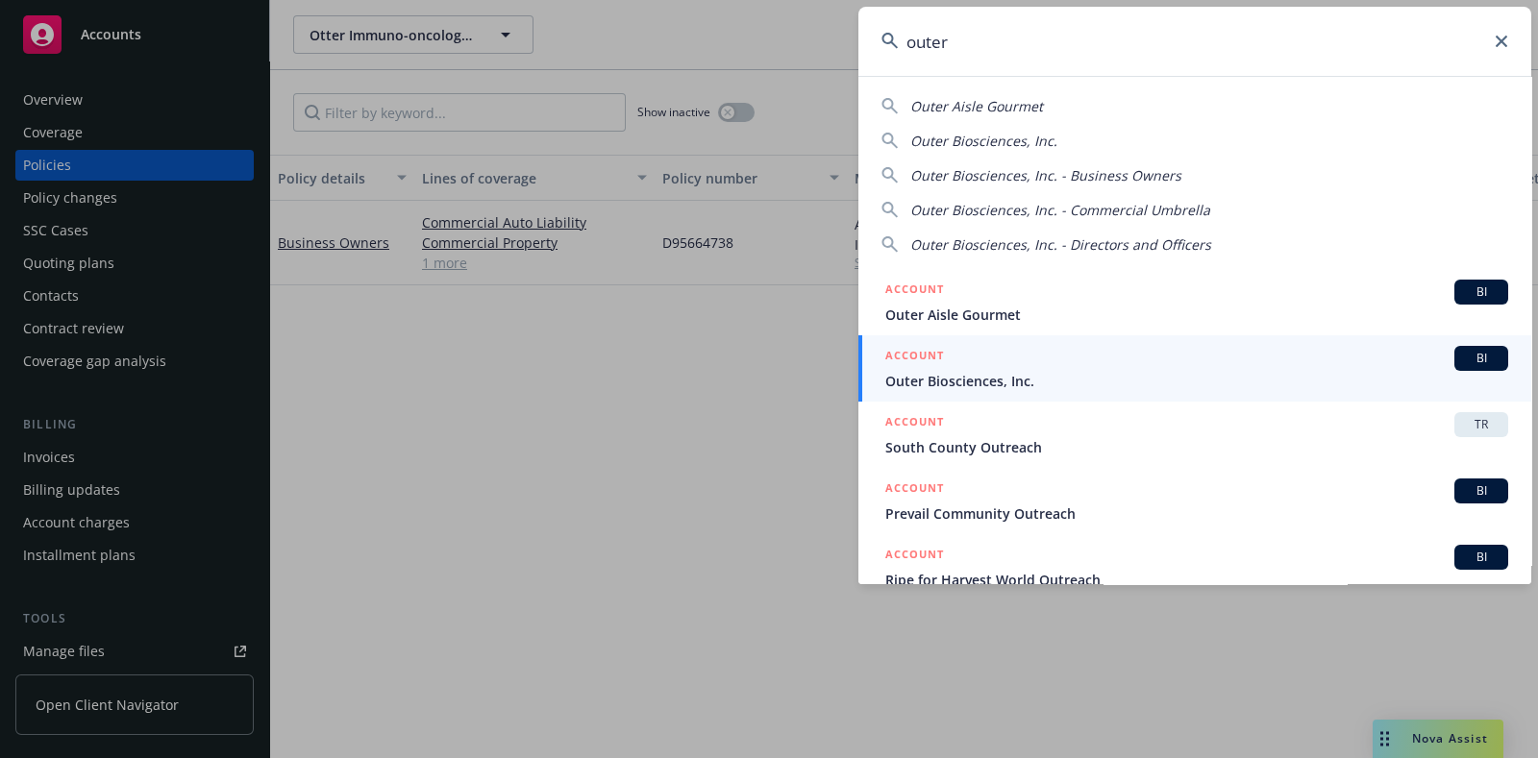
type input "outer"
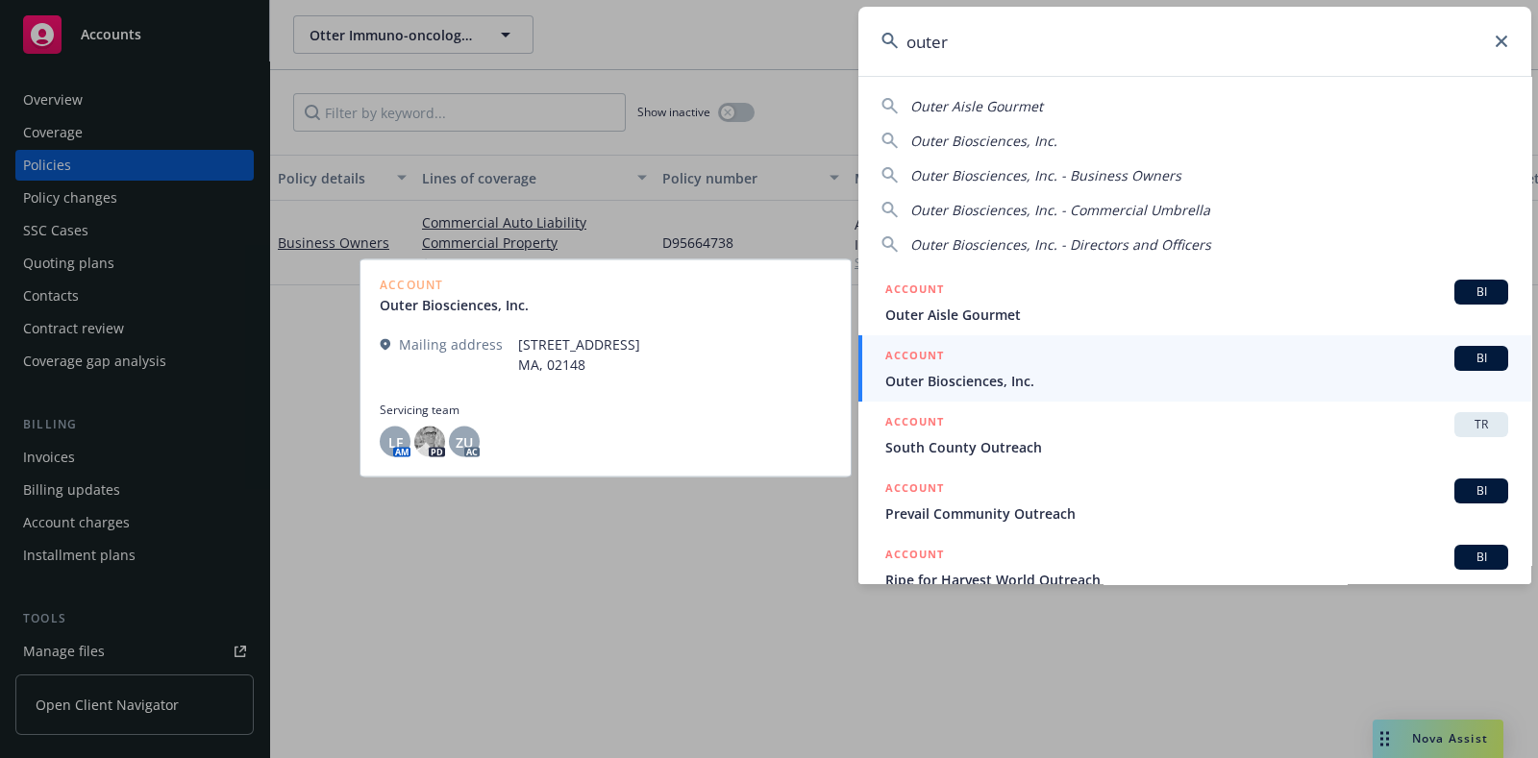
click at [976, 368] on div "ACCOUNT BI" at bounding box center [1196, 358] width 623 height 25
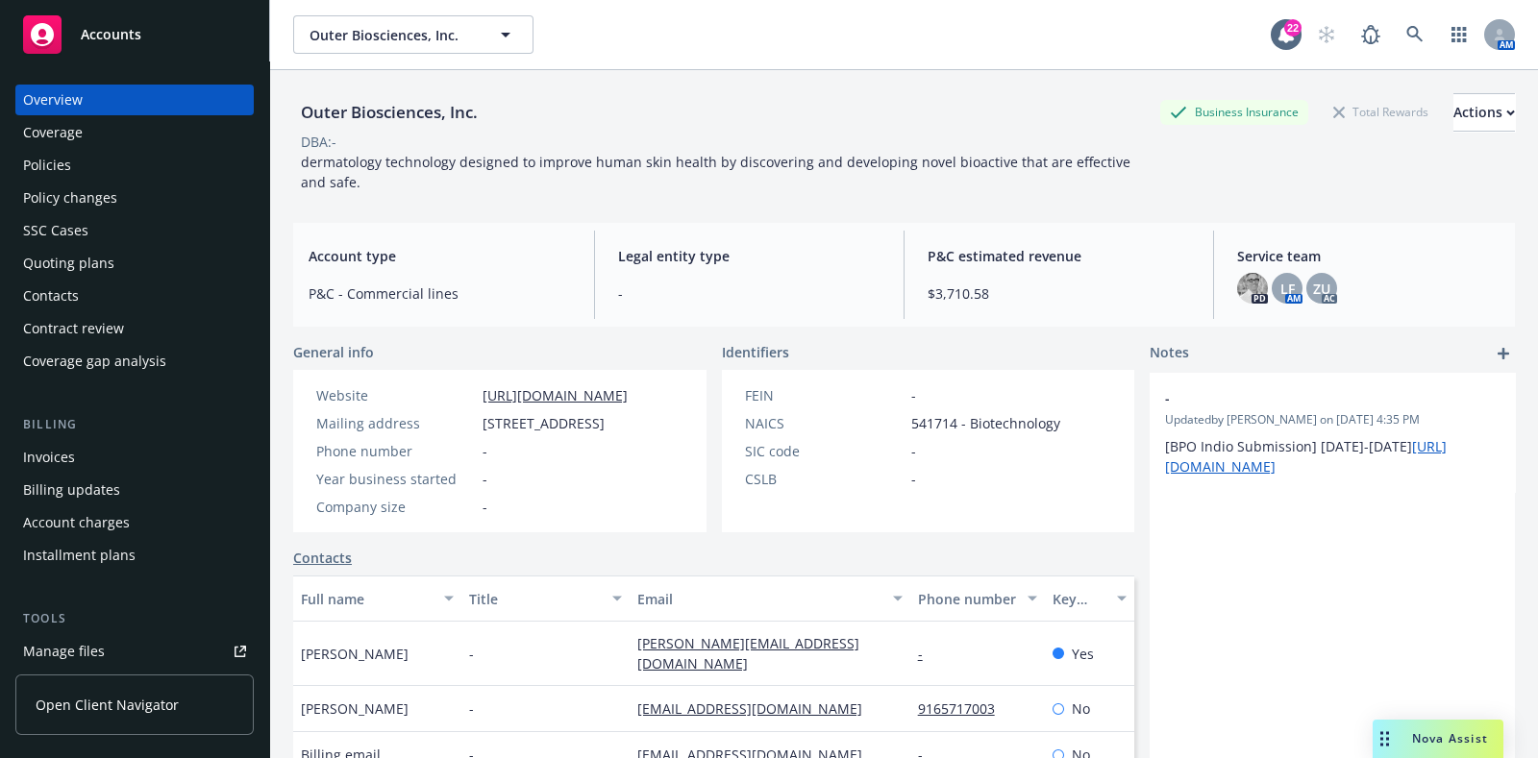
click at [92, 172] on div "Policies" at bounding box center [134, 165] width 223 height 31
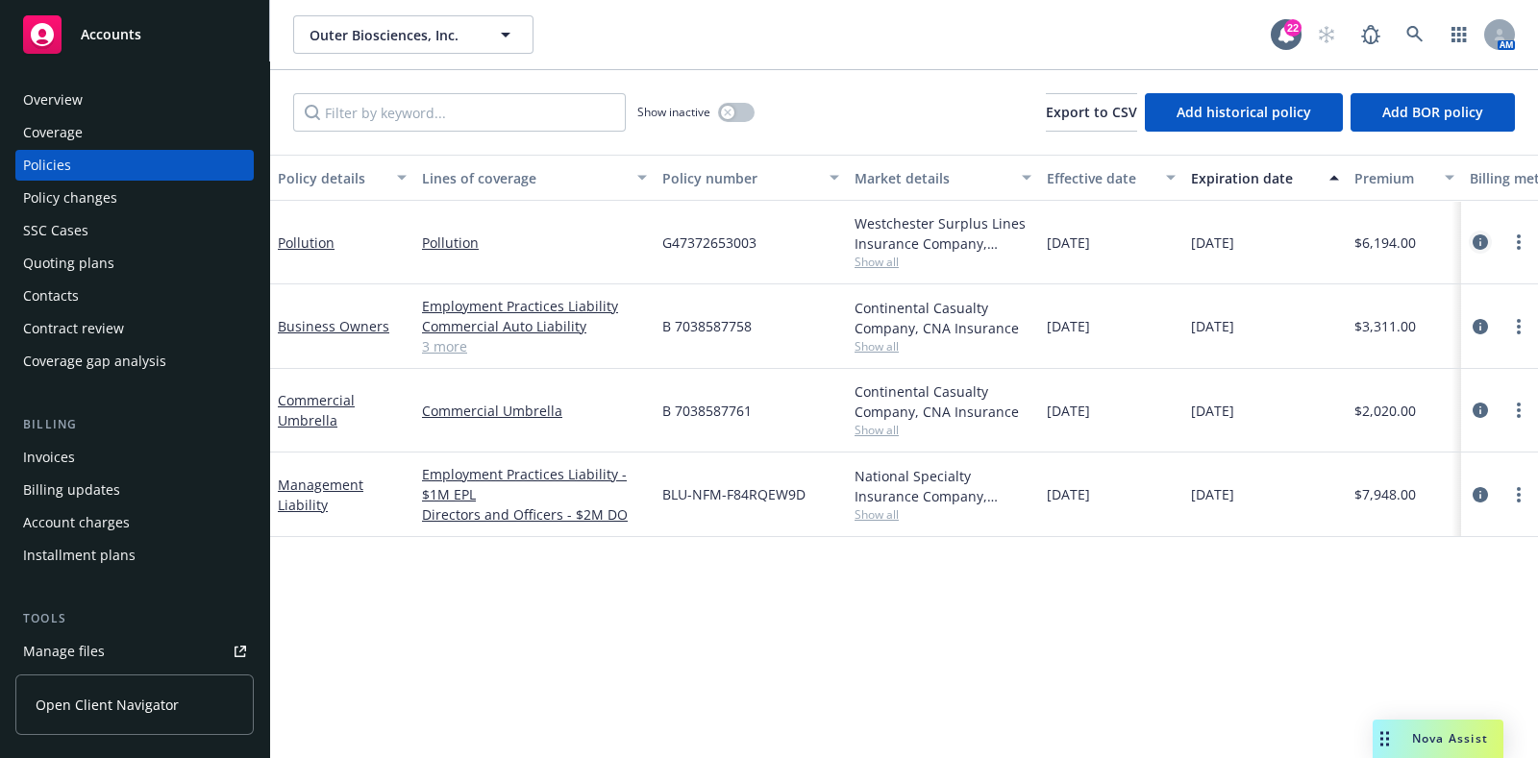
click at [1475, 244] on icon "circleInformation" at bounding box center [1480, 242] width 15 height 15
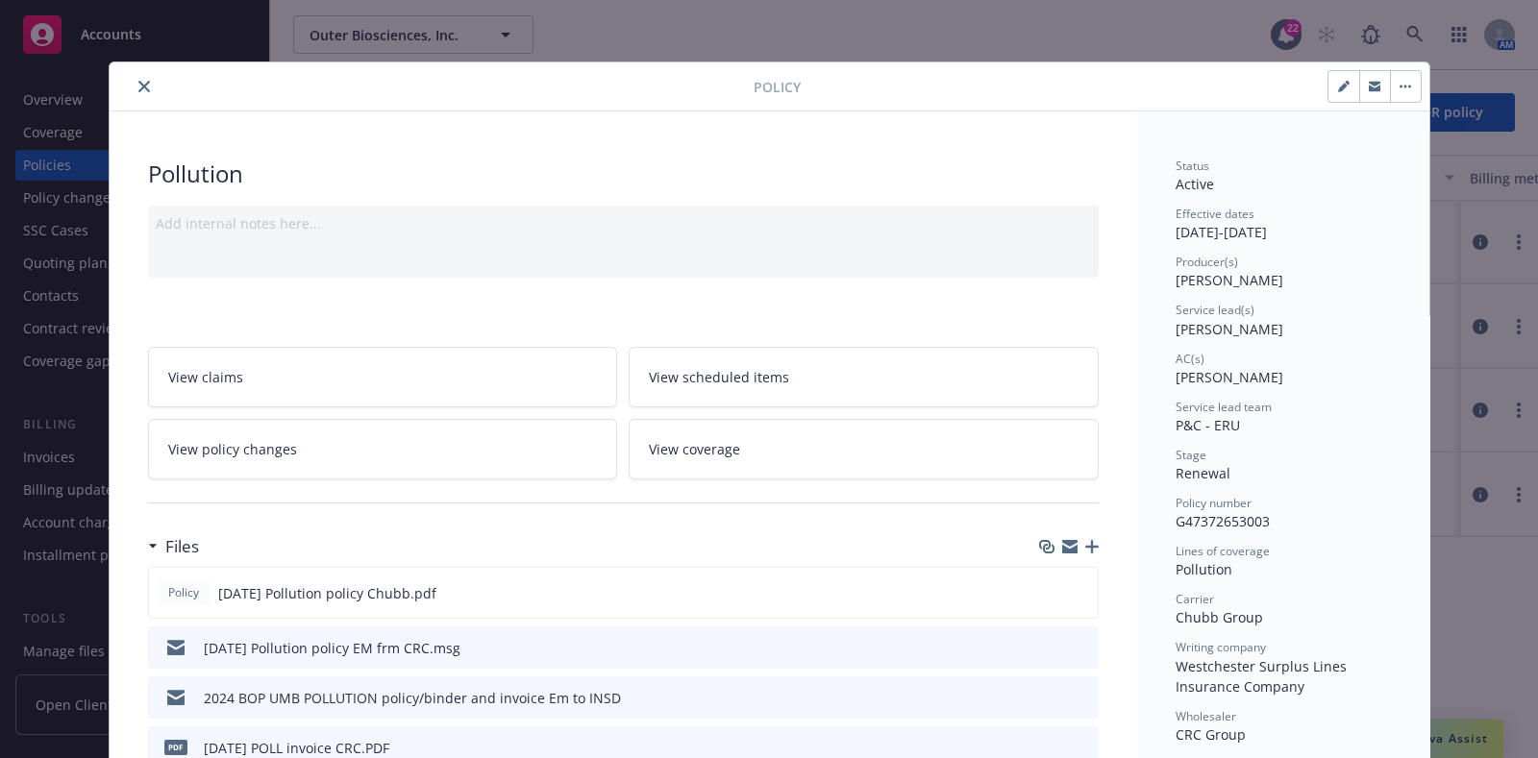
click at [133, 88] on button "close" at bounding box center [144, 86] width 23 height 23
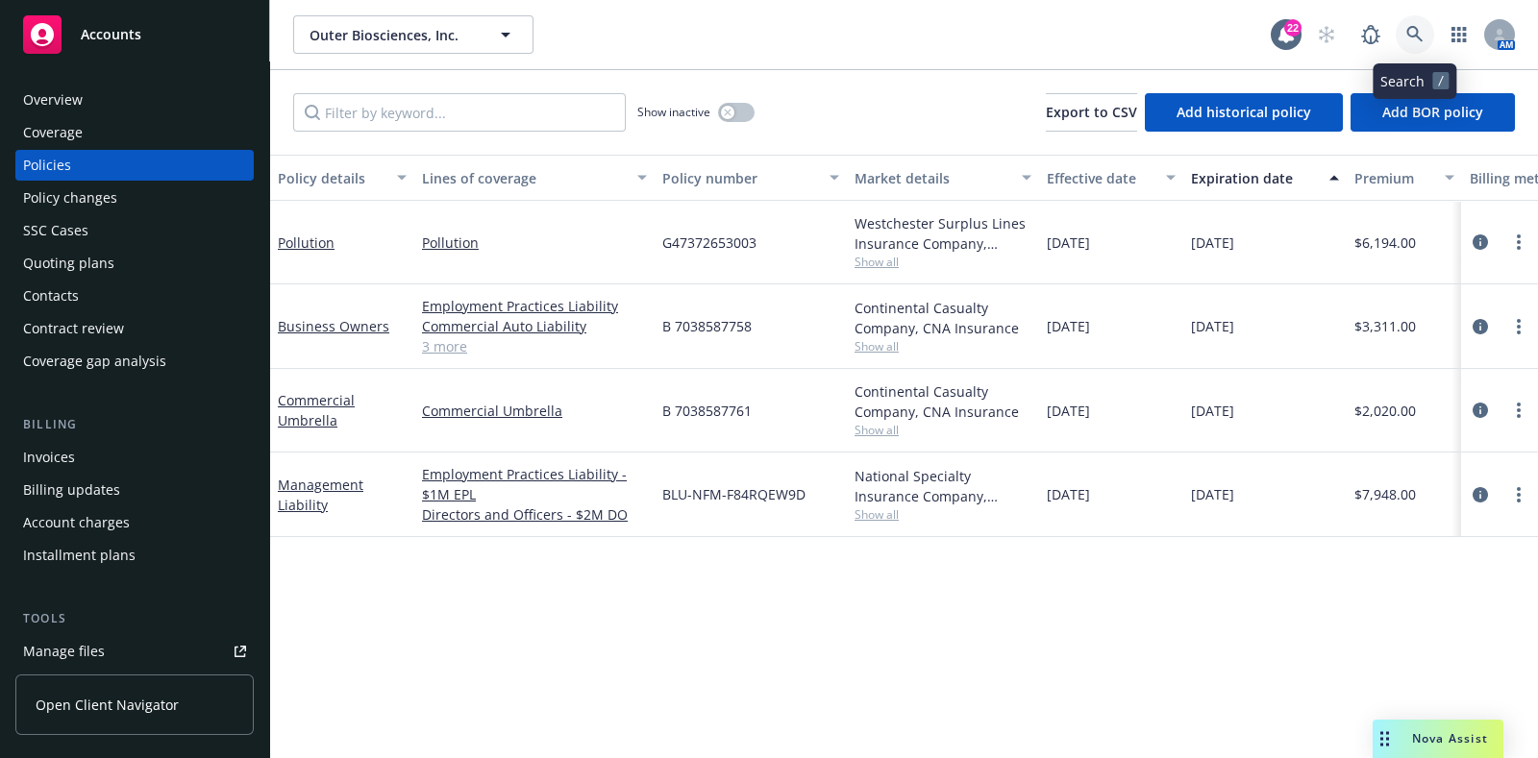
click at [1403, 28] on link at bounding box center [1415, 34] width 38 height 38
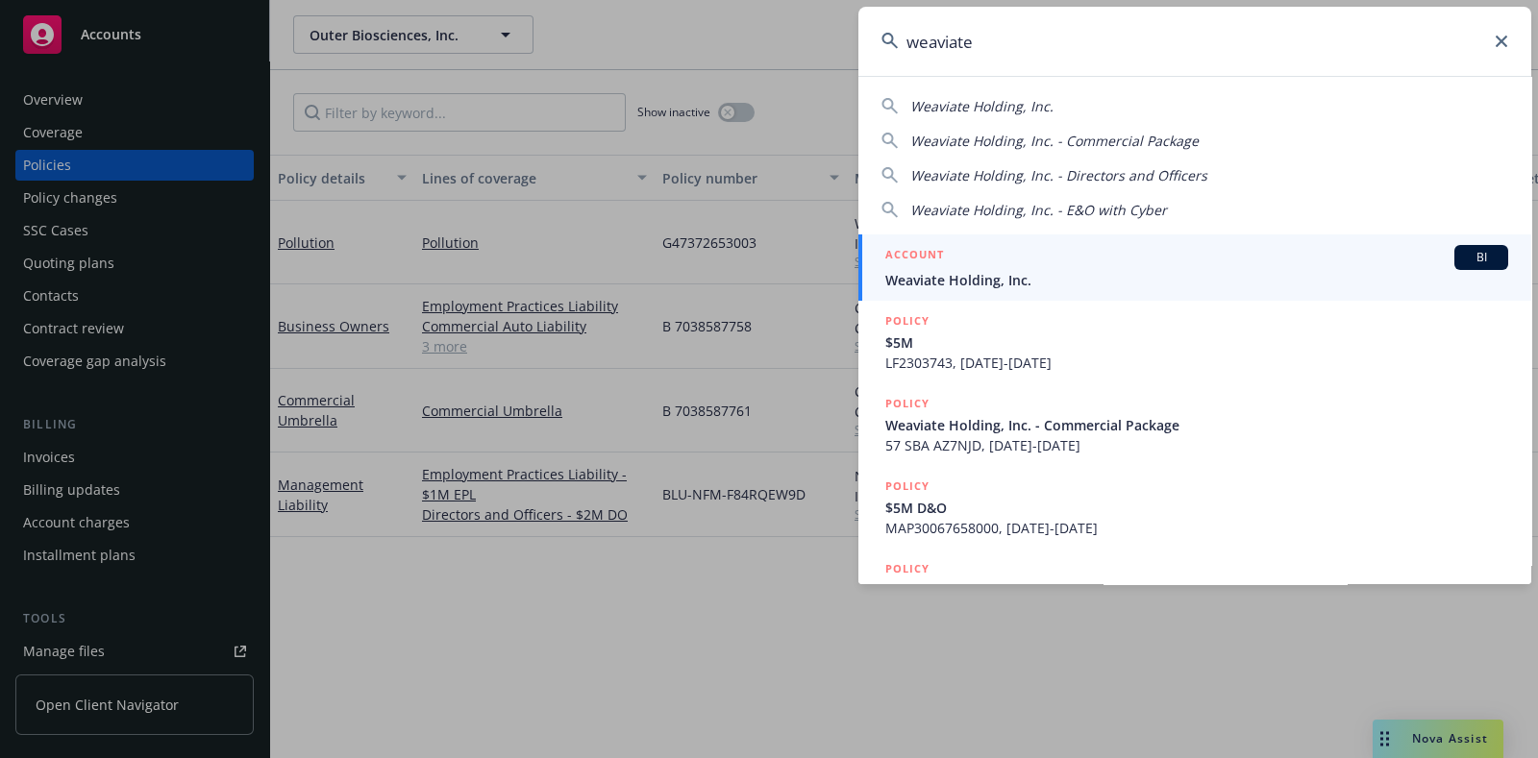
type input "weaviate"
click at [1186, 285] on span "Weaviate Holding, Inc." at bounding box center [1196, 280] width 623 height 20
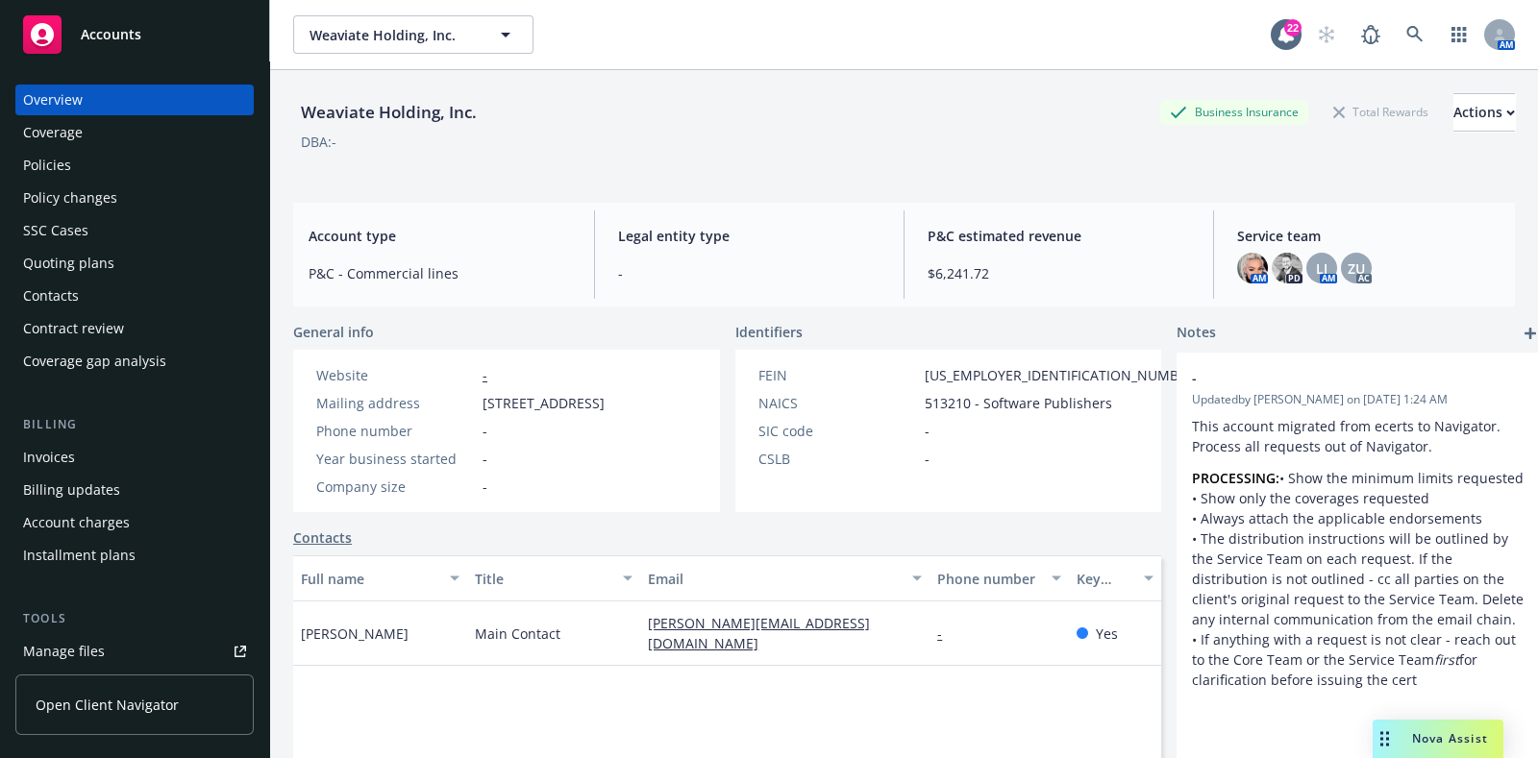
click at [63, 166] on div "Policies" at bounding box center [47, 165] width 48 height 31
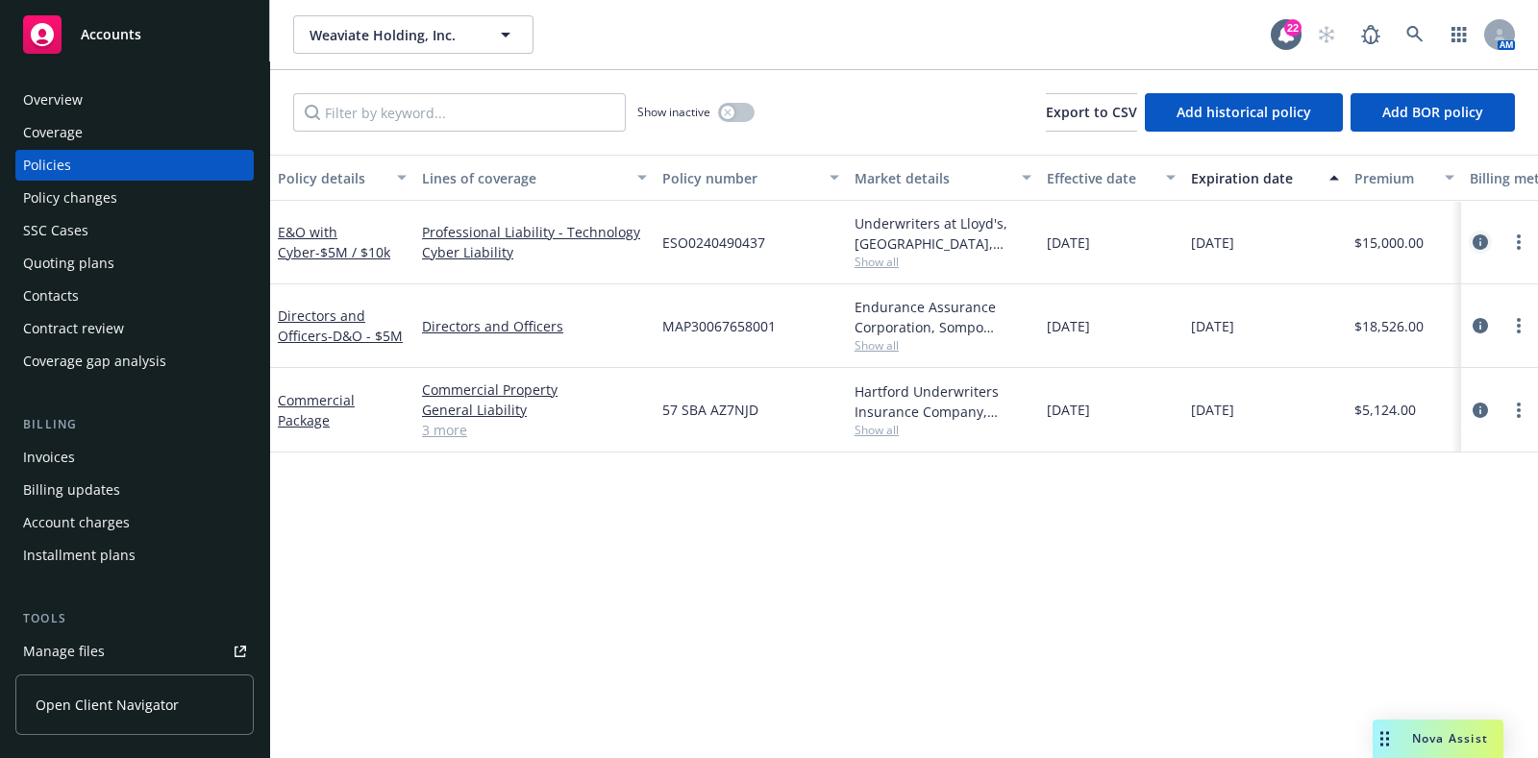
click at [1475, 237] on icon "circleInformation" at bounding box center [1480, 242] width 15 height 15
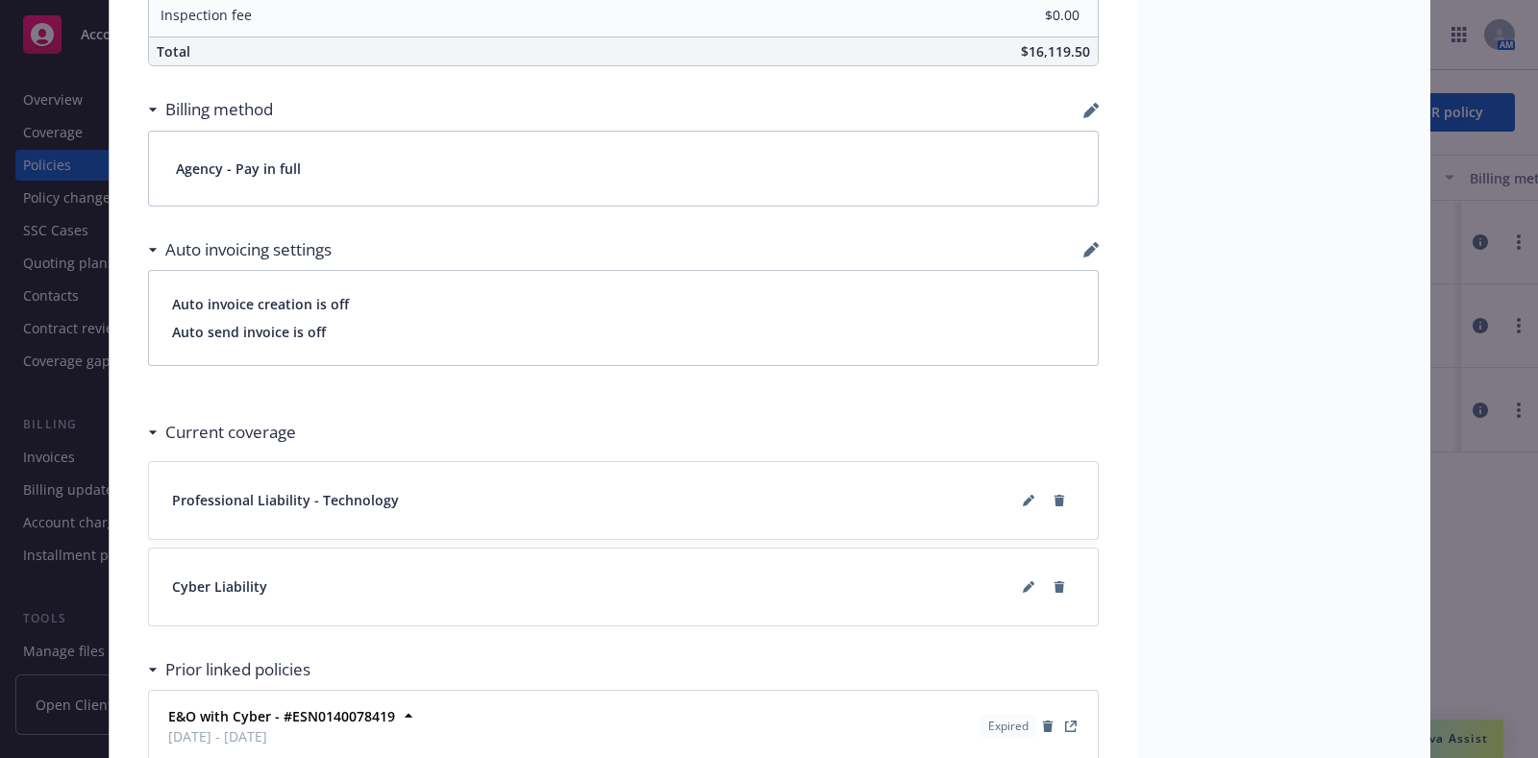
scroll to position [1499, 0]
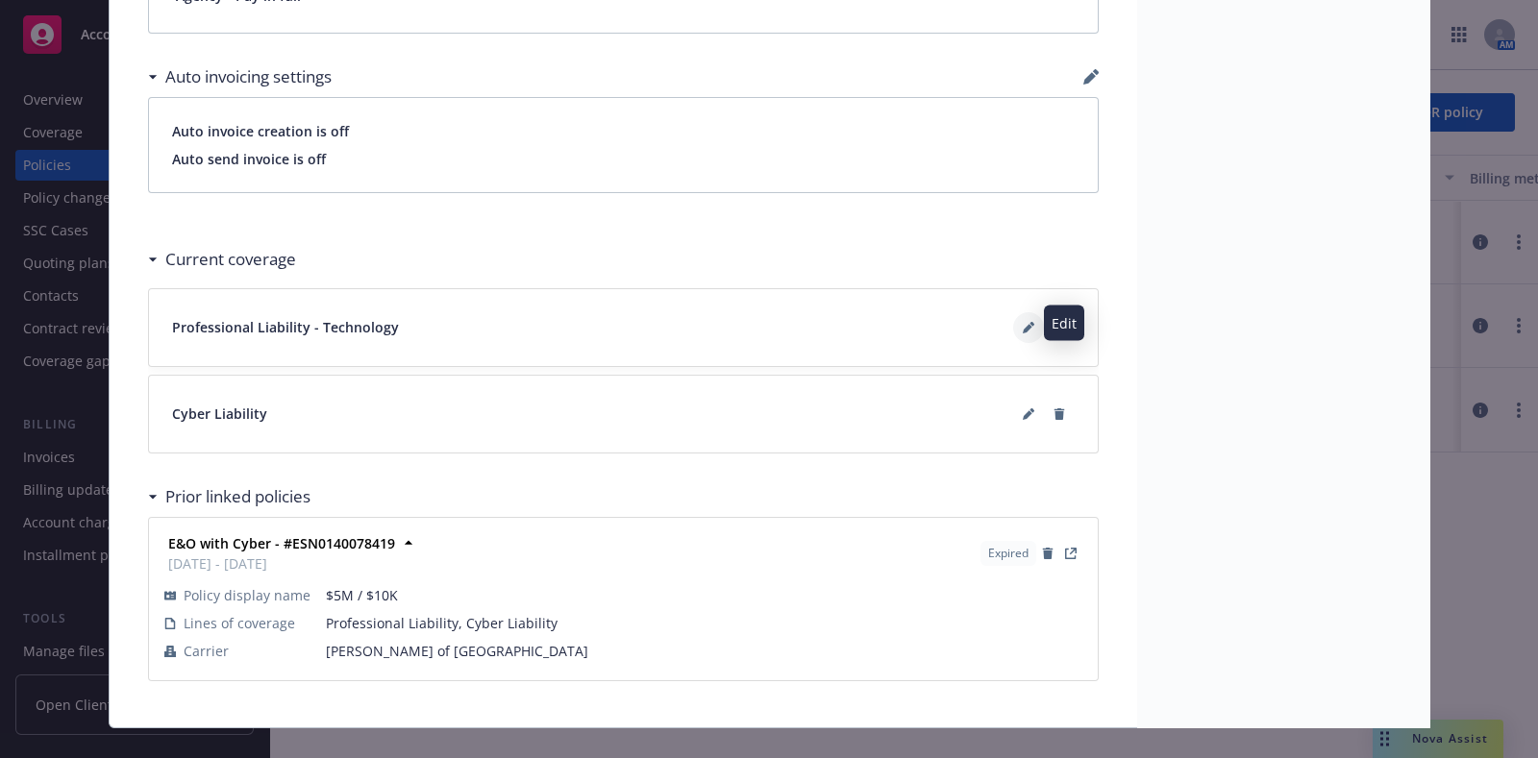
click at [1023, 328] on icon at bounding box center [1029, 328] width 12 height 12
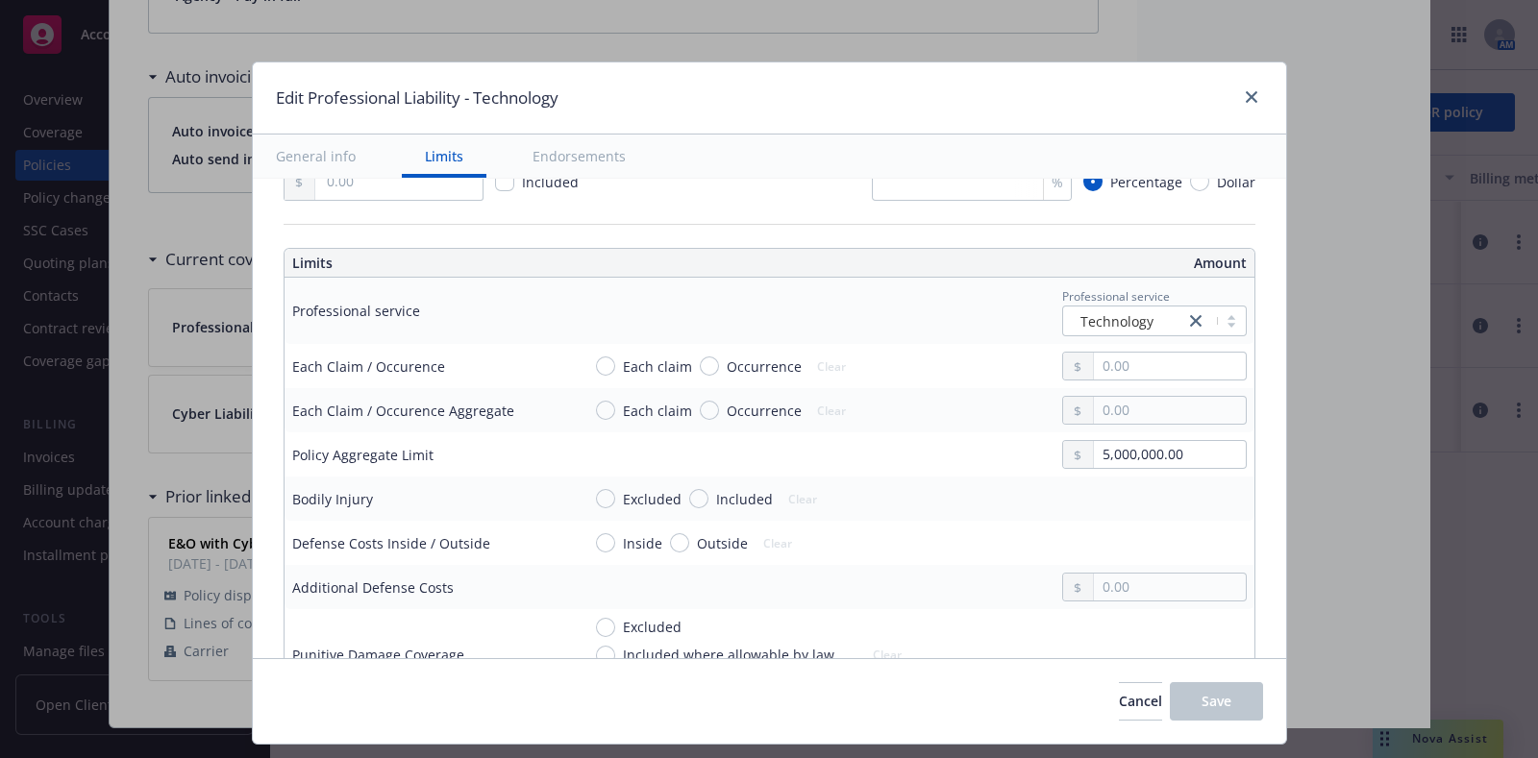
scroll to position [557, 0]
type textarea "x"
